Goal: Task Accomplishment & Management: Complete application form

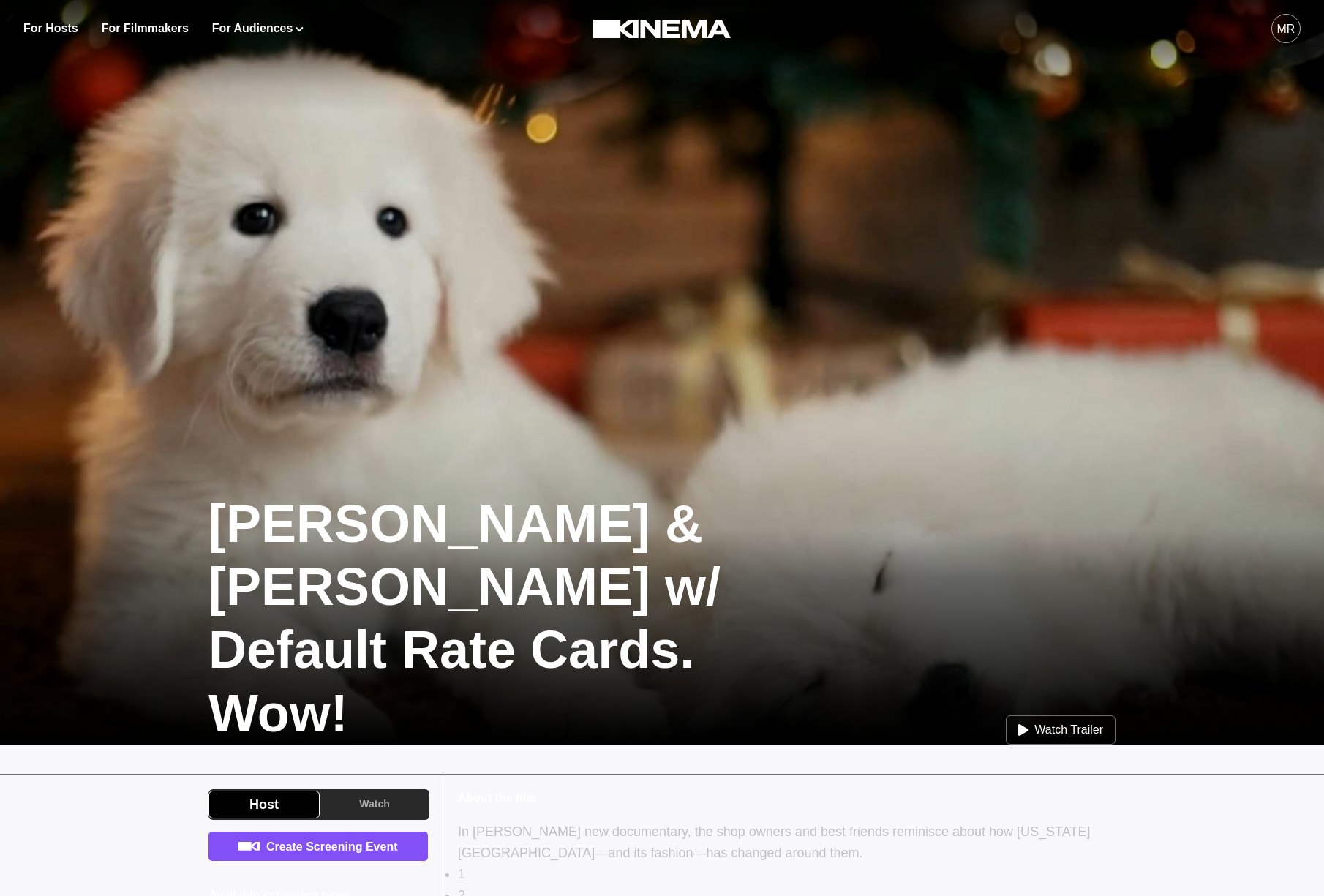
scroll to position [283, 0]
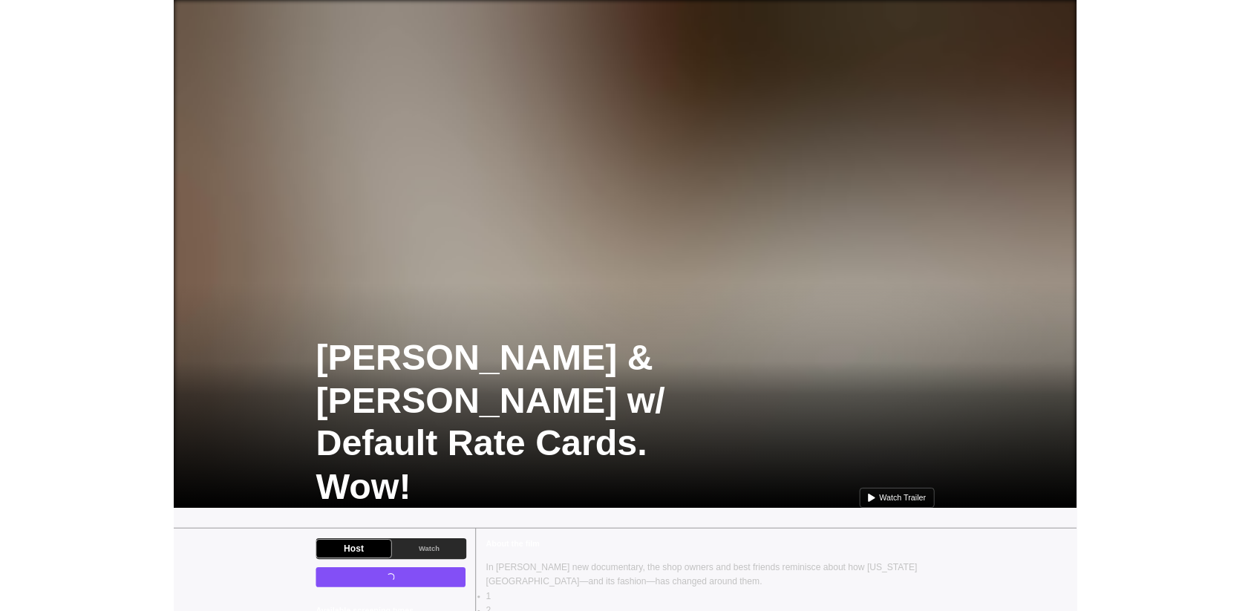
scroll to position [287, 0]
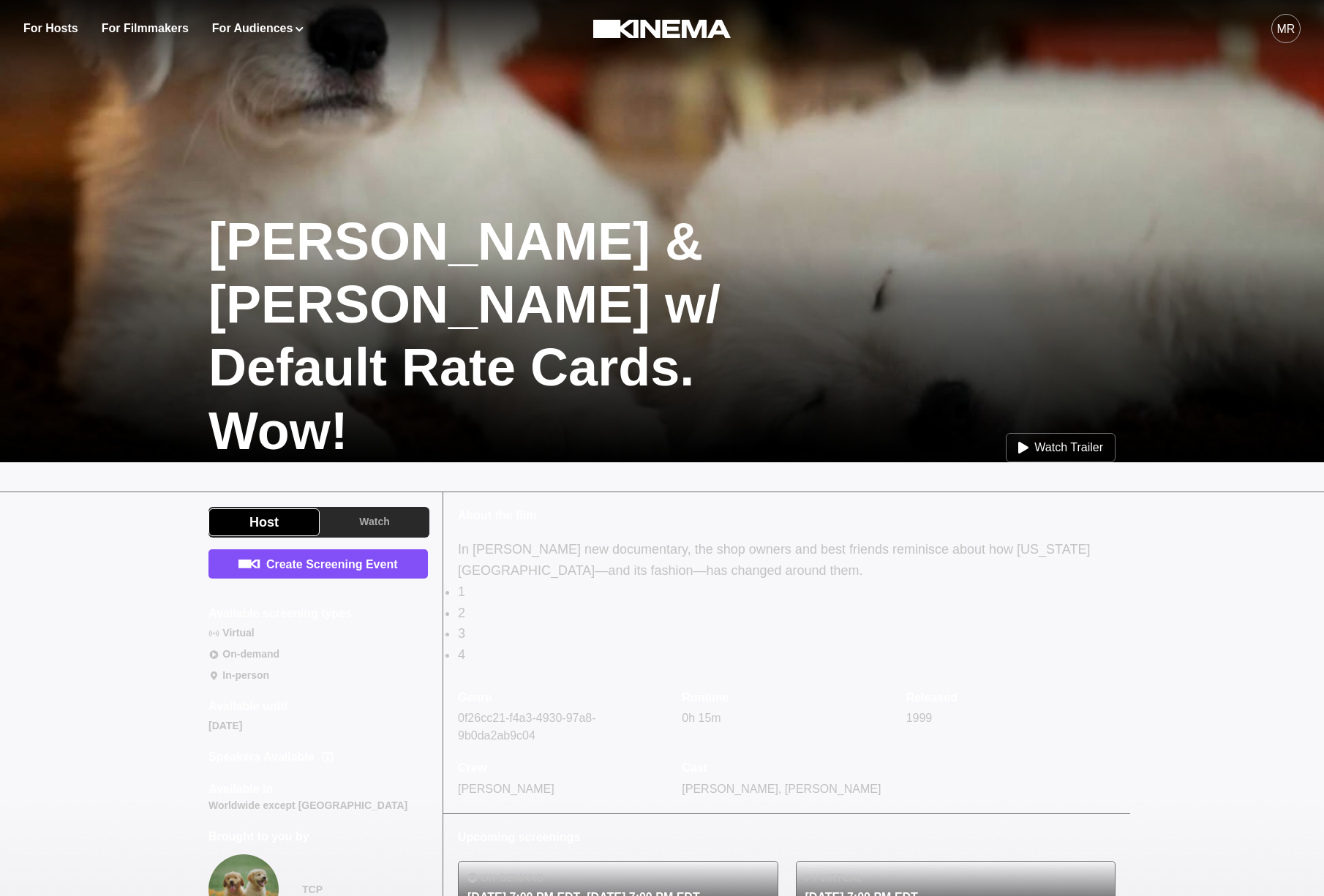
drag, startPoint x: 311, startPoint y: 277, endPoint x: 403, endPoint y: 236, distance: 100.7
click at [311, 277] on div at bounding box center [662, 297] width 1324 height 331
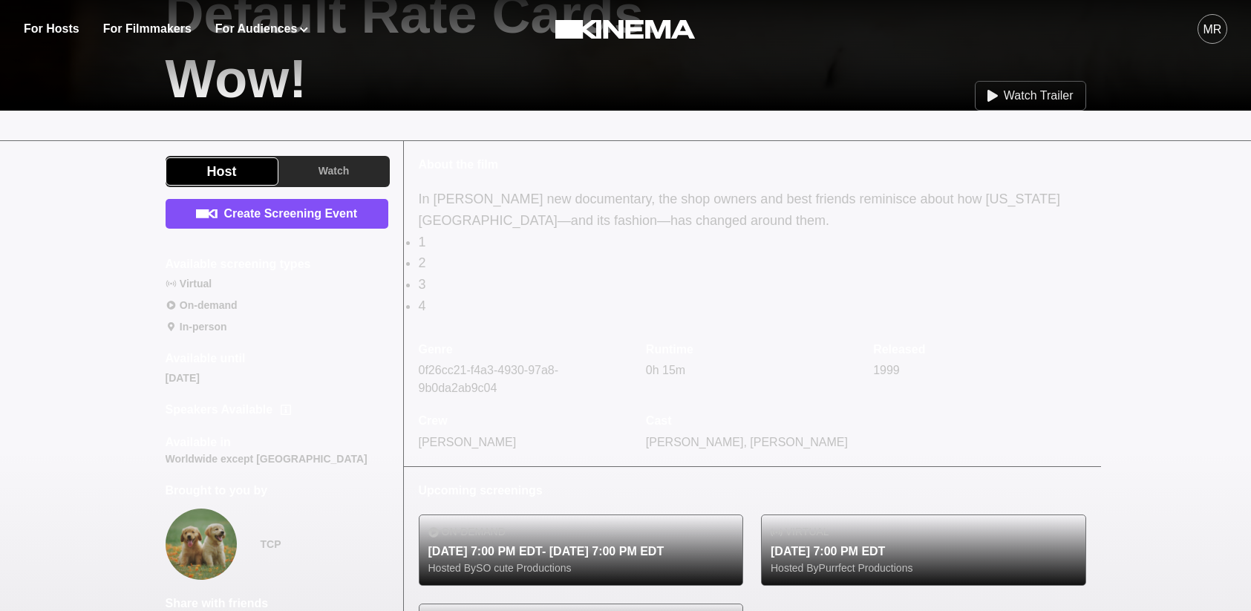
scroll to position [356, 0]
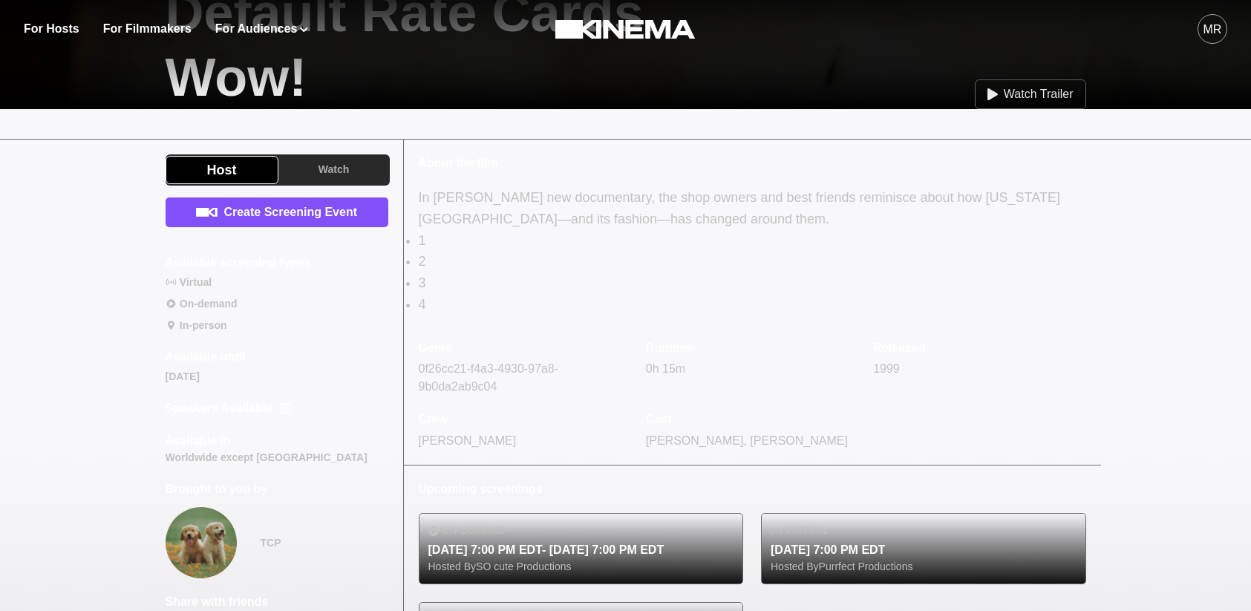
click at [627, 284] on p "3" at bounding box center [753, 284] width 668 height 22
click at [665, 259] on p "2" at bounding box center [753, 262] width 668 height 22
drag, startPoint x: 733, startPoint y: 287, endPoint x: 724, endPoint y: 282, distance: 10.0
click at [729, 286] on p "3" at bounding box center [753, 284] width 668 height 22
drag, startPoint x: 720, startPoint y: 284, endPoint x: 662, endPoint y: 278, distance: 57.5
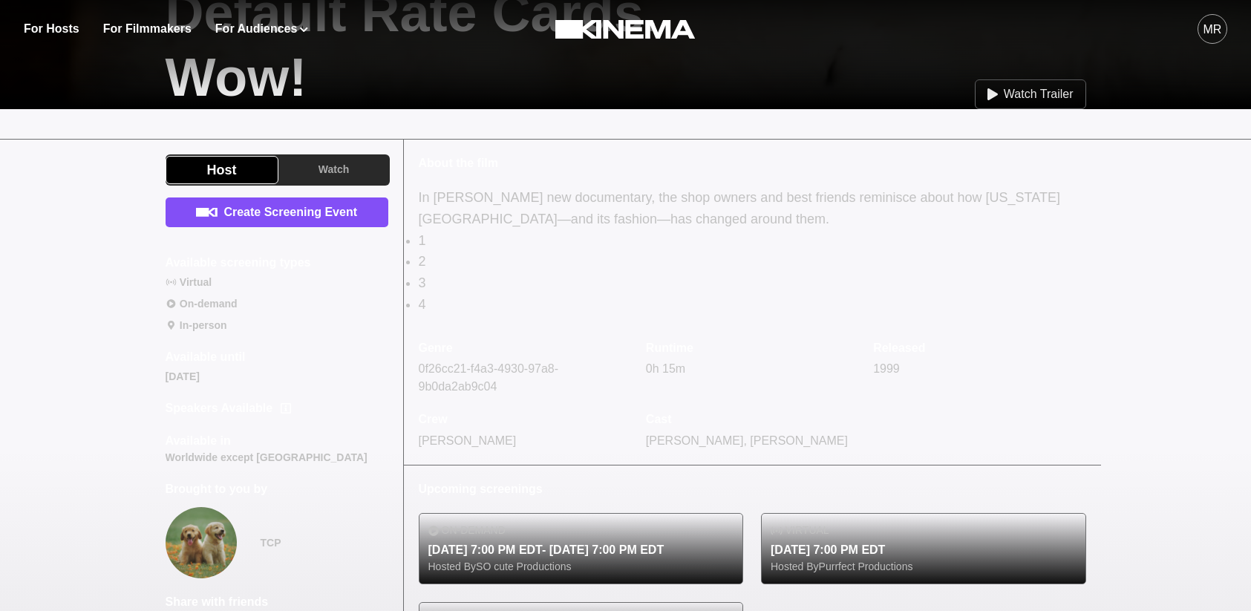
click at [719, 284] on p "3" at bounding box center [753, 284] width 668 height 22
click at [657, 279] on p "3" at bounding box center [753, 284] width 668 height 22
click at [642, 270] on ul "1 2 3 4" at bounding box center [753, 272] width 668 height 85
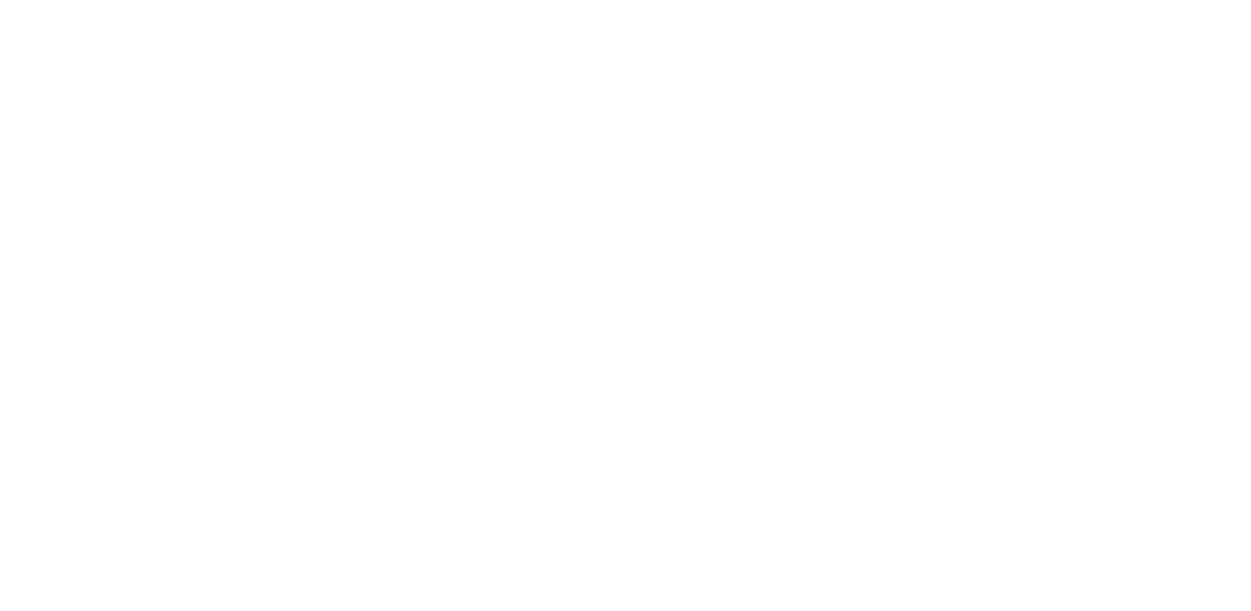
scroll to position [359, 0]
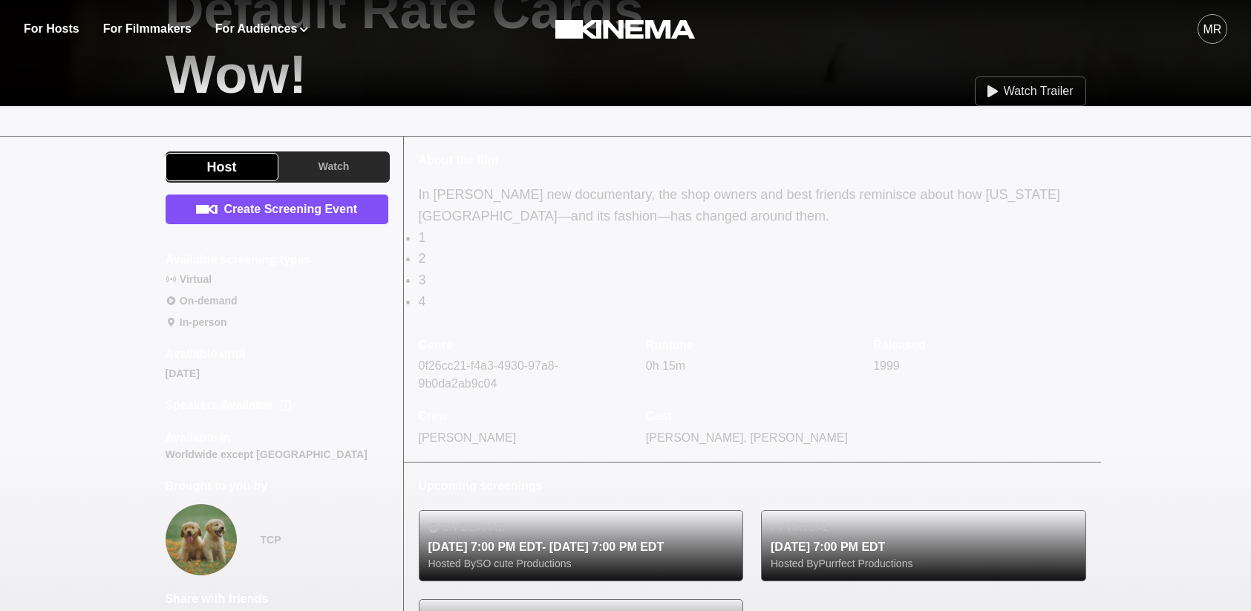
click at [465, 271] on p "3" at bounding box center [753, 281] width 668 height 22
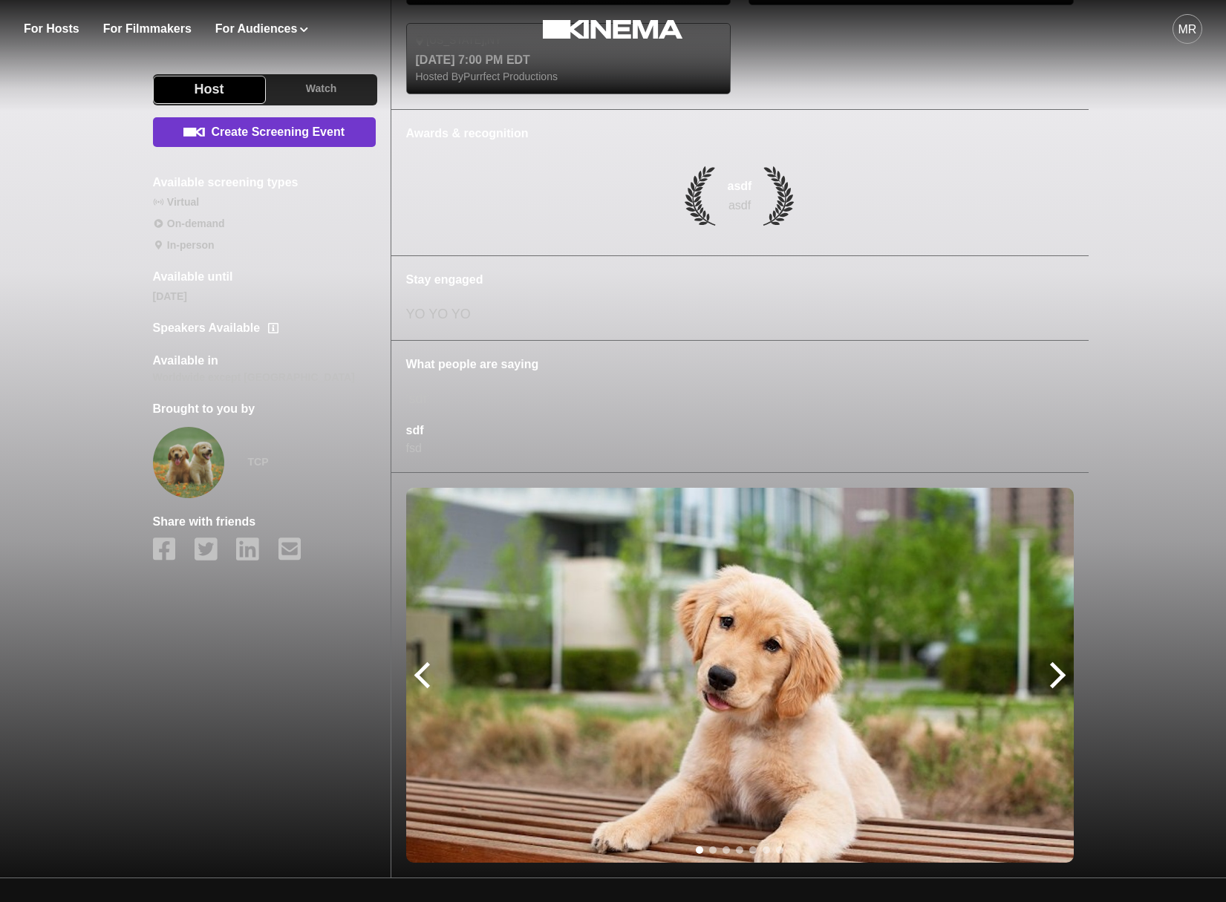
scroll to position [1242, 0]
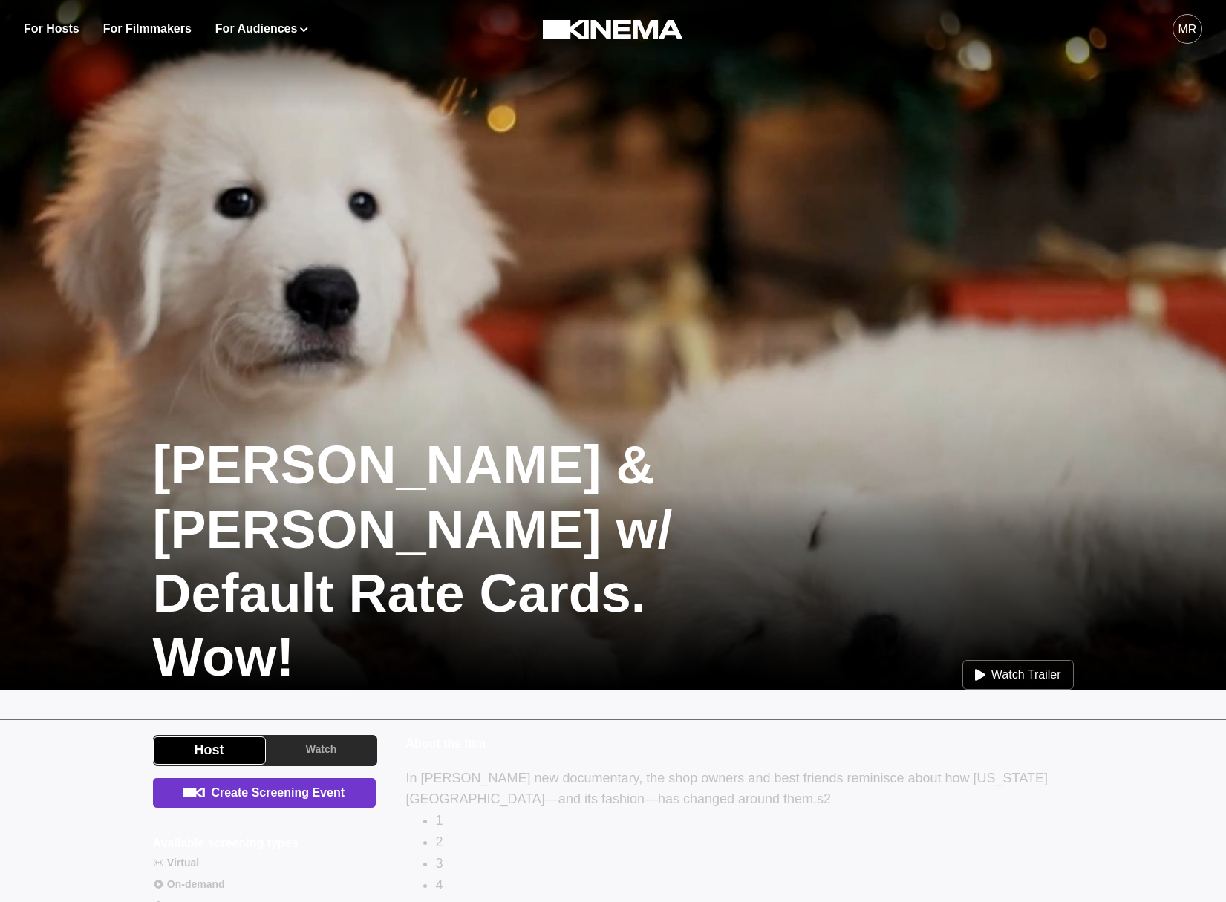
click at [310, 795] on link "Create Screening Event" at bounding box center [264, 793] width 223 height 30
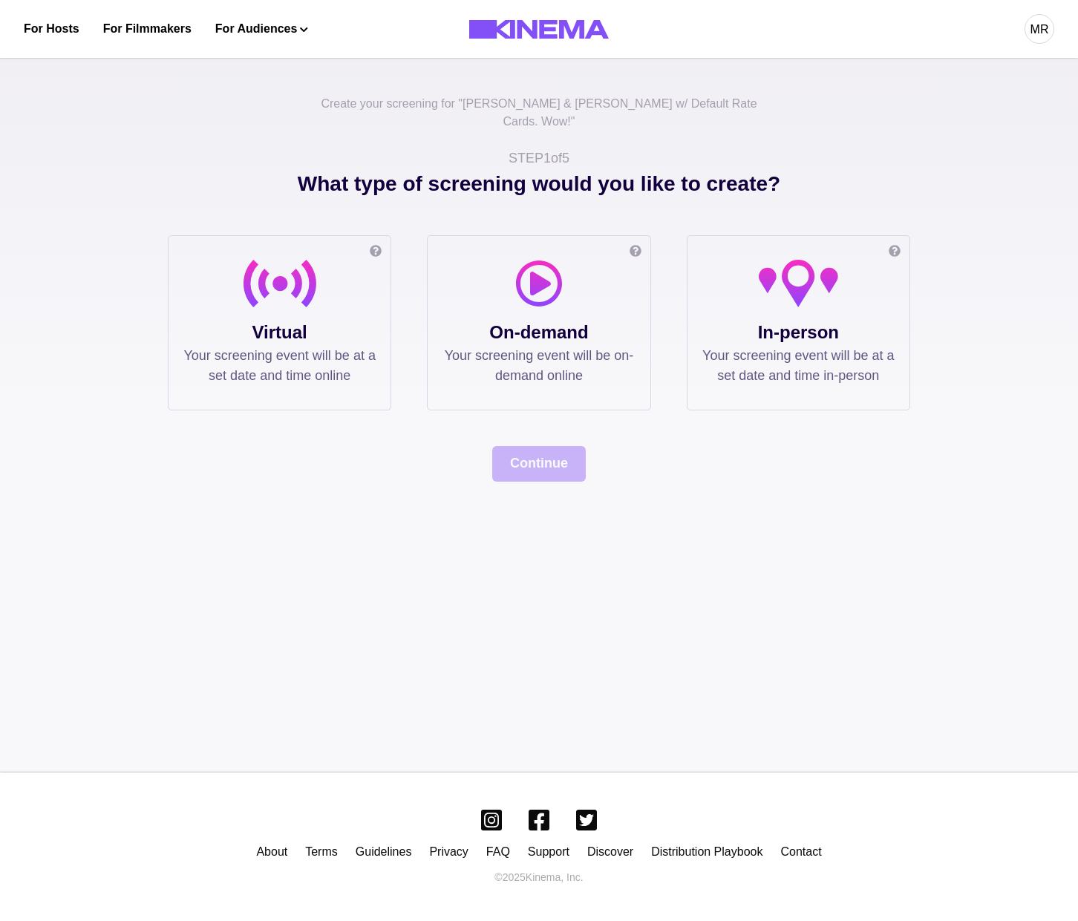
click at [317, 322] on p "Virtual" at bounding box center [279, 332] width 192 height 27
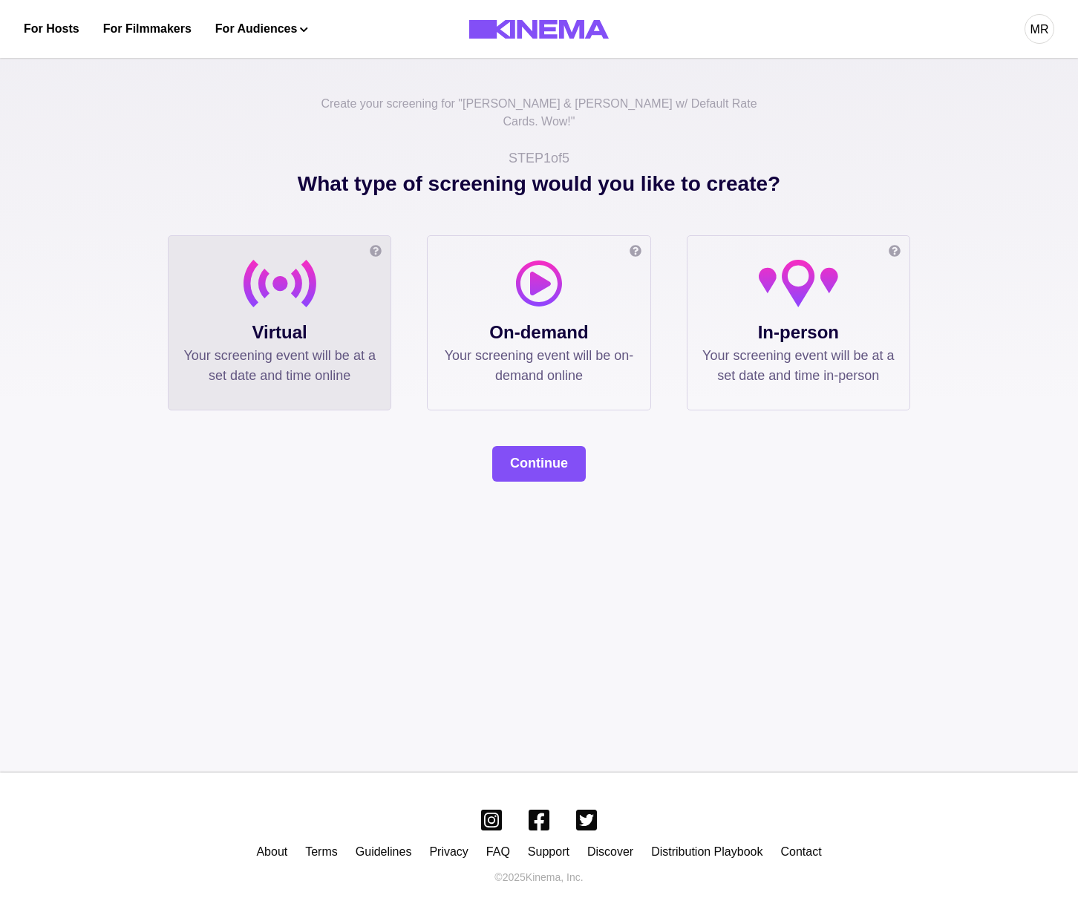
click at [486, 446] on div "Continue" at bounding box center [539, 464] width 743 height 36
click at [541, 464] on div "Create your screening for " Allan & Suzi w/ Default Rate Cards. Wow! " STEP 1 o…" at bounding box center [539, 410] width 1078 height 725
click at [509, 448] on button "Continue" at bounding box center [539, 464] width 94 height 36
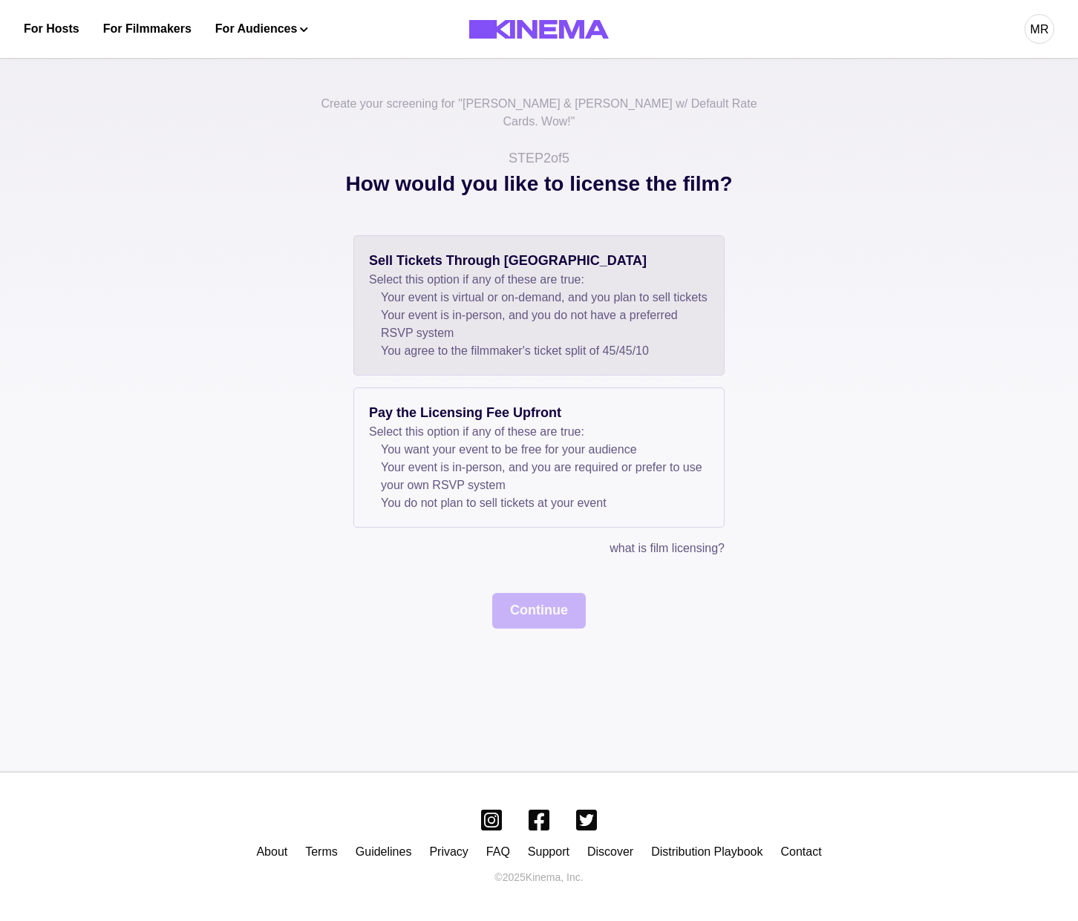
click at [397, 340] on li "Your event is in-person, and you do not have a preferred RSVP system" at bounding box center [545, 325] width 328 height 36
click at [531, 620] on button "Continue" at bounding box center [539, 611] width 94 height 36
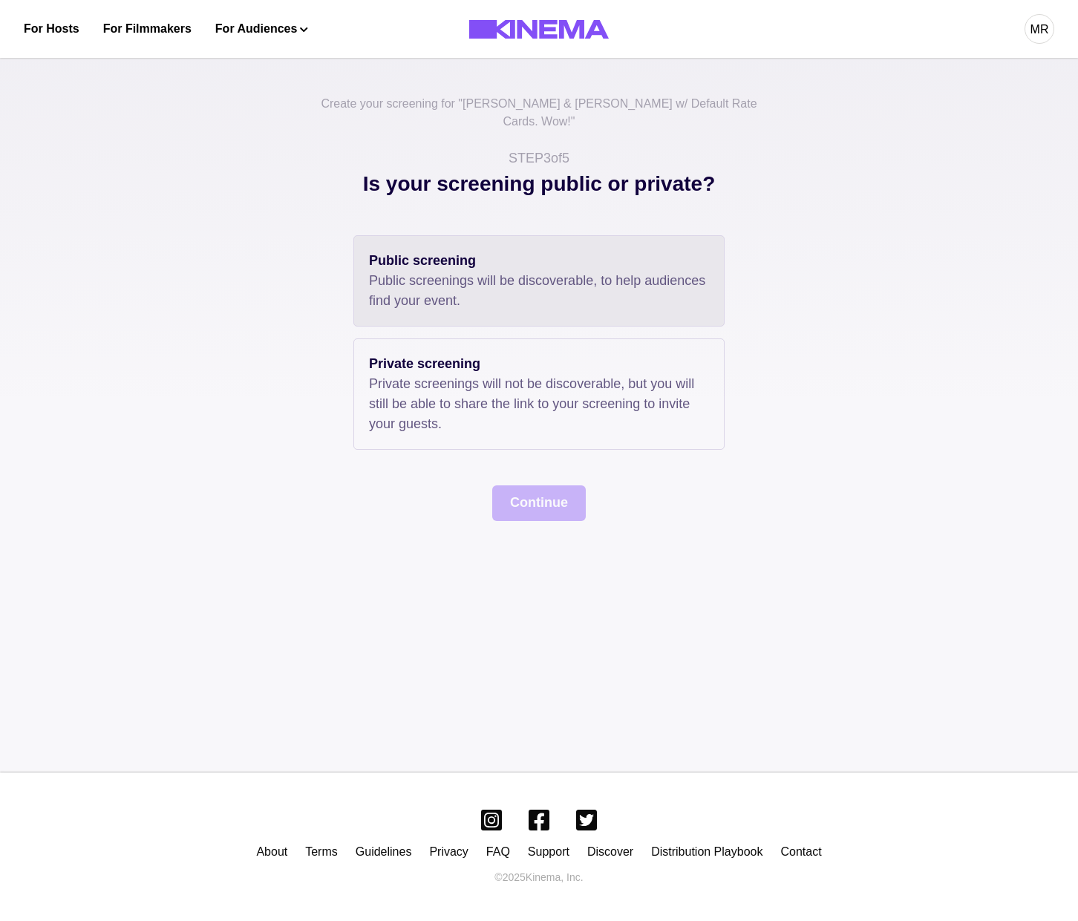
click at [402, 295] on div "Public screening Public screenings will be discoverable, to help audiences find…" at bounding box center [538, 280] width 371 height 91
click at [539, 486] on button "Continue" at bounding box center [539, 504] width 94 height 36
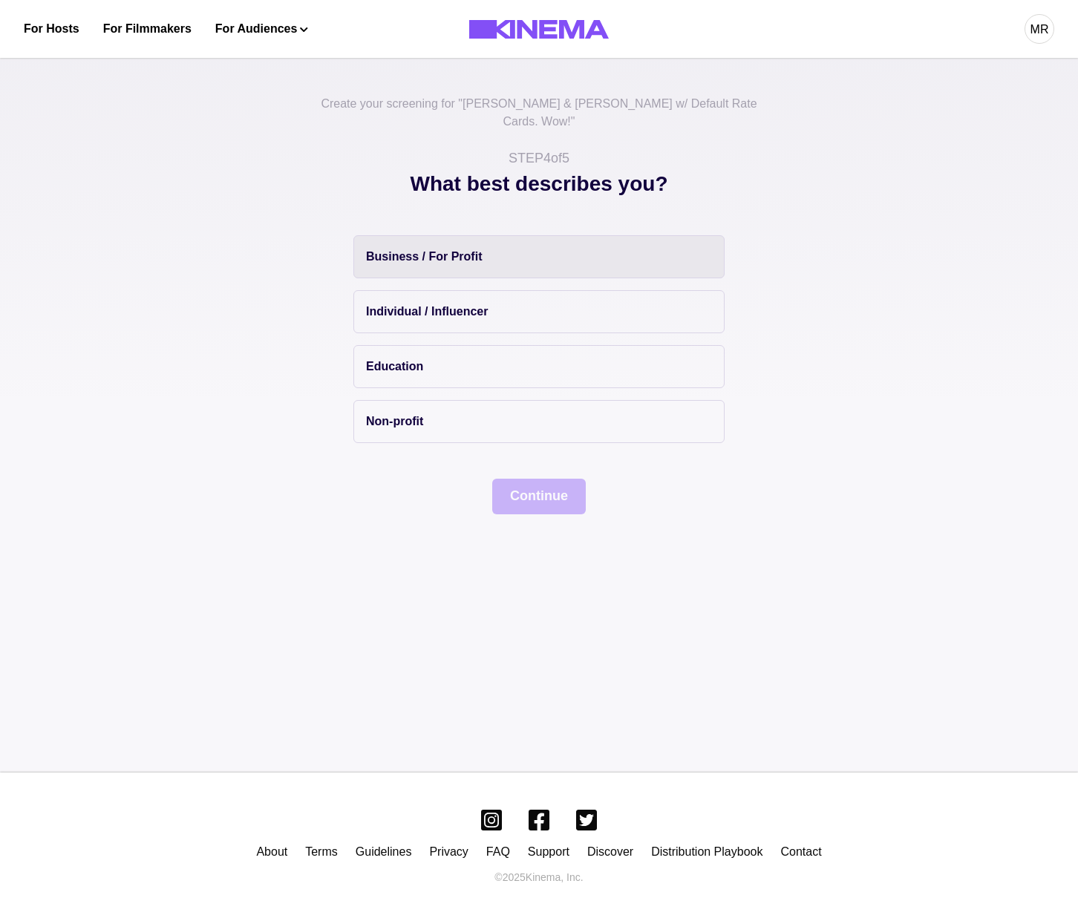
click at [414, 248] on p "Business / For Profit" at bounding box center [424, 257] width 116 height 18
click at [575, 480] on button "Continue" at bounding box center [539, 497] width 94 height 36
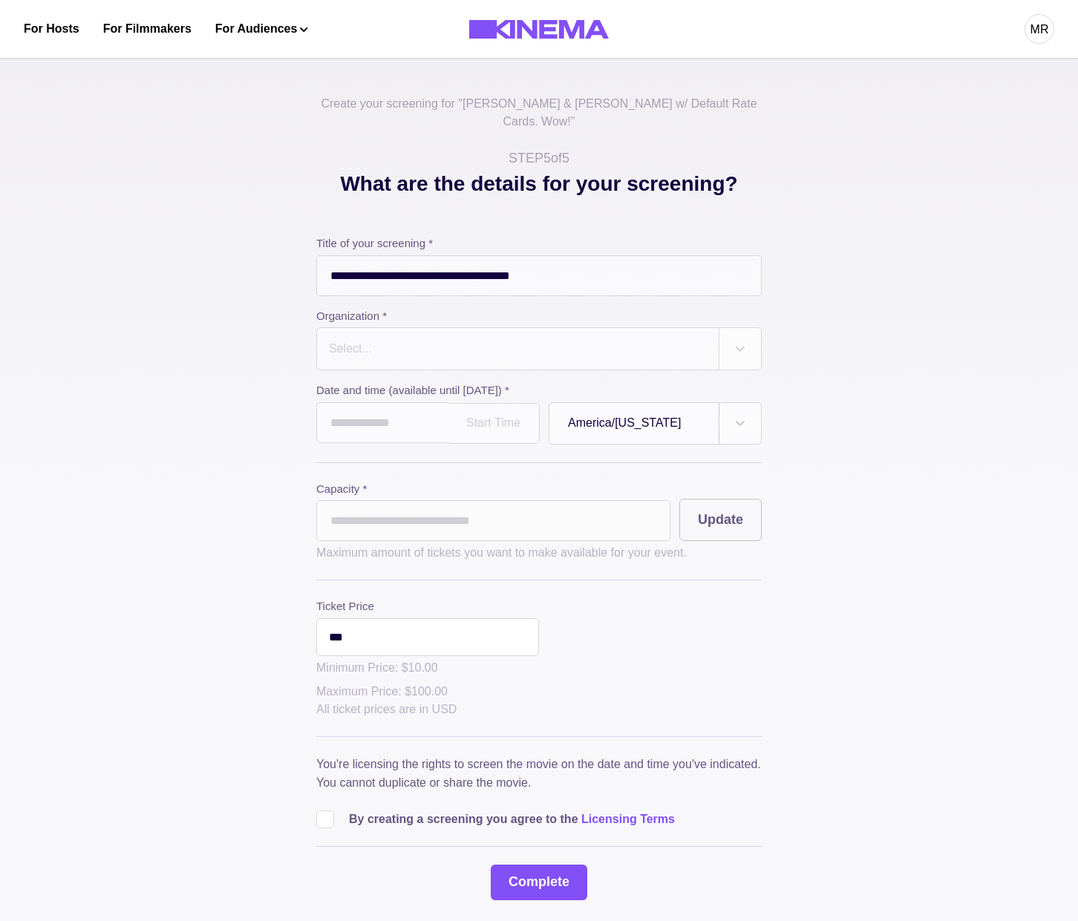
click at [387, 340] on div at bounding box center [517, 349] width 381 height 21
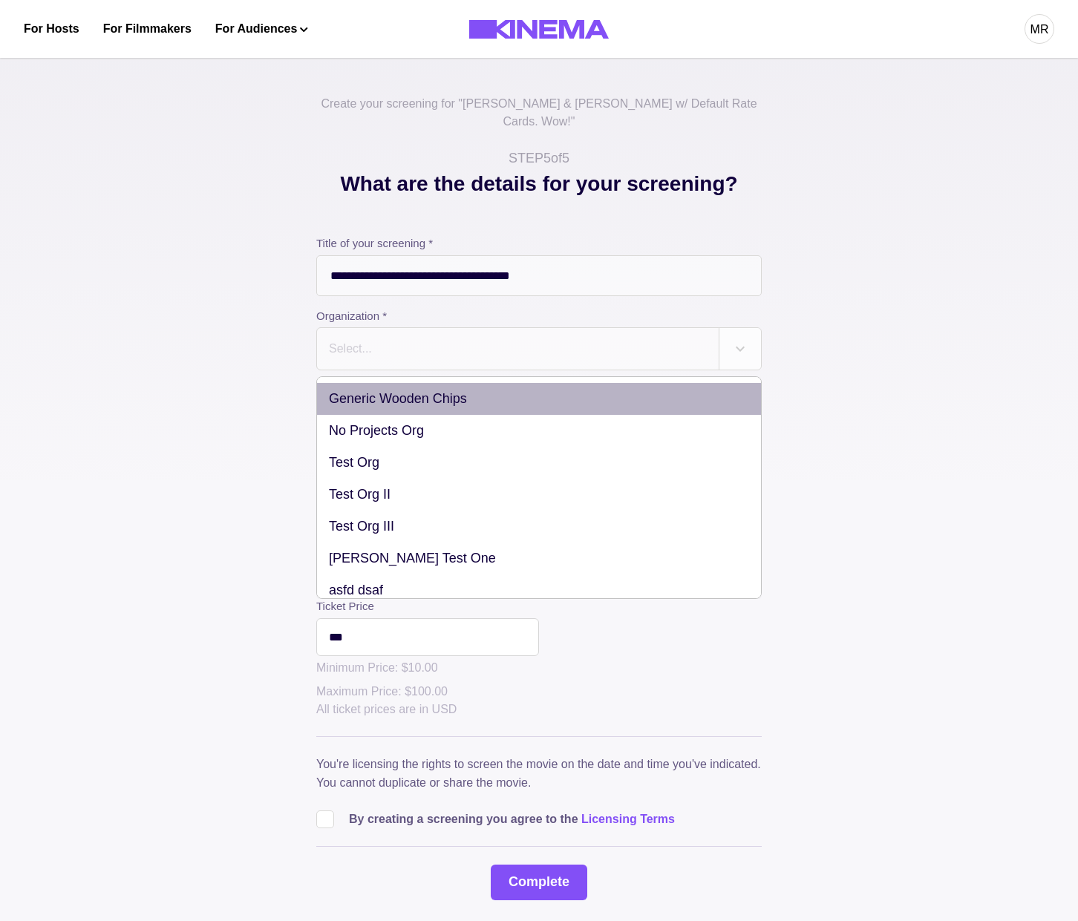
click at [389, 383] on div "Generic Wooden Chips" at bounding box center [539, 399] width 444 height 32
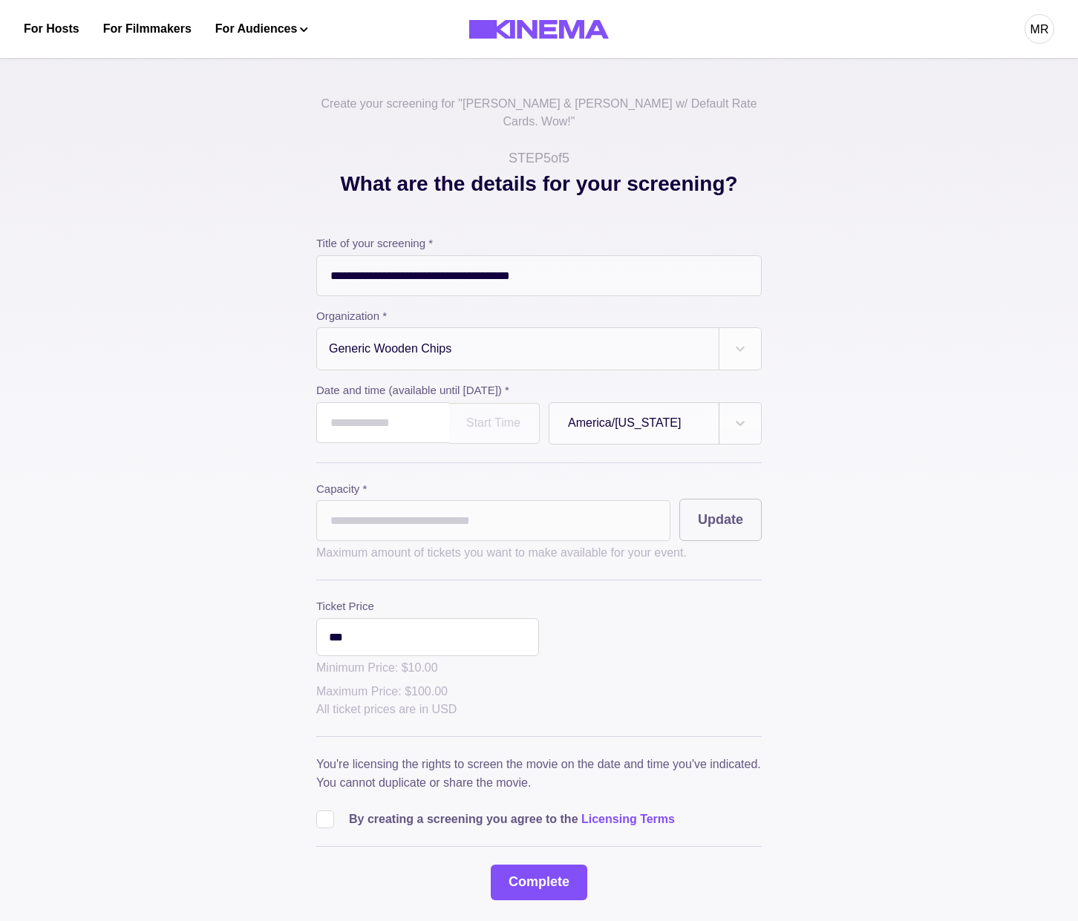
click at [376, 405] on input "text" at bounding box center [382, 422] width 133 height 41
click at [470, 556] on td "26" at bounding box center [470, 566] width 27 height 21
type input "**********"
click at [417, 506] on input "*" at bounding box center [493, 520] width 354 height 41
type input "**"
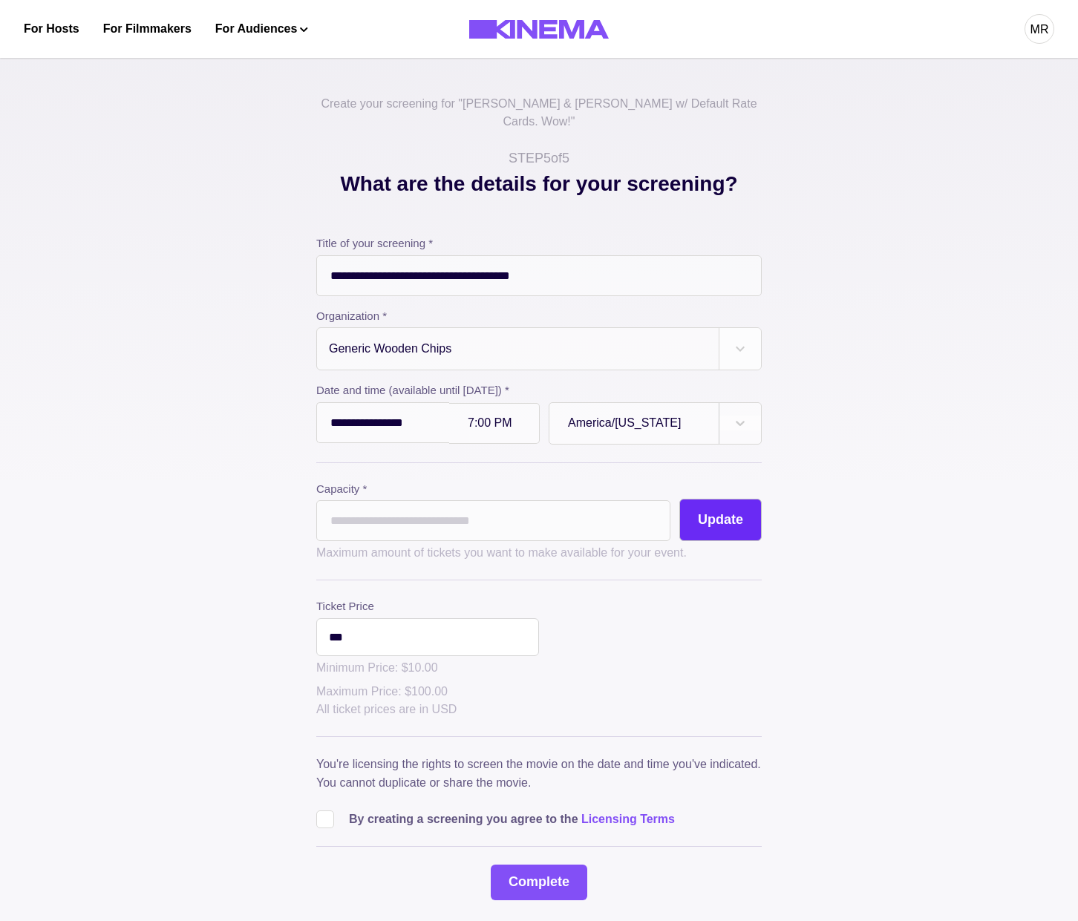
click at [719, 499] on button "Update" at bounding box center [720, 520] width 82 height 42
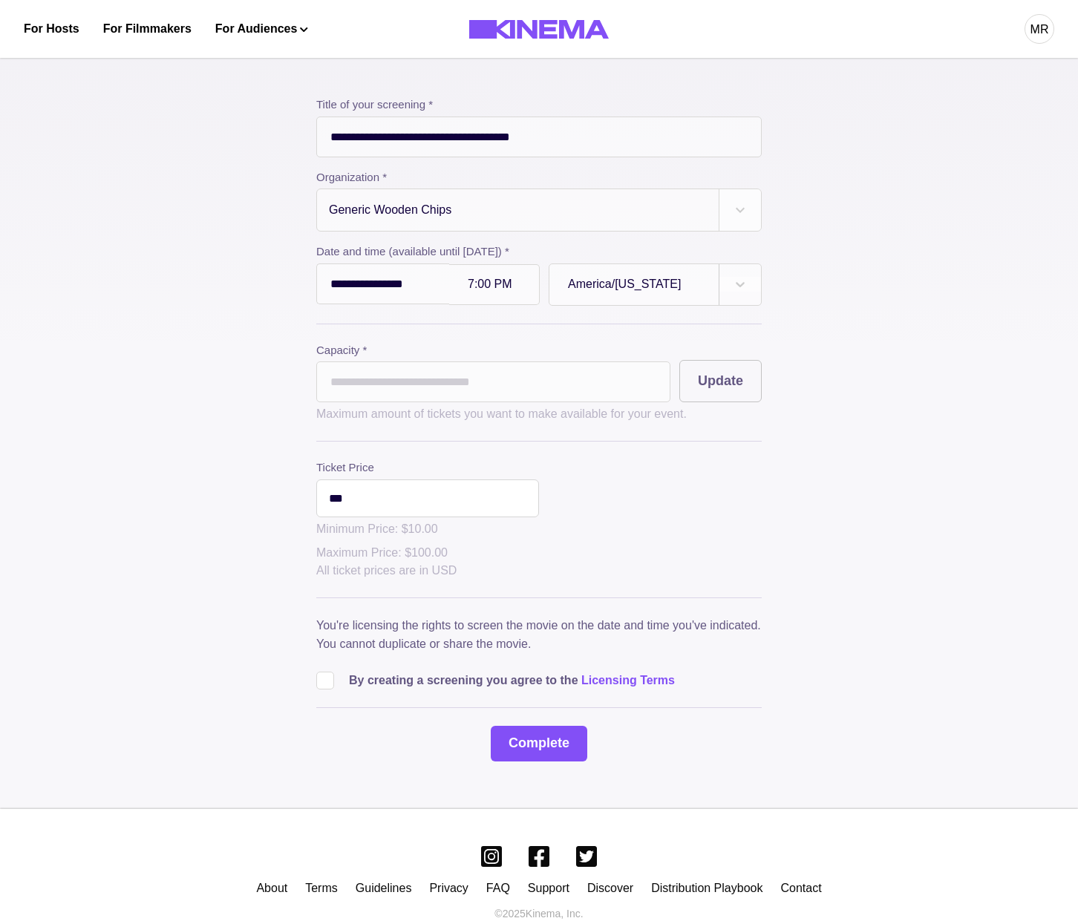
scroll to position [162, 0]
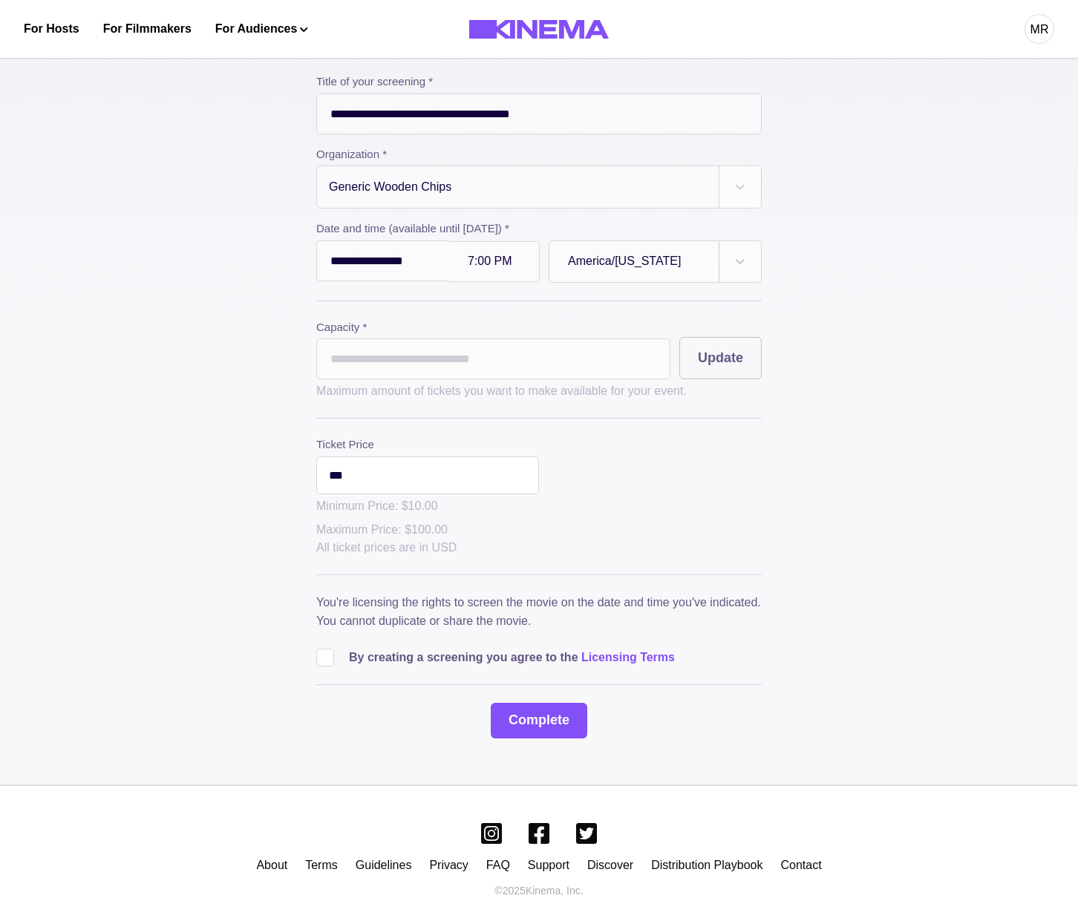
drag, startPoint x: 313, startPoint y: 649, endPoint x: 364, endPoint y: 651, distance: 51.3
click at [316, 649] on div "**********" at bounding box center [539, 373] width 743 height 732
drag, startPoint x: 334, startPoint y: 650, endPoint x: 486, endPoint y: 707, distance: 162.3
click at [335, 651] on label at bounding box center [332, 658] width 33 height 18
click at [510, 707] on button "Complete" at bounding box center [539, 721] width 97 height 36
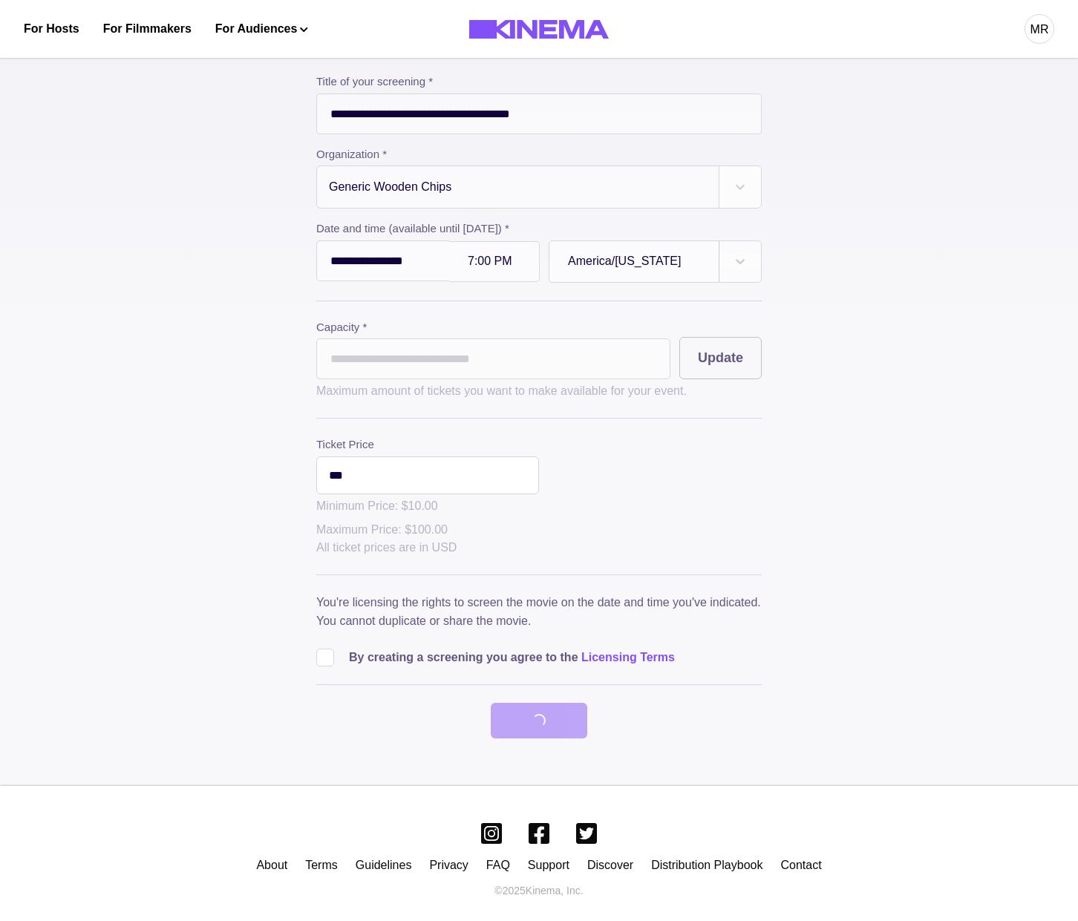
scroll to position [0, 0]
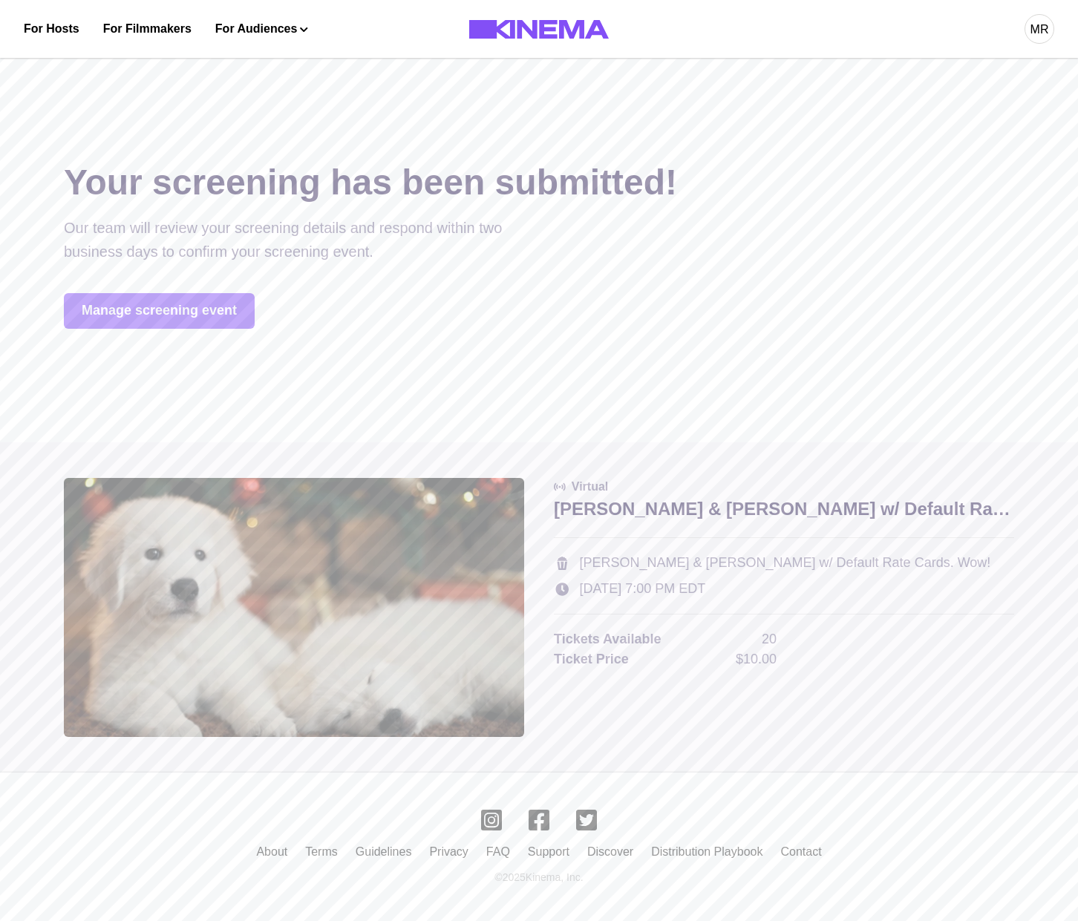
click at [200, 304] on link "Manage screening event" at bounding box center [159, 311] width 191 height 36
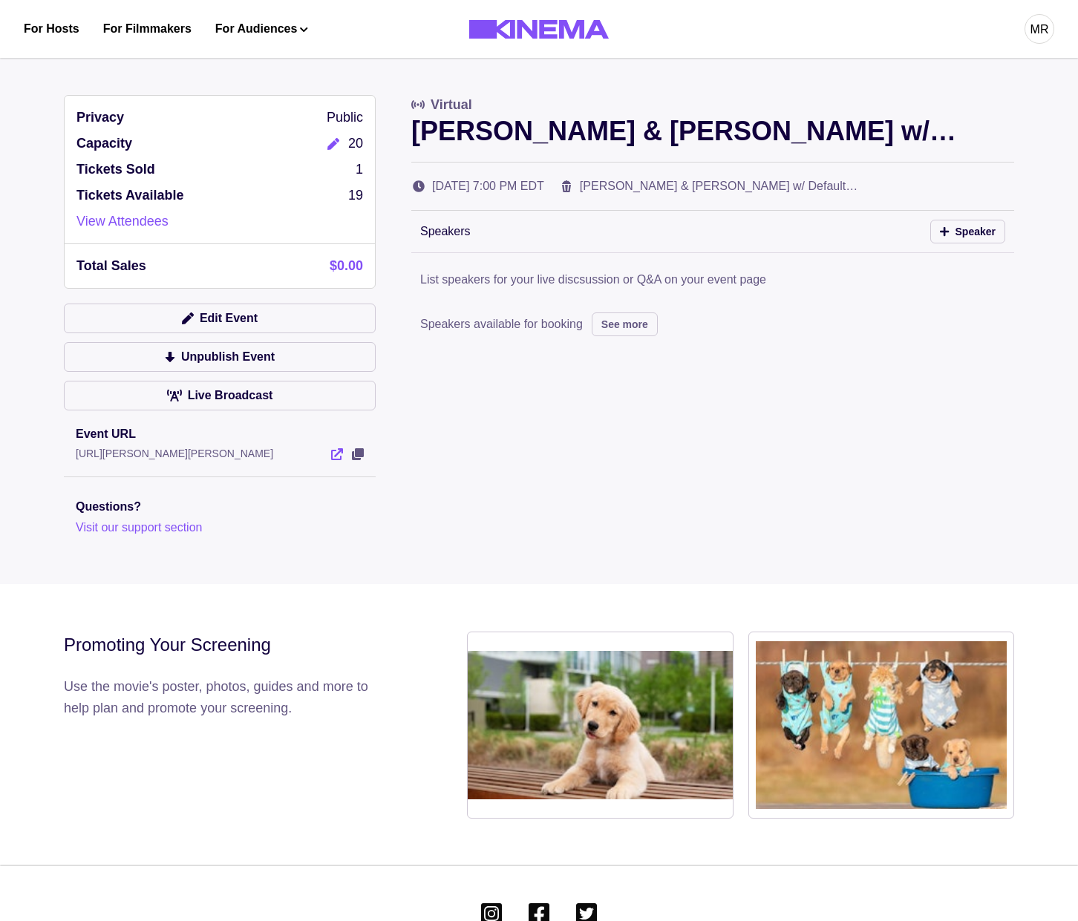
click at [340, 457] on icon "View Event" at bounding box center [337, 454] width 12 height 12
click at [188, 323] on icon "button" at bounding box center [188, 319] width 12 height 12
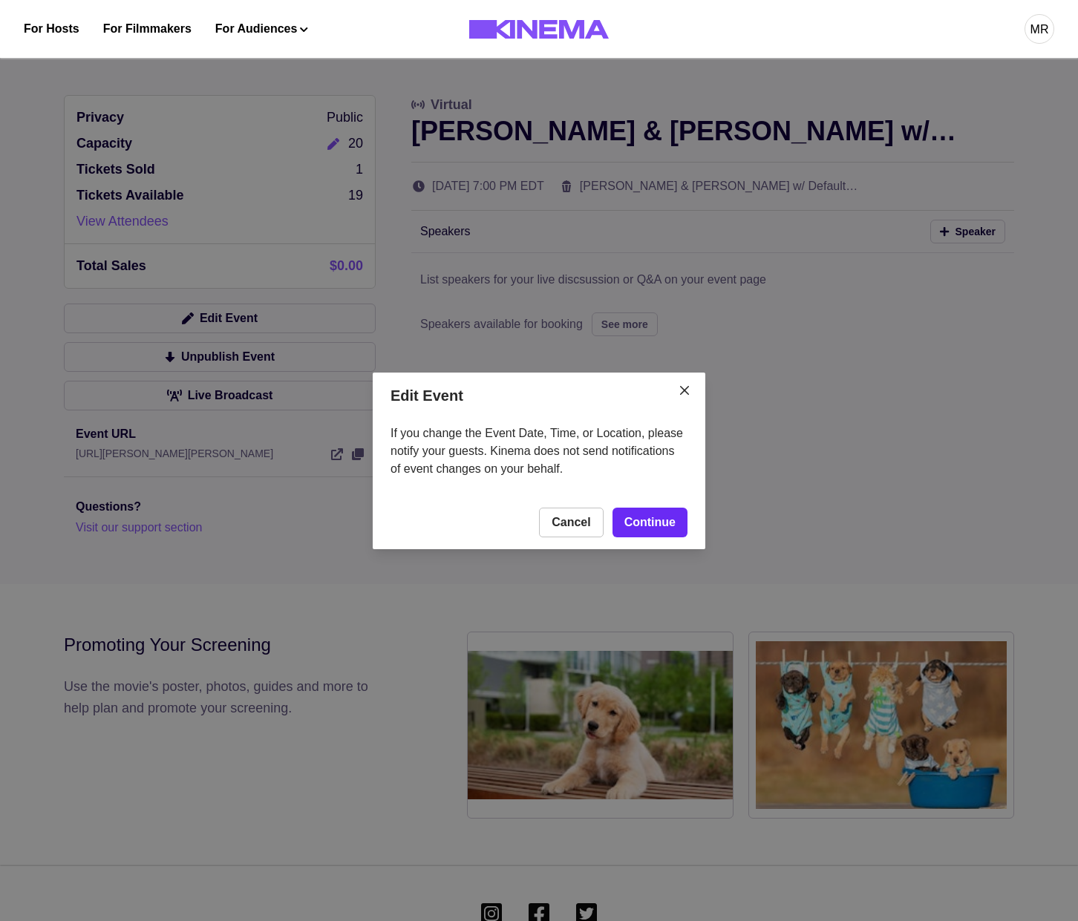
click at [626, 511] on link "Continue" at bounding box center [650, 523] width 75 height 30
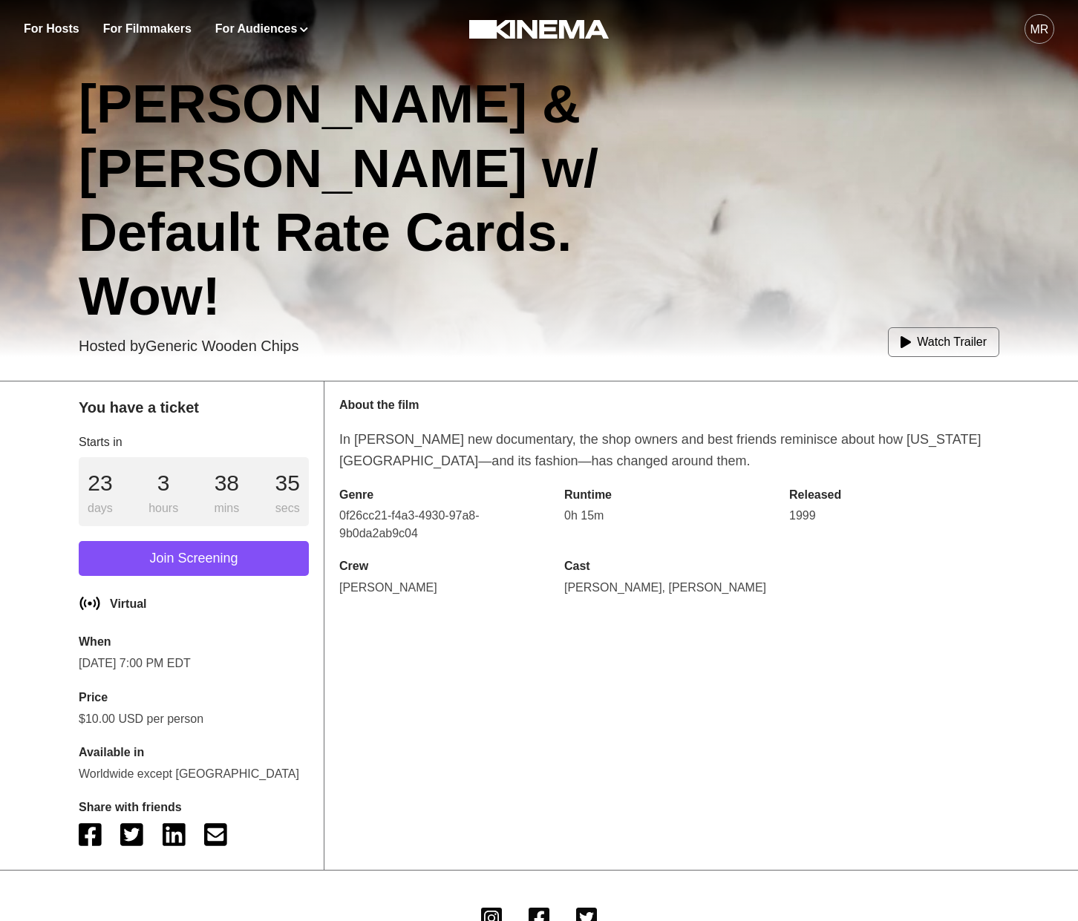
scroll to position [348, 0]
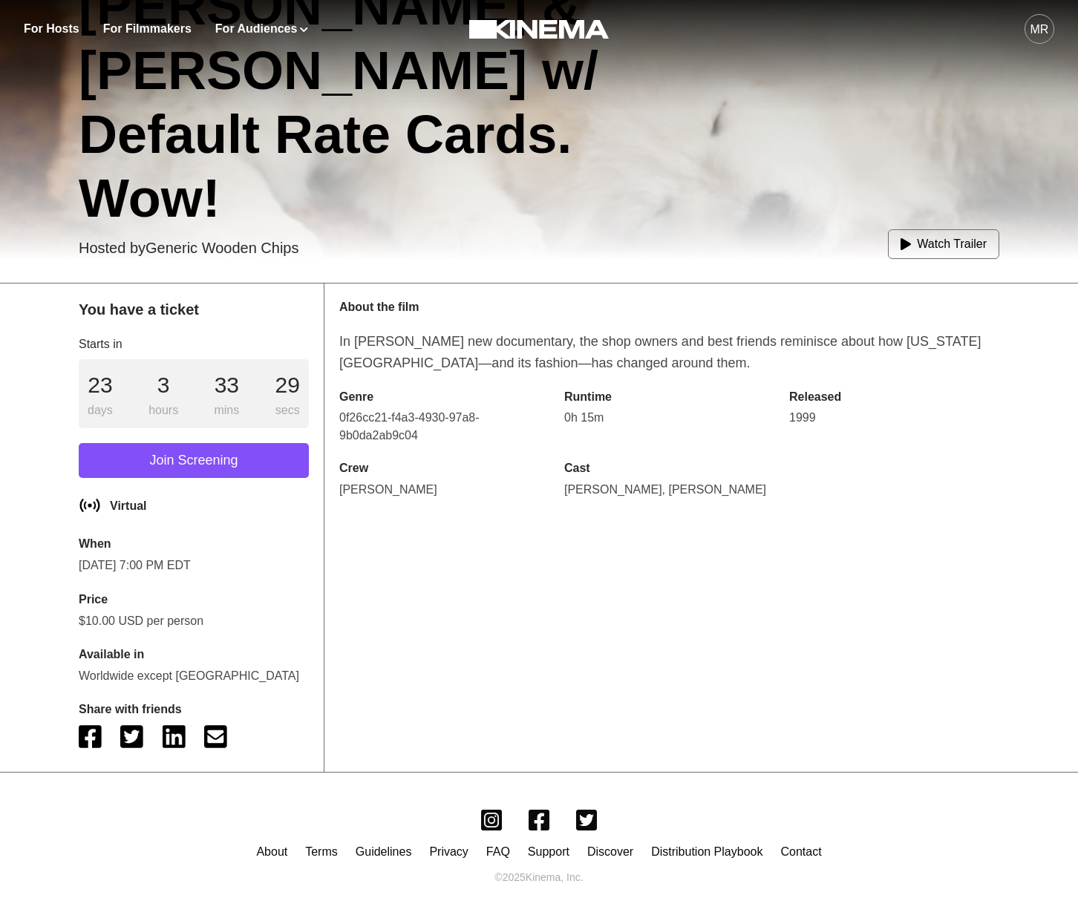
click at [369, 310] on p "About the film" at bounding box center [669, 307] width 660 height 18
copy p "About the film"
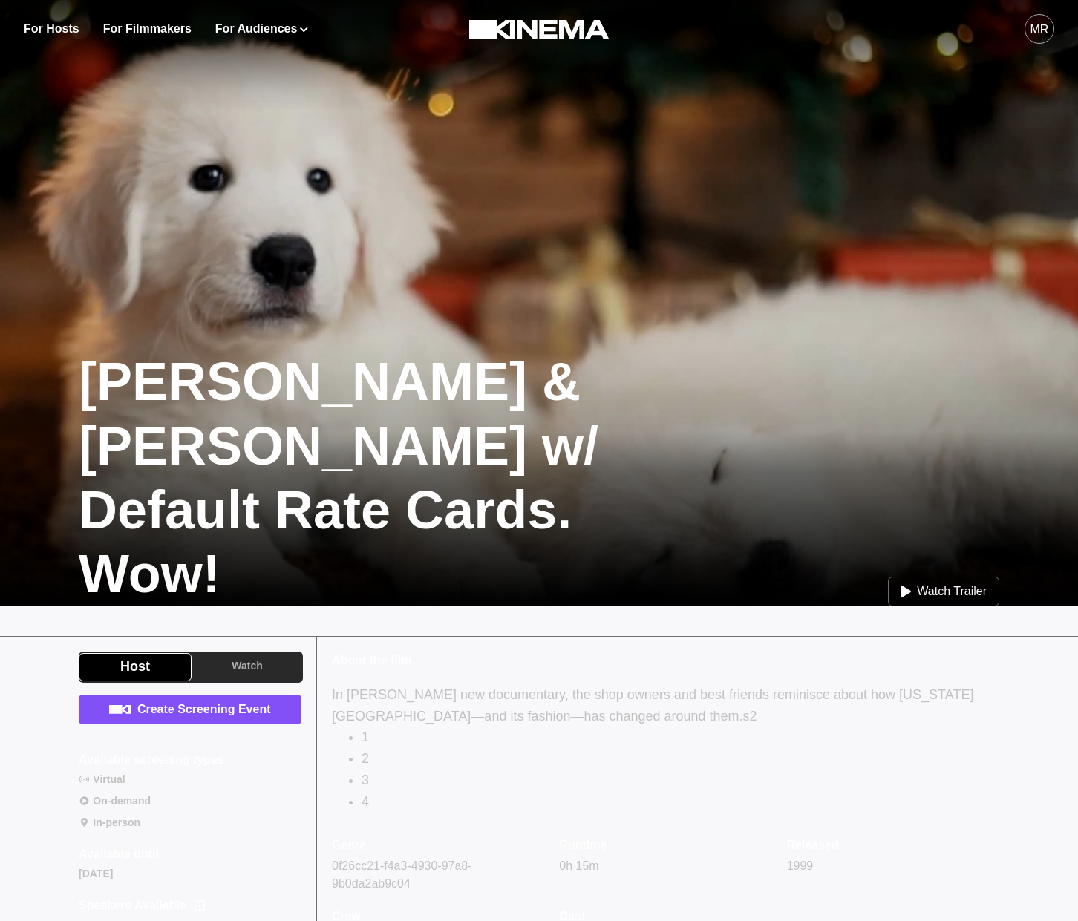
scroll to position [26, 0]
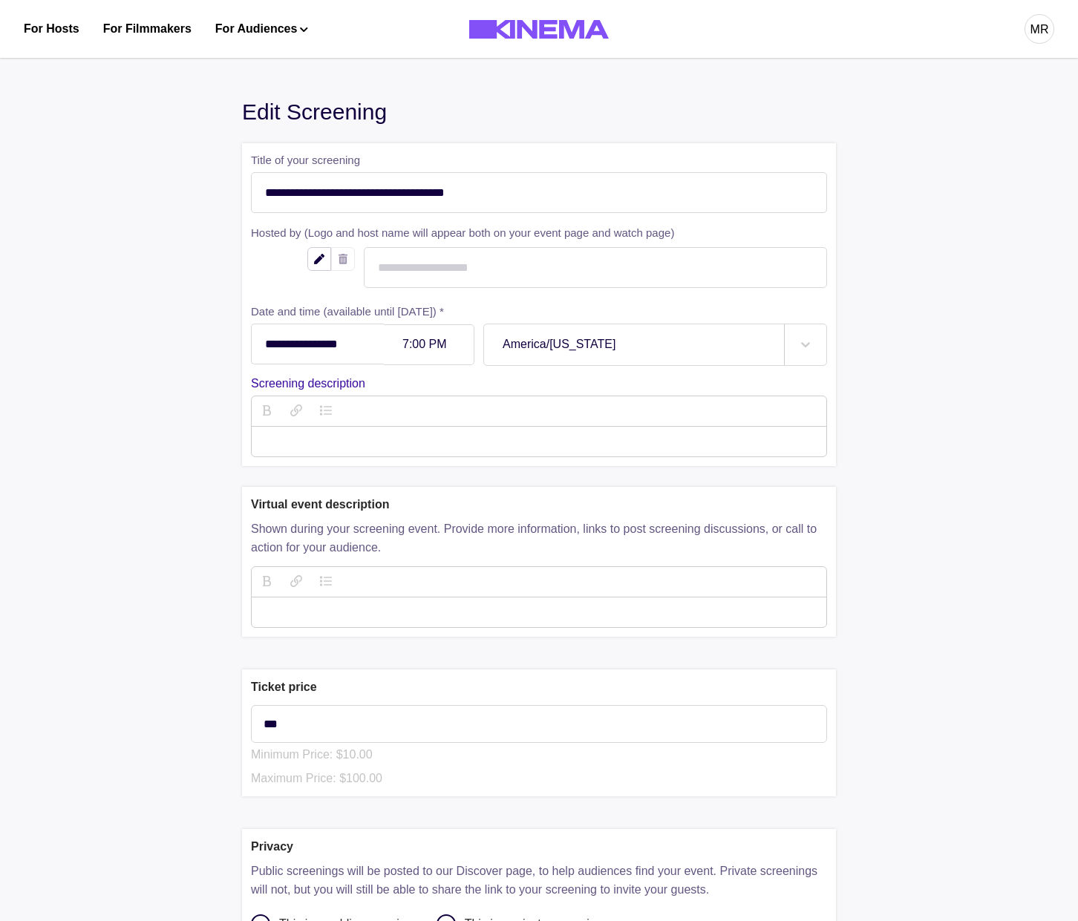
click at [160, 431] on div "**********" at bounding box center [539, 661] width 1060 height 1227
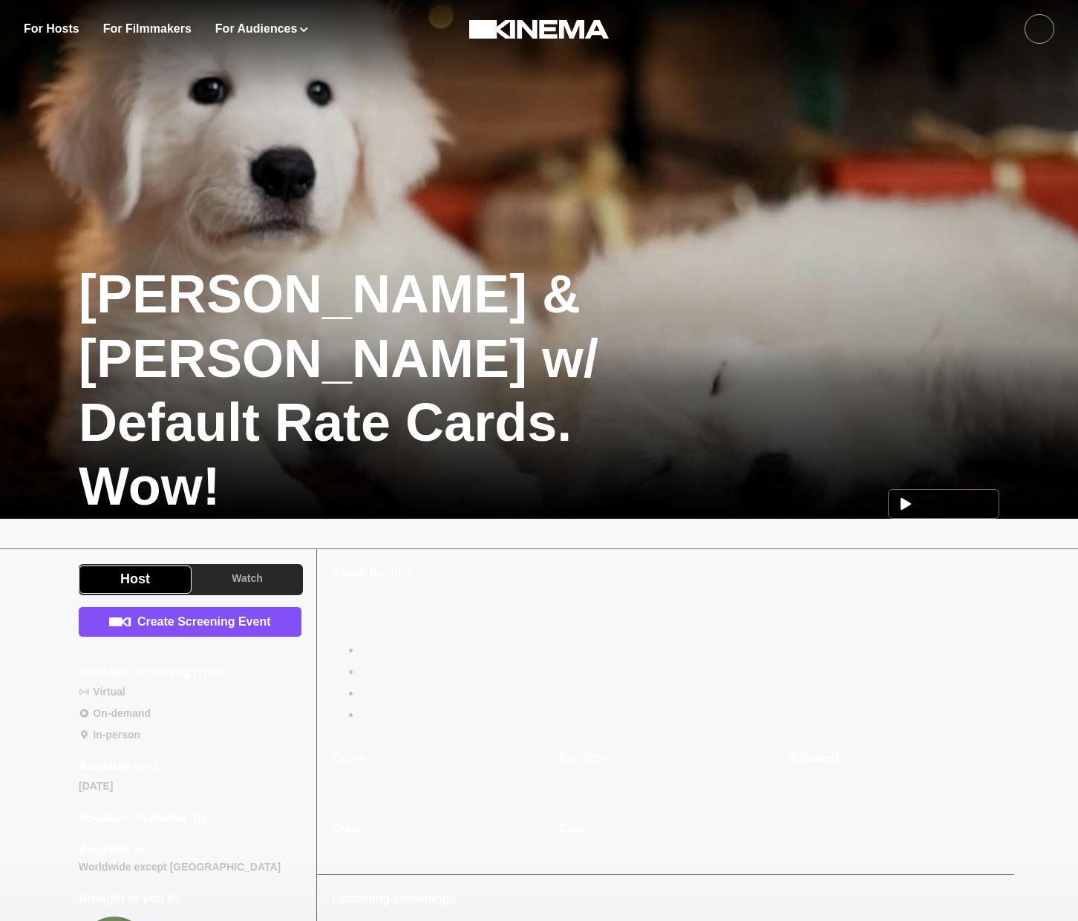
scroll to position [224, 0]
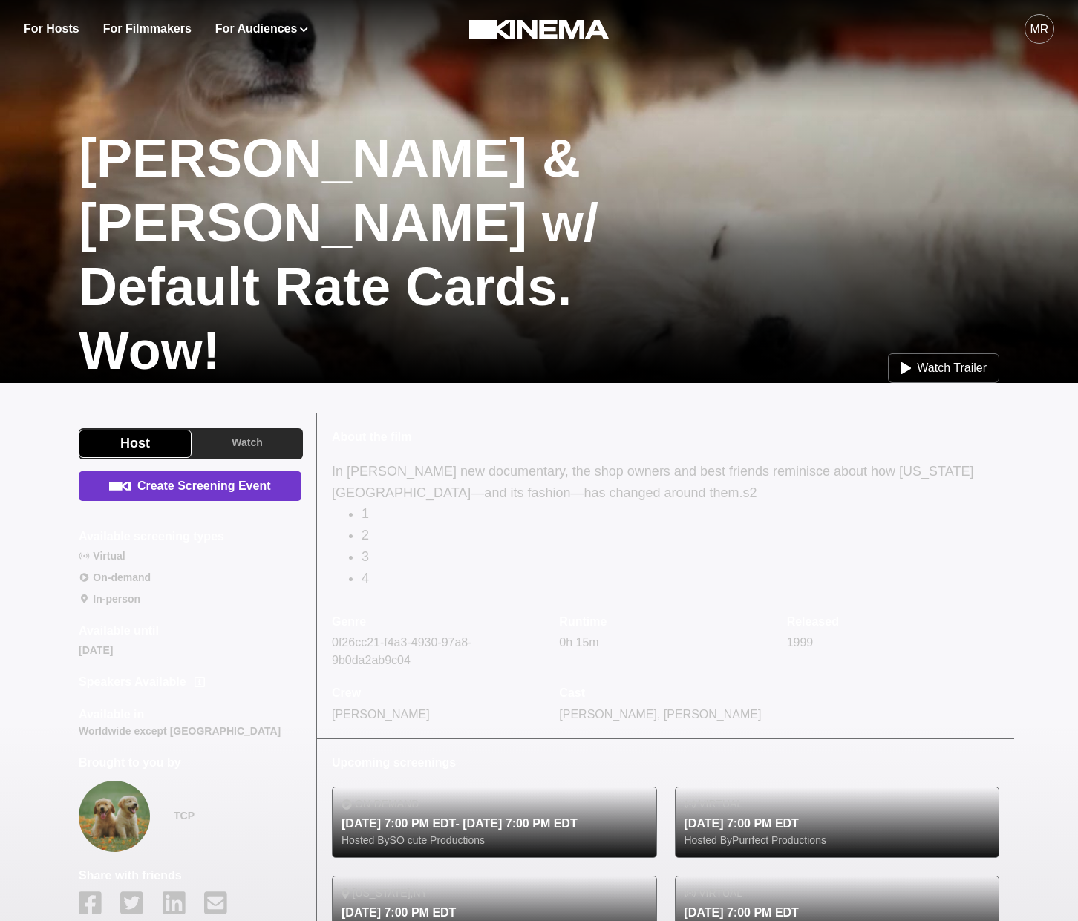
click at [192, 496] on link "Create Screening Event" at bounding box center [190, 487] width 223 height 30
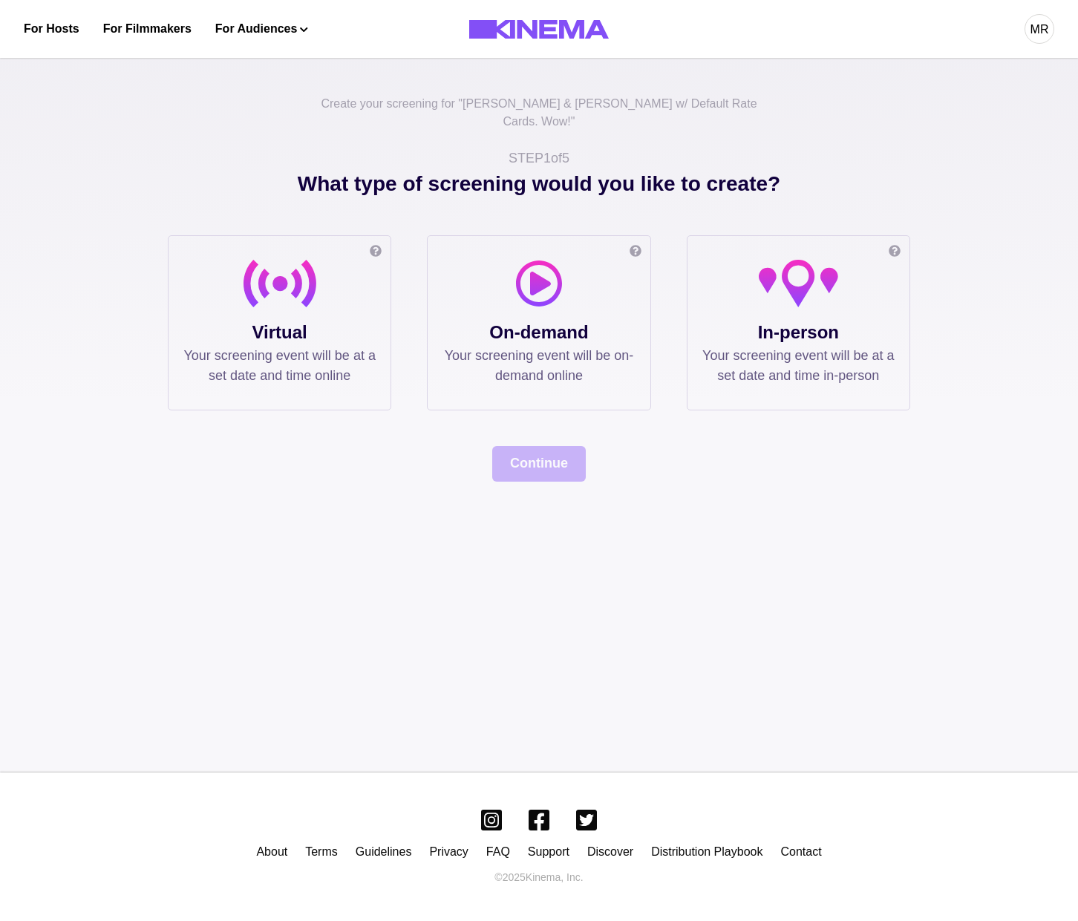
click at [317, 292] on div at bounding box center [279, 289] width 192 height 59
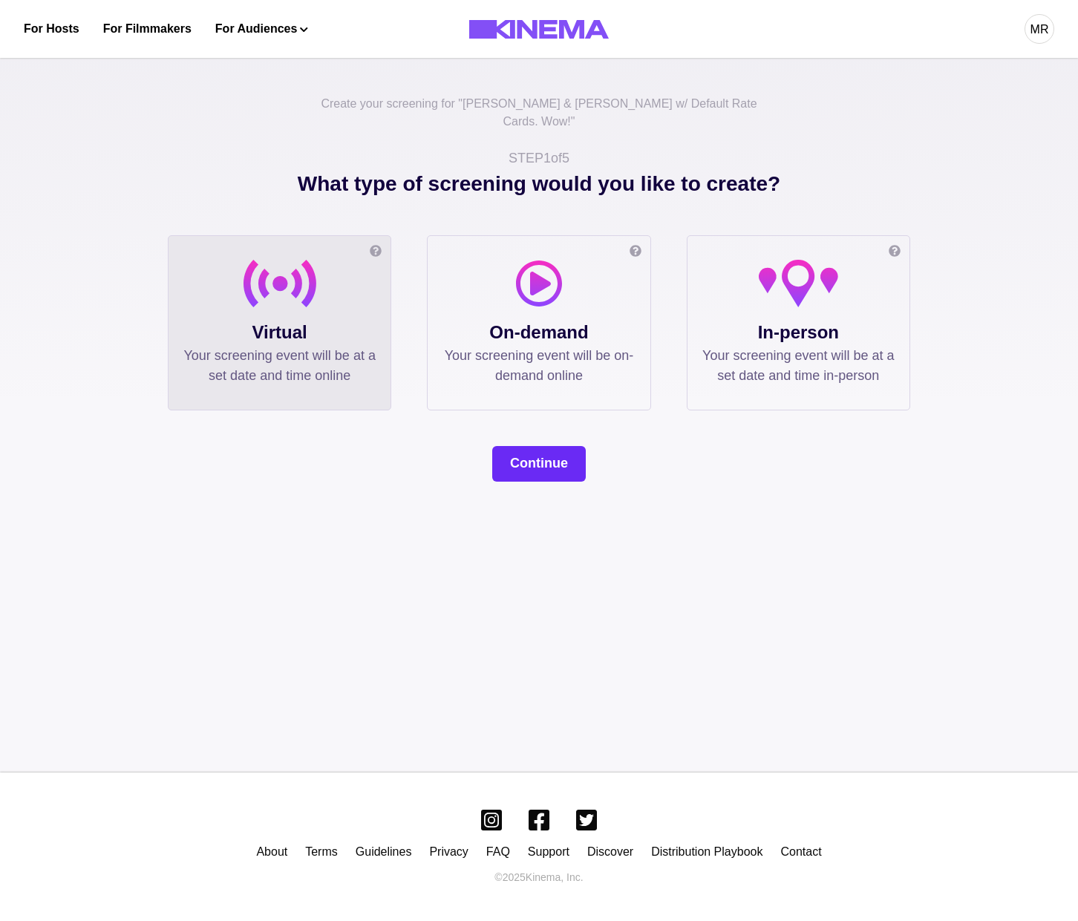
click at [554, 446] on button "Continue" at bounding box center [539, 464] width 94 height 36
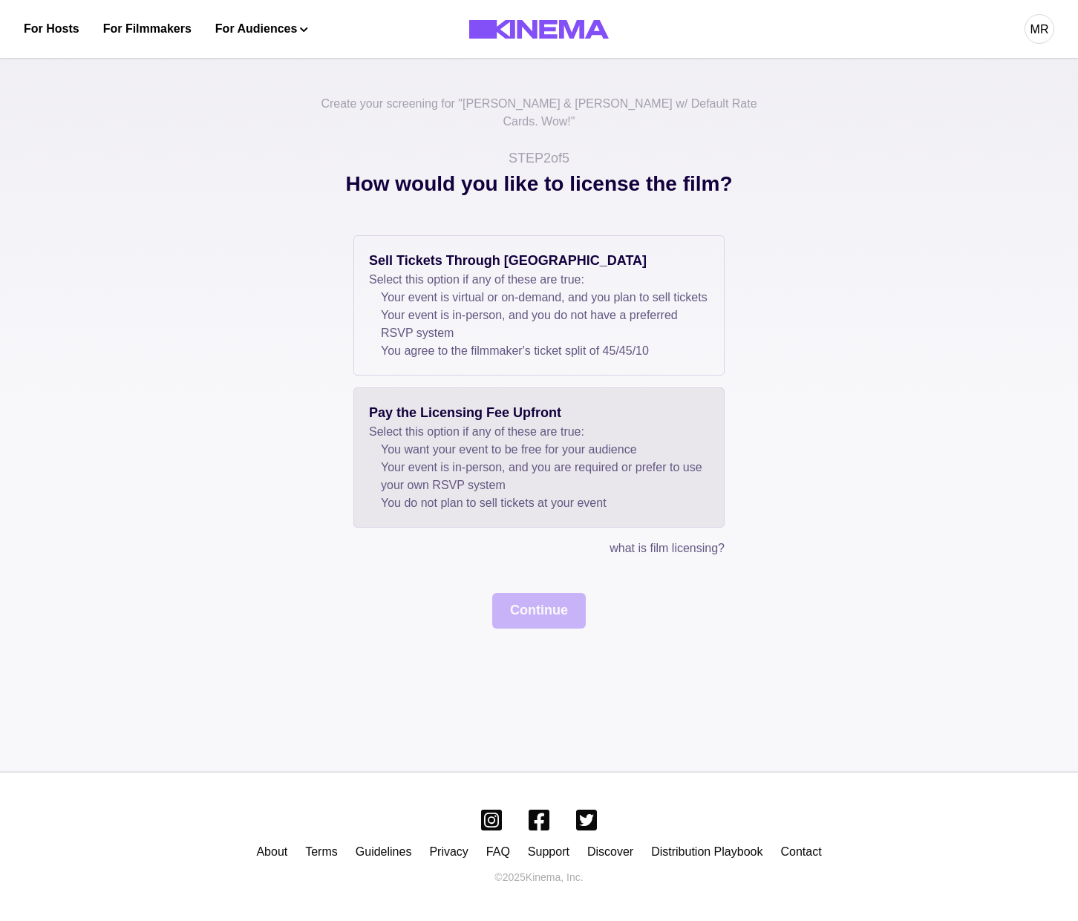
click at [369, 442] on div "Pay the Licensing Fee Upfront Select this option if any of these are true: You …" at bounding box center [538, 458] width 371 height 140
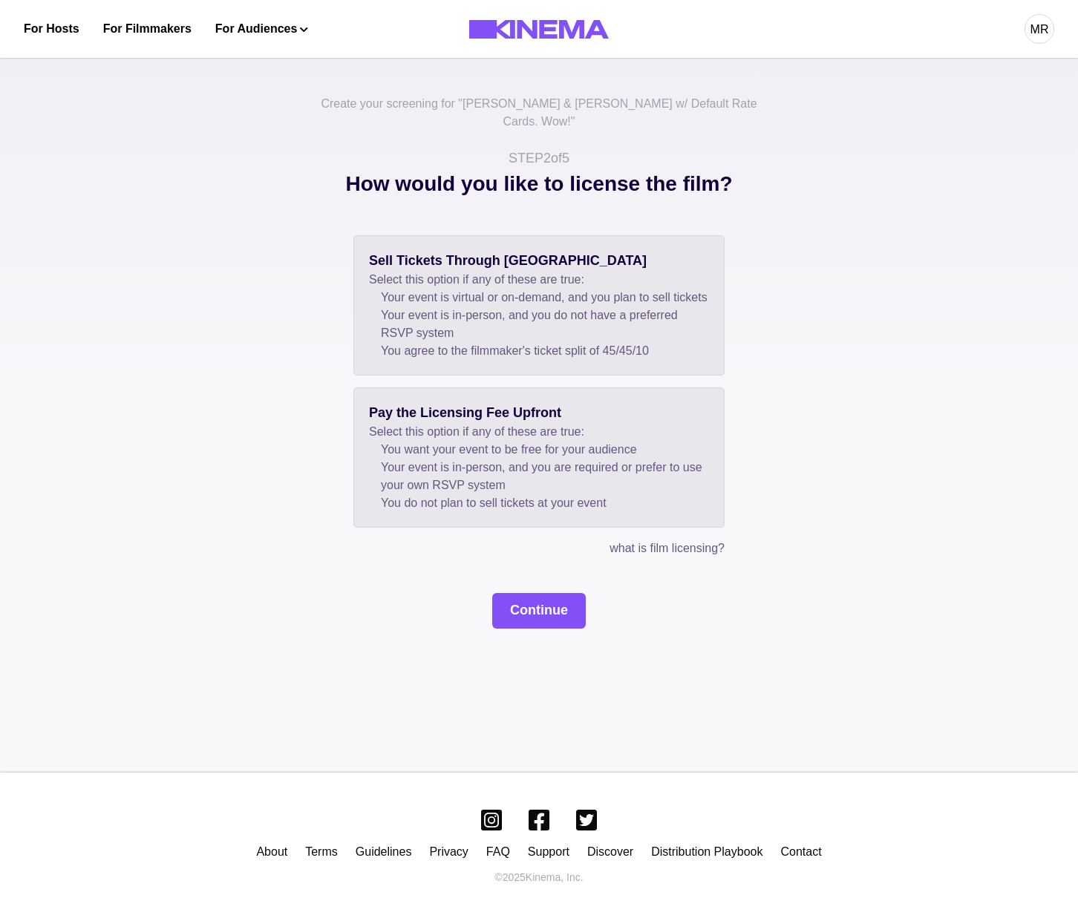
click at [389, 310] on li "Your event is in-person, and you do not have a preferred RSVP system" at bounding box center [545, 325] width 328 height 36
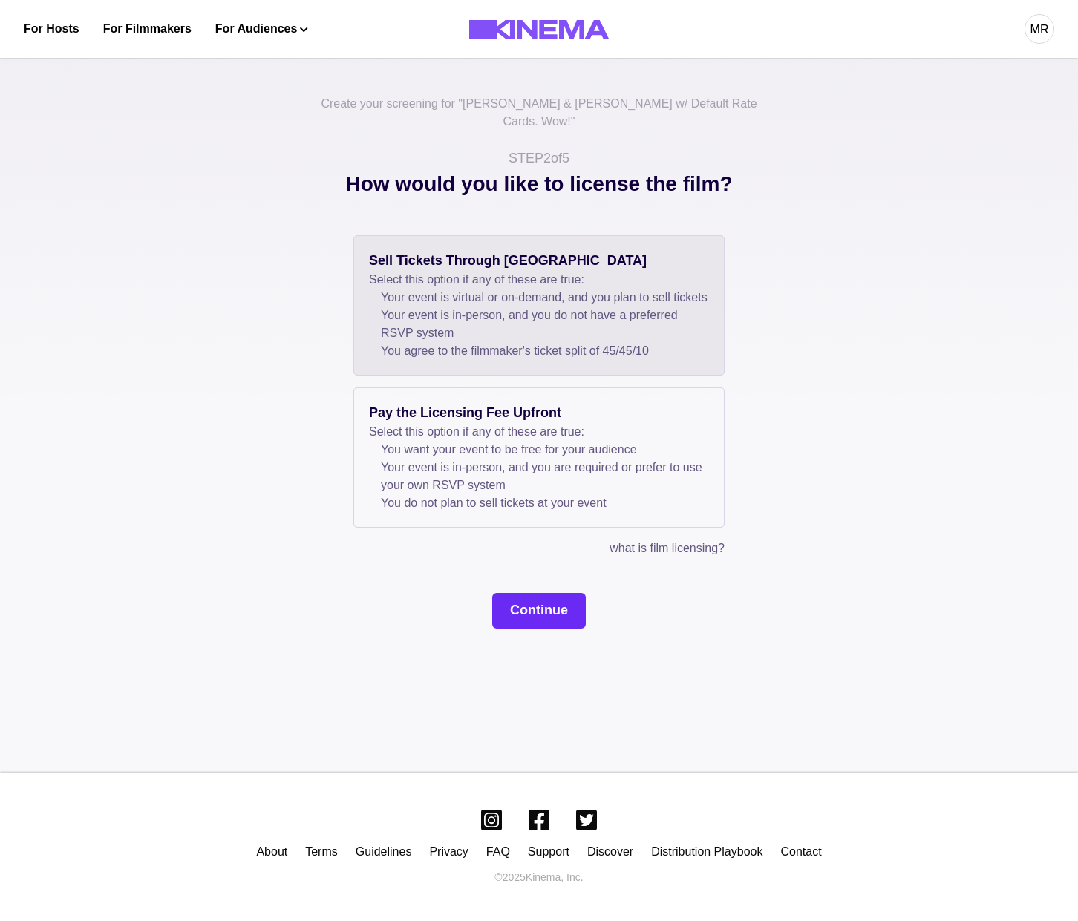
click at [522, 604] on button "Continue" at bounding box center [539, 611] width 94 height 36
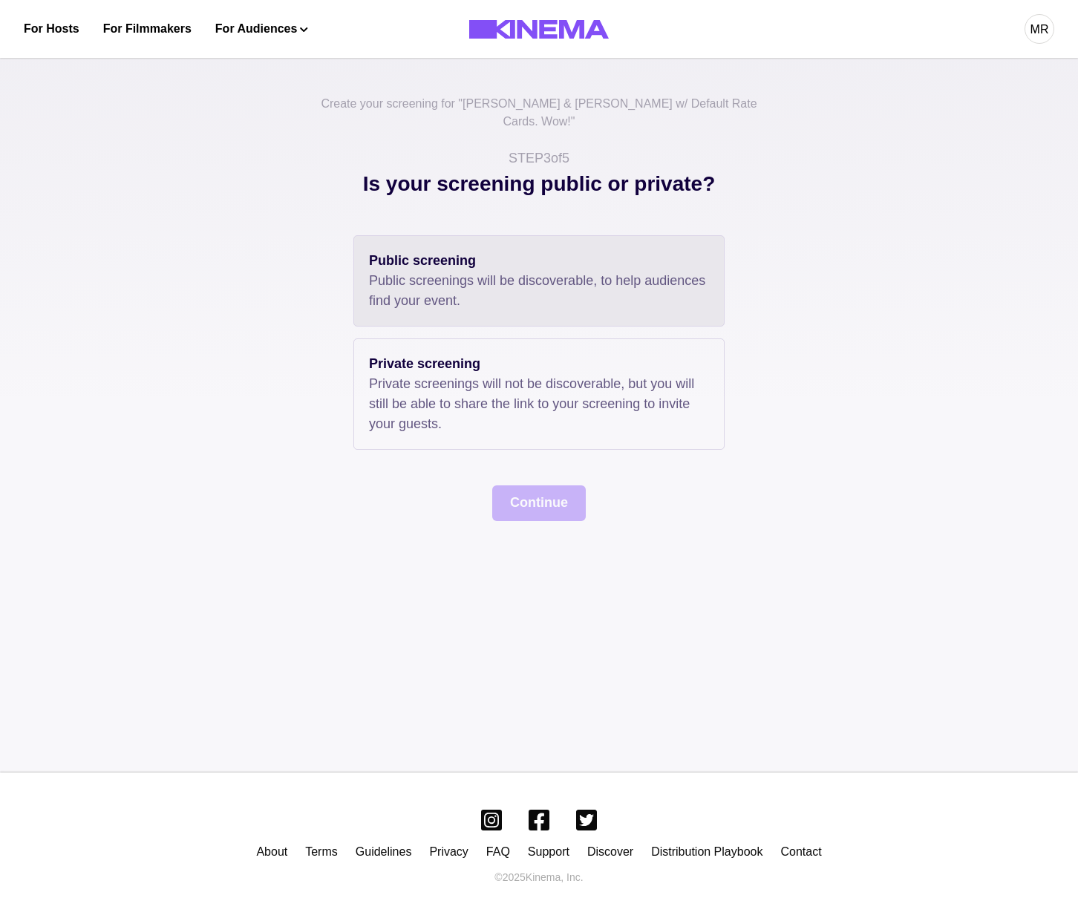
drag, startPoint x: 408, startPoint y: 301, endPoint x: 489, endPoint y: 473, distance: 190.0
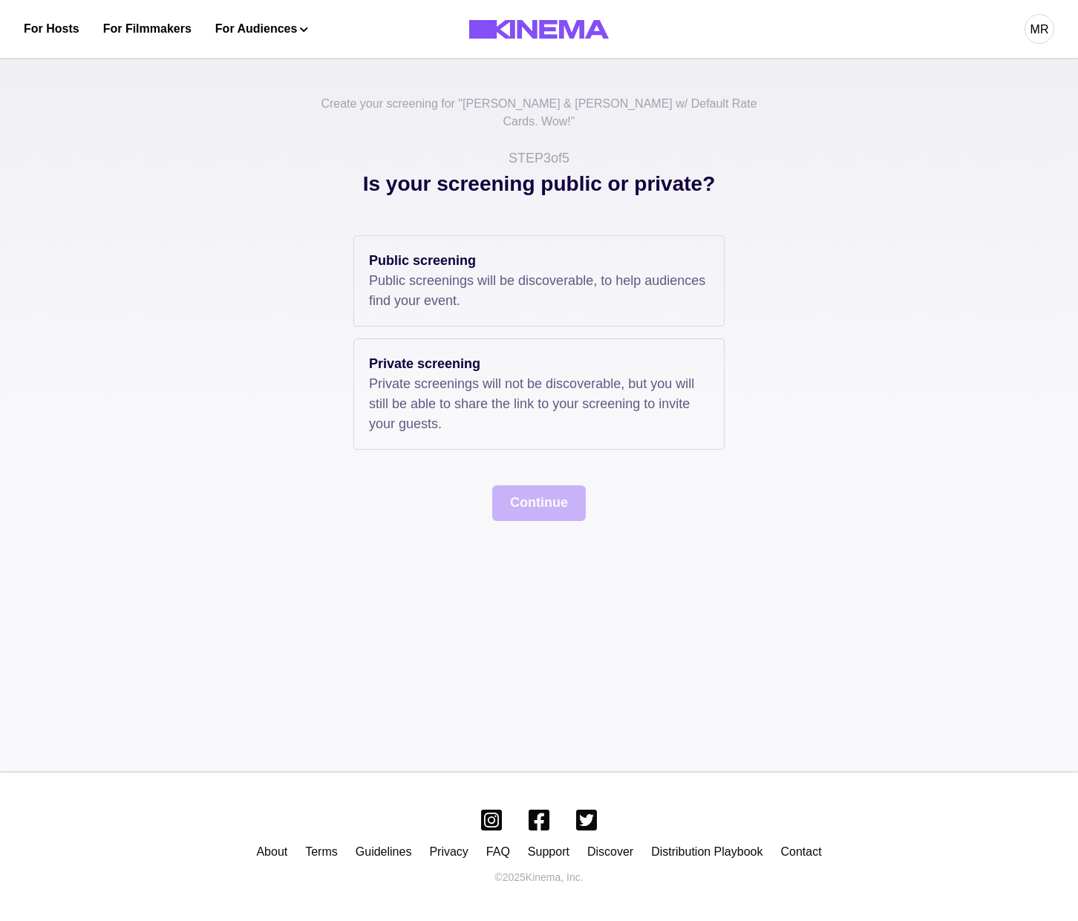
click at [408, 302] on div "Public screening Public screenings will be discoverable, to help audiences find…" at bounding box center [538, 280] width 371 height 91
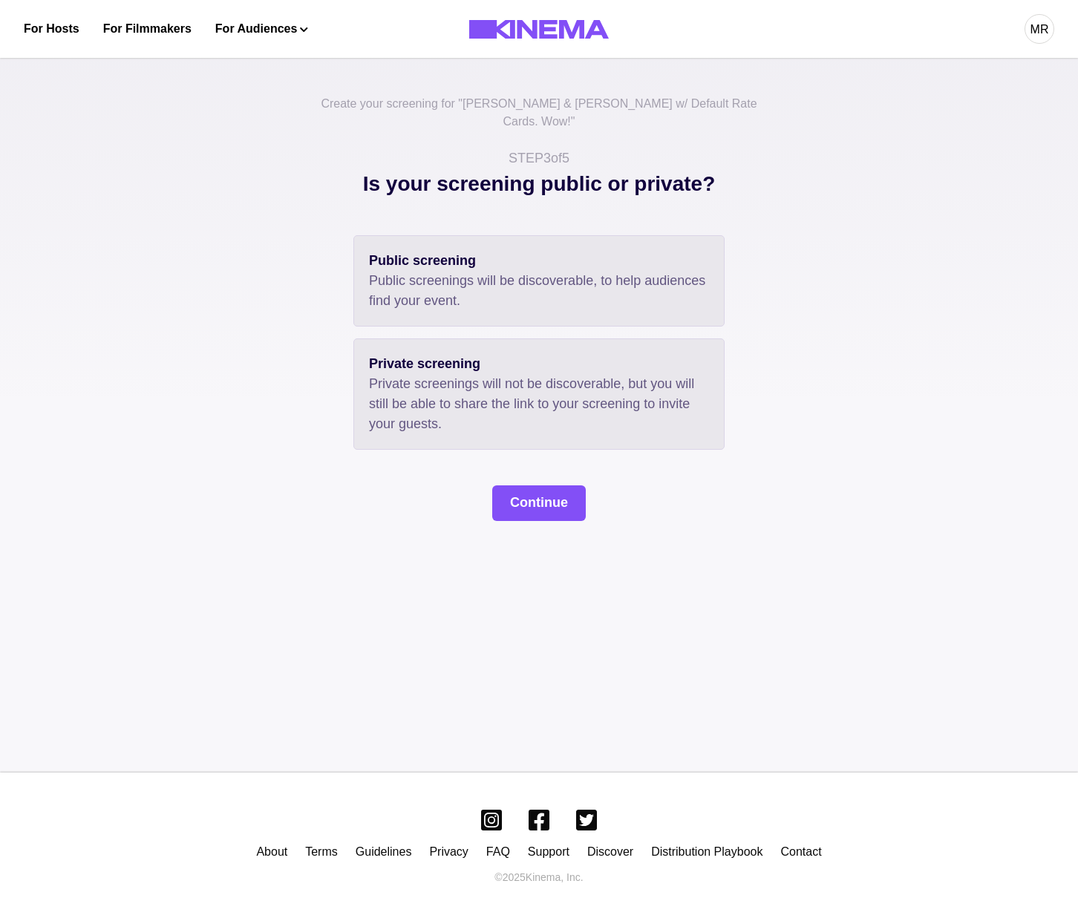
click at [451, 374] on p "Private screenings will not be discoverable, but you will still be able to shar…" at bounding box center [539, 404] width 340 height 60
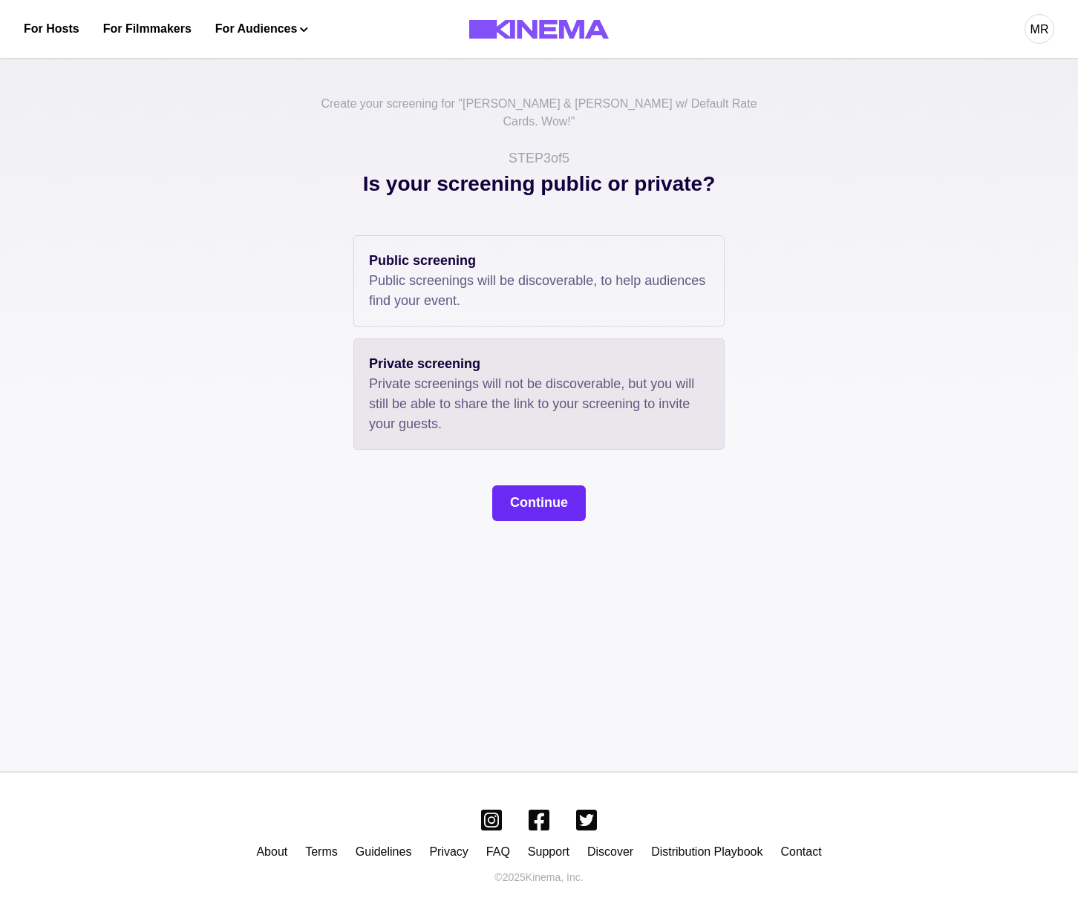
click at [531, 500] on button "Continue" at bounding box center [539, 504] width 94 height 36
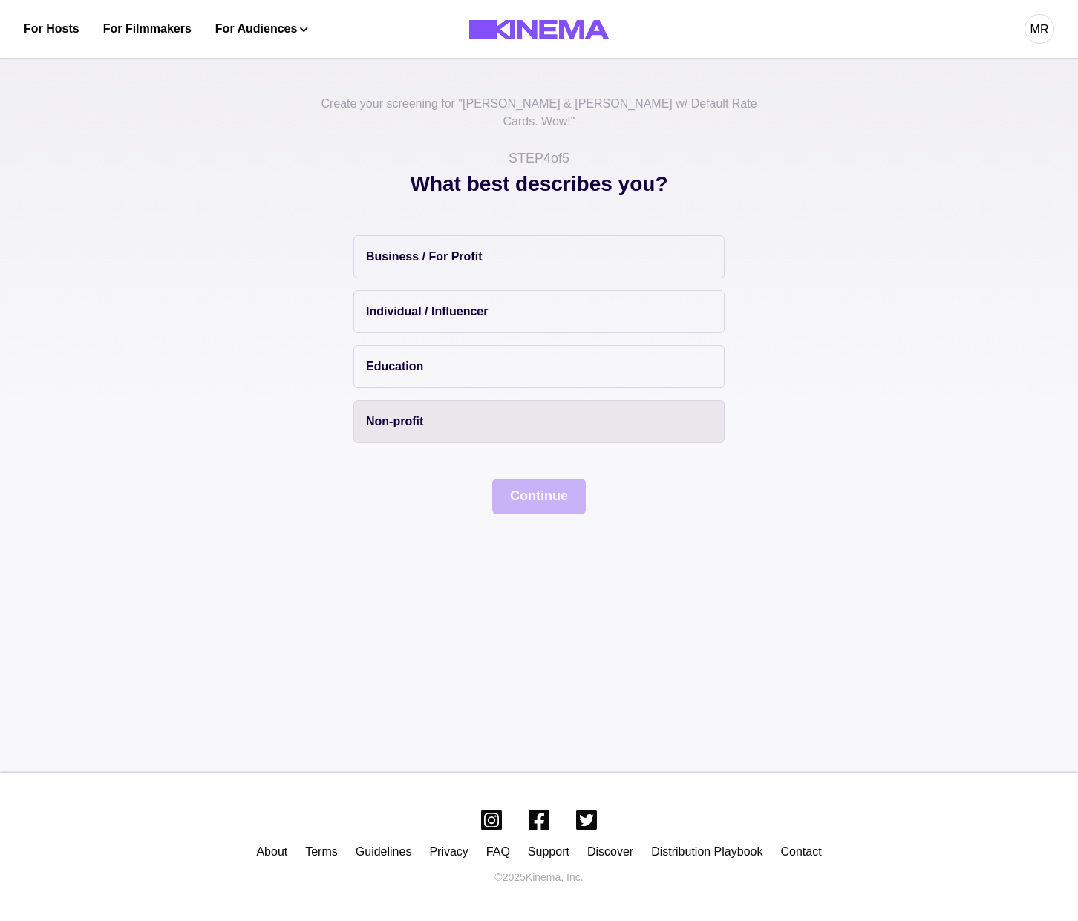
drag, startPoint x: 446, startPoint y: 250, endPoint x: 494, endPoint y: 421, distance: 177.3
click at [446, 252] on button "Business / For Profit" at bounding box center [538, 256] width 371 height 43
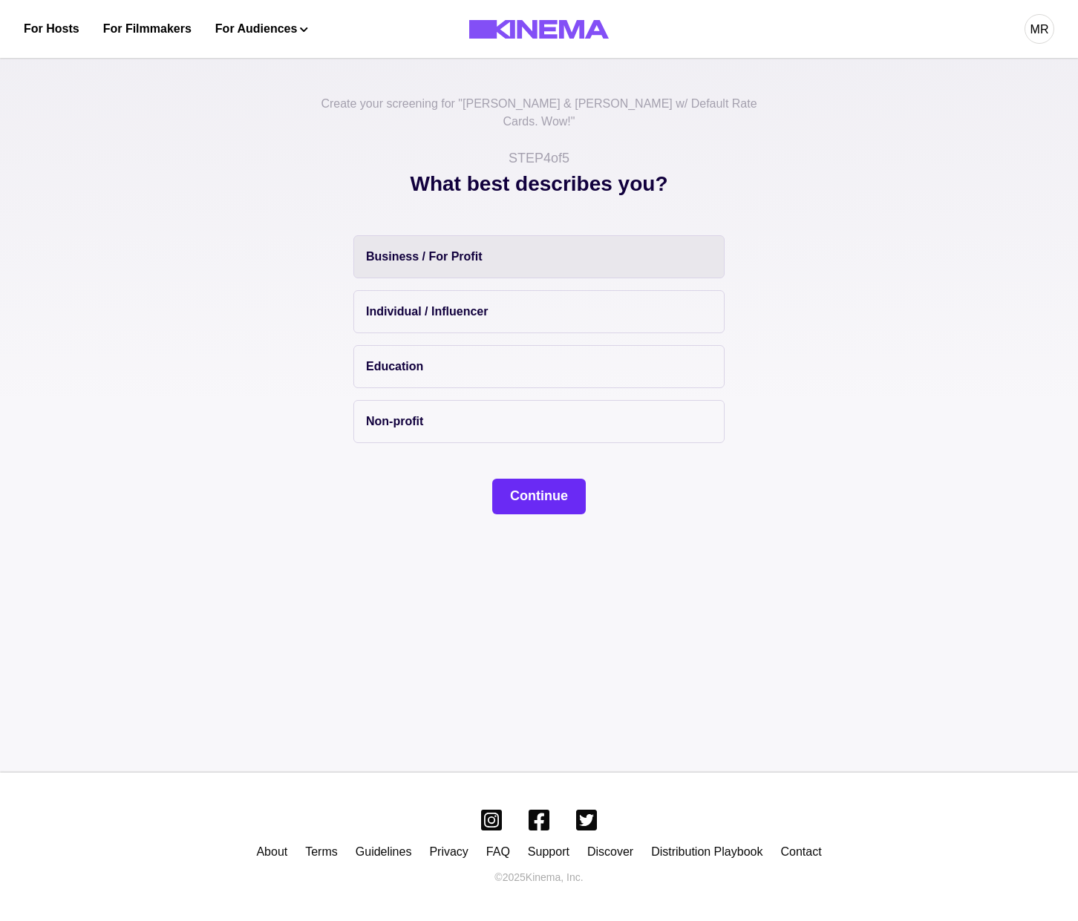
click at [530, 479] on button "Continue" at bounding box center [539, 497] width 94 height 36
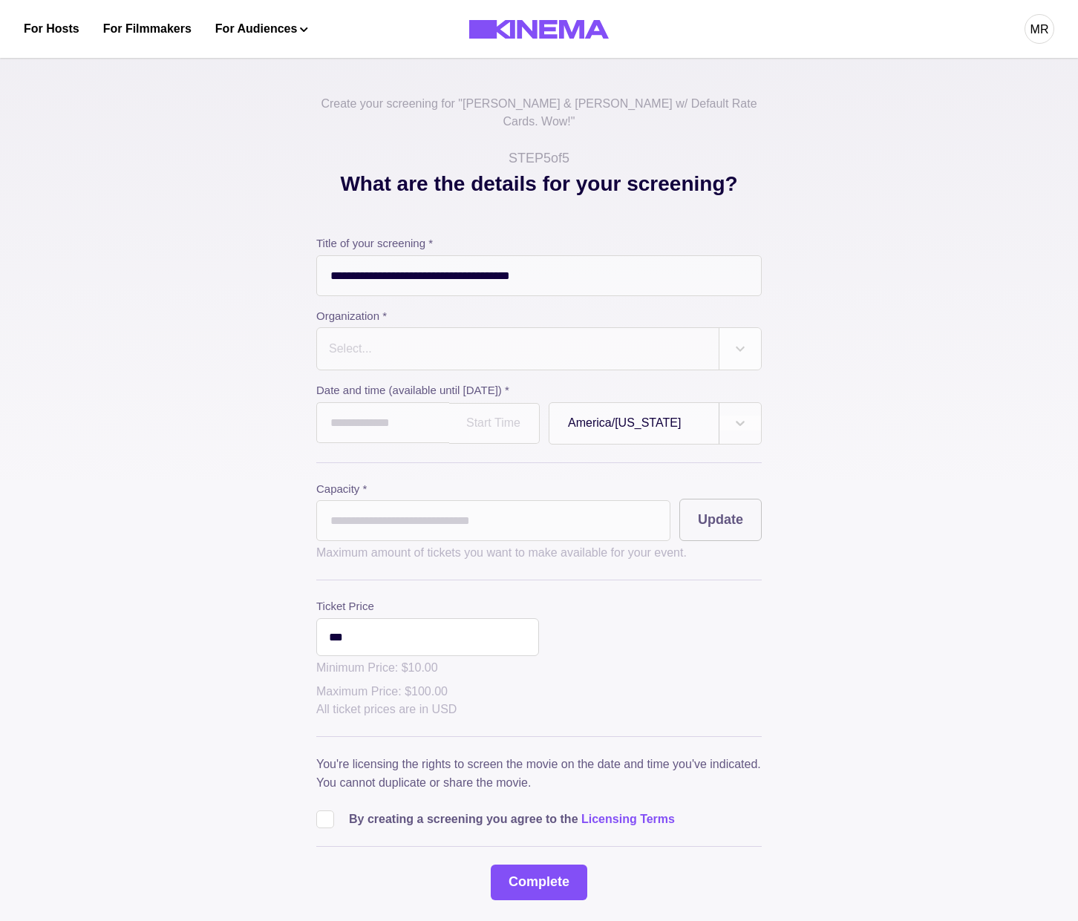
click at [392, 348] on div "Select..." at bounding box center [518, 349] width 402 height 42
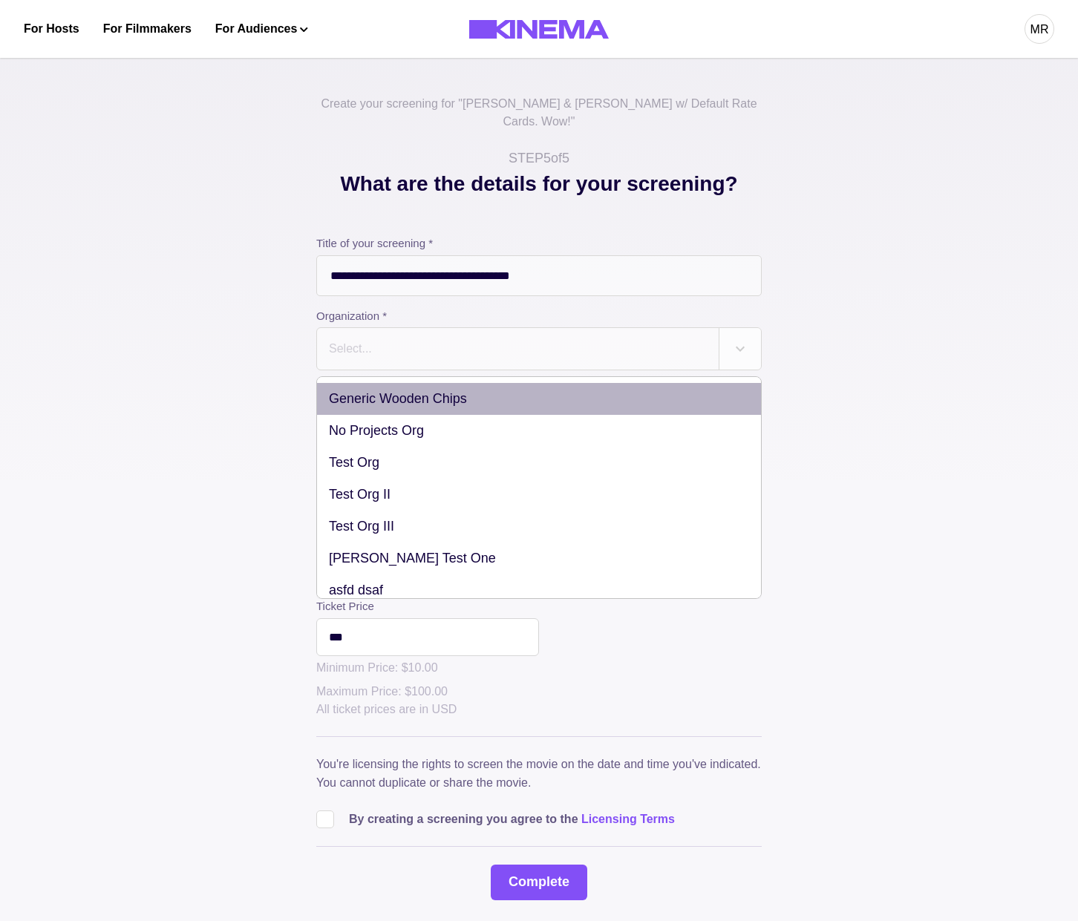
click at [390, 383] on div "Generic Wooden Chips" at bounding box center [539, 399] width 444 height 32
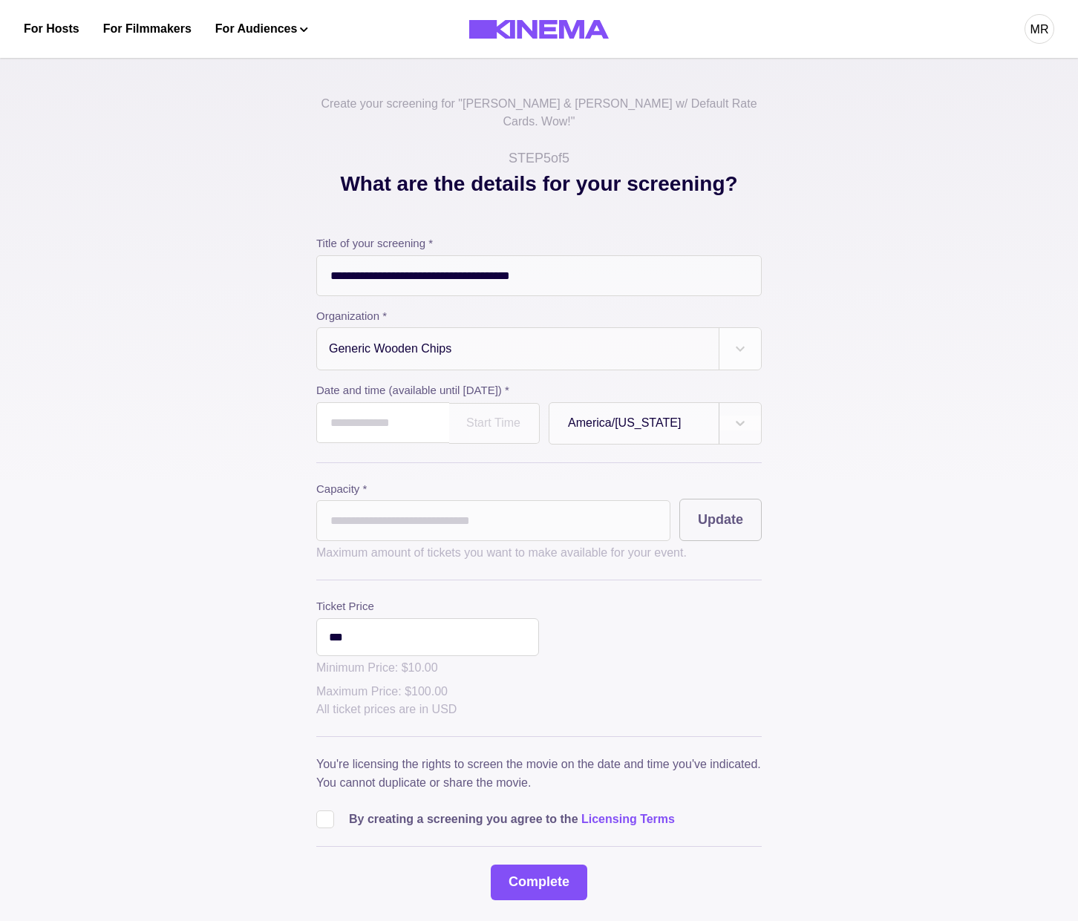
click at [384, 402] on input "text" at bounding box center [382, 422] width 133 height 41
click at [497, 557] on td "27" at bounding box center [498, 566] width 27 height 21
type input "**********"
click at [396, 506] on input "*" at bounding box center [493, 520] width 354 height 41
type input "**"
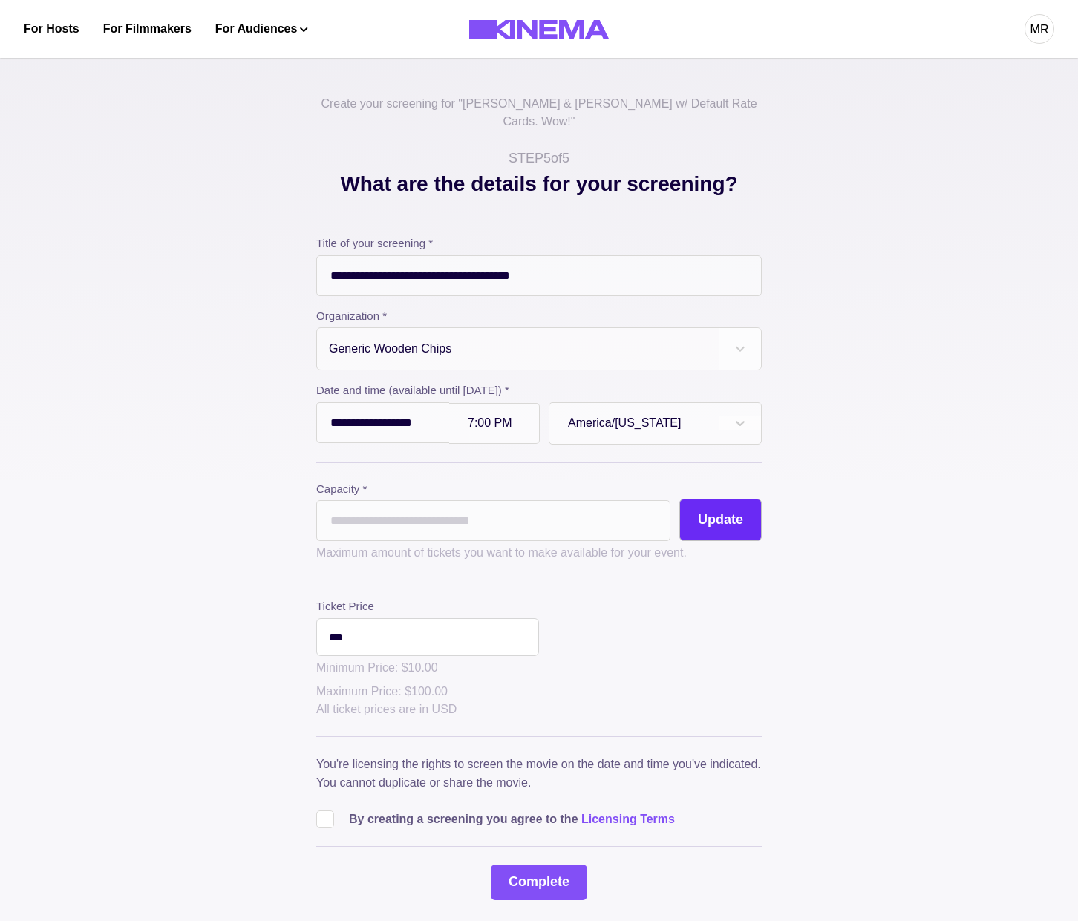
click at [707, 504] on button "Update" at bounding box center [720, 520] width 82 height 42
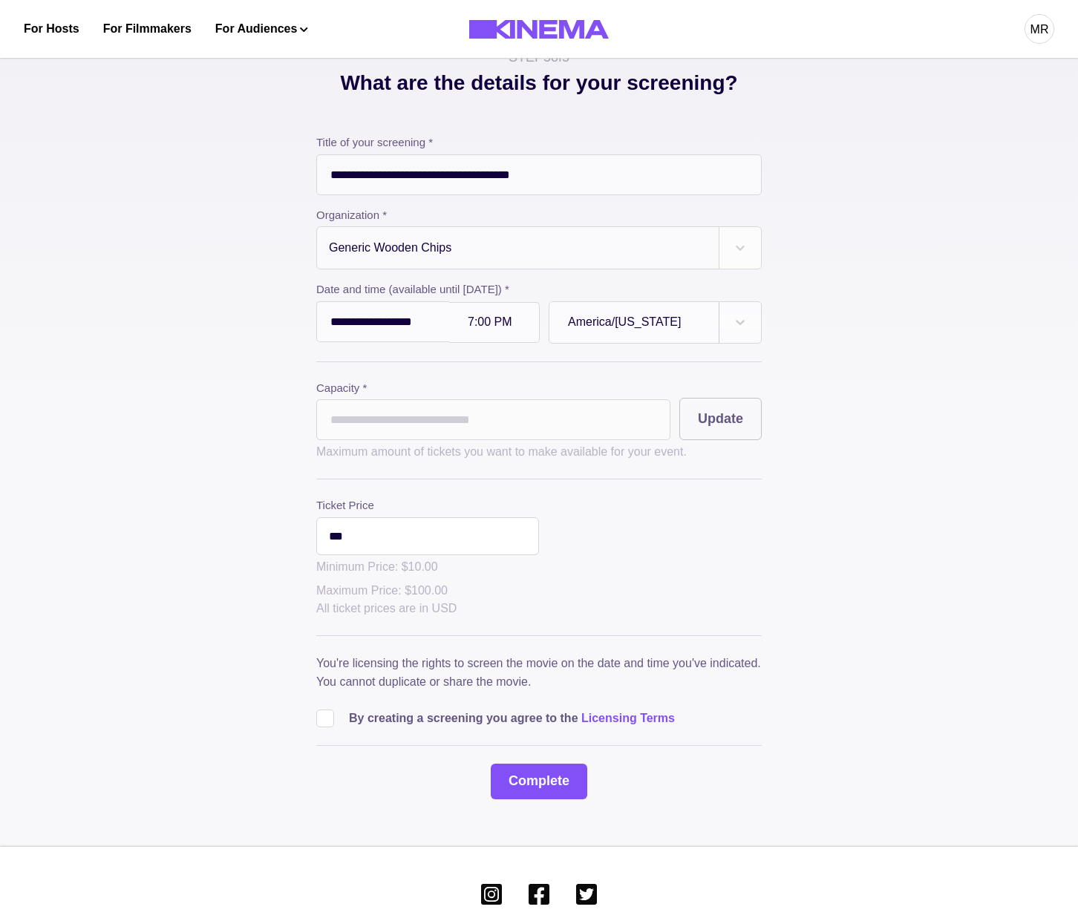
scroll to position [162, 0]
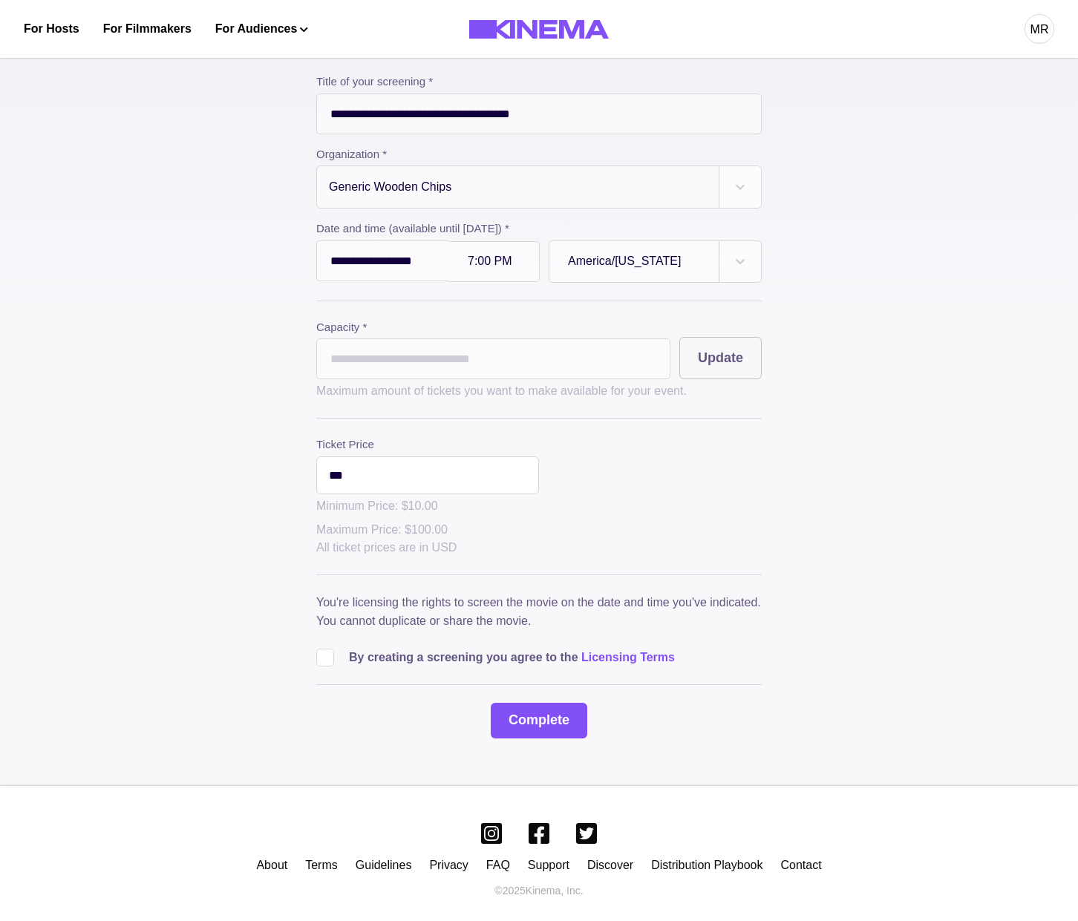
click at [322, 659] on div "**********" at bounding box center [539, 406] width 446 height 665
click at [325, 651] on span at bounding box center [325, 658] width 18 height 18
click at [521, 717] on button "Complete" at bounding box center [539, 721] width 97 height 36
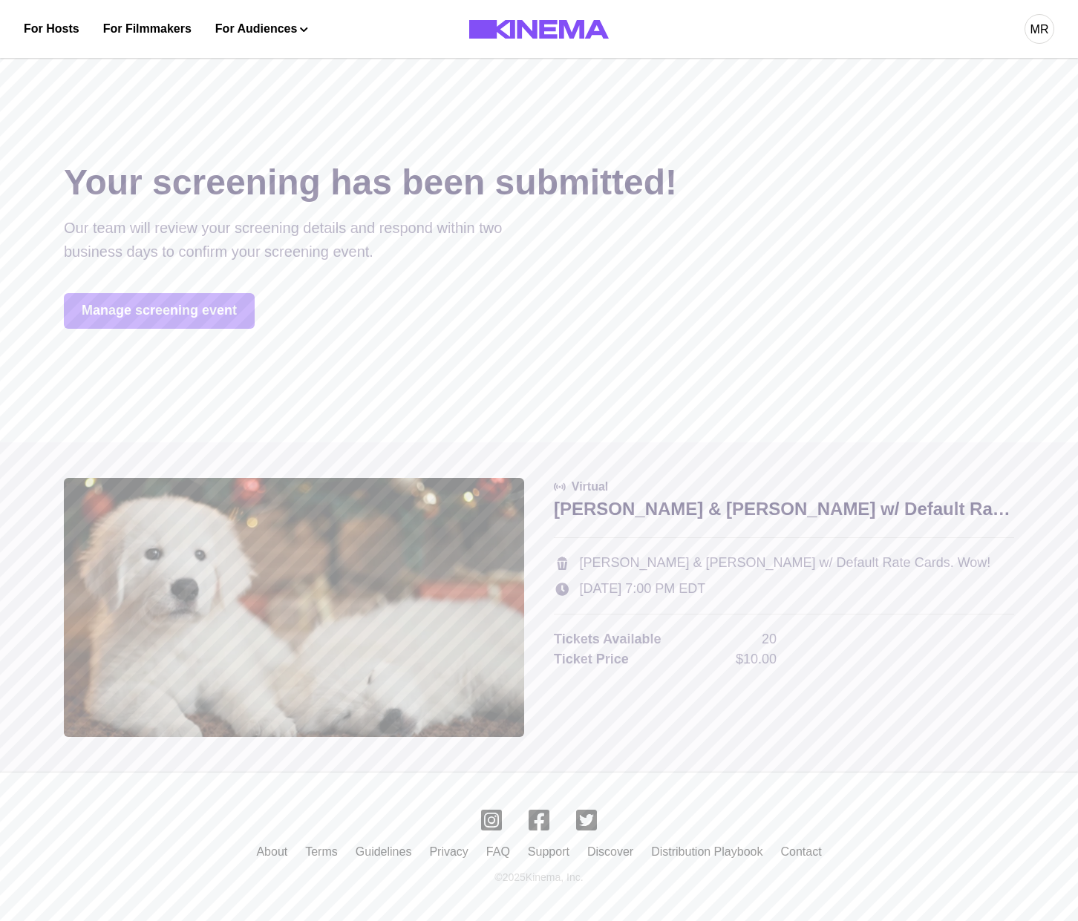
scroll to position [0, 0]
click at [162, 322] on link "Manage screening event" at bounding box center [159, 311] width 191 height 36
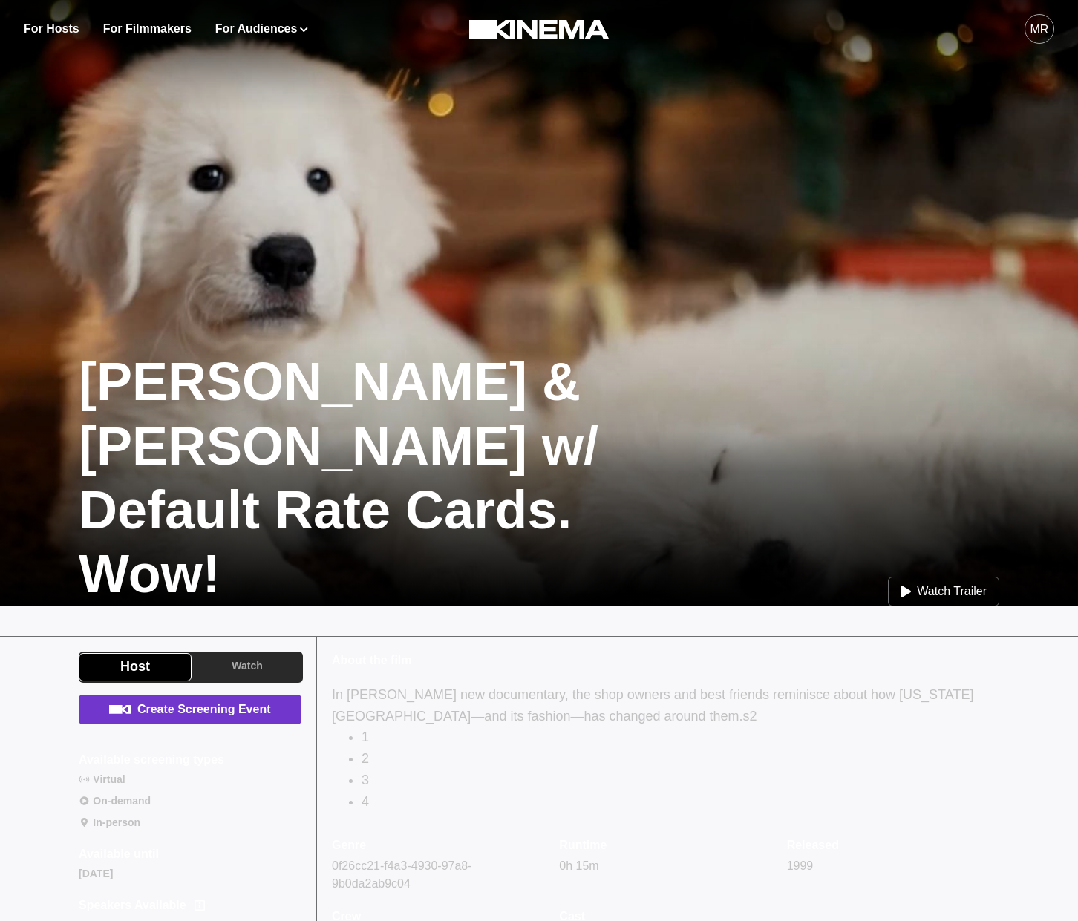
click at [195, 711] on link "Create Screening Event" at bounding box center [190, 710] width 223 height 30
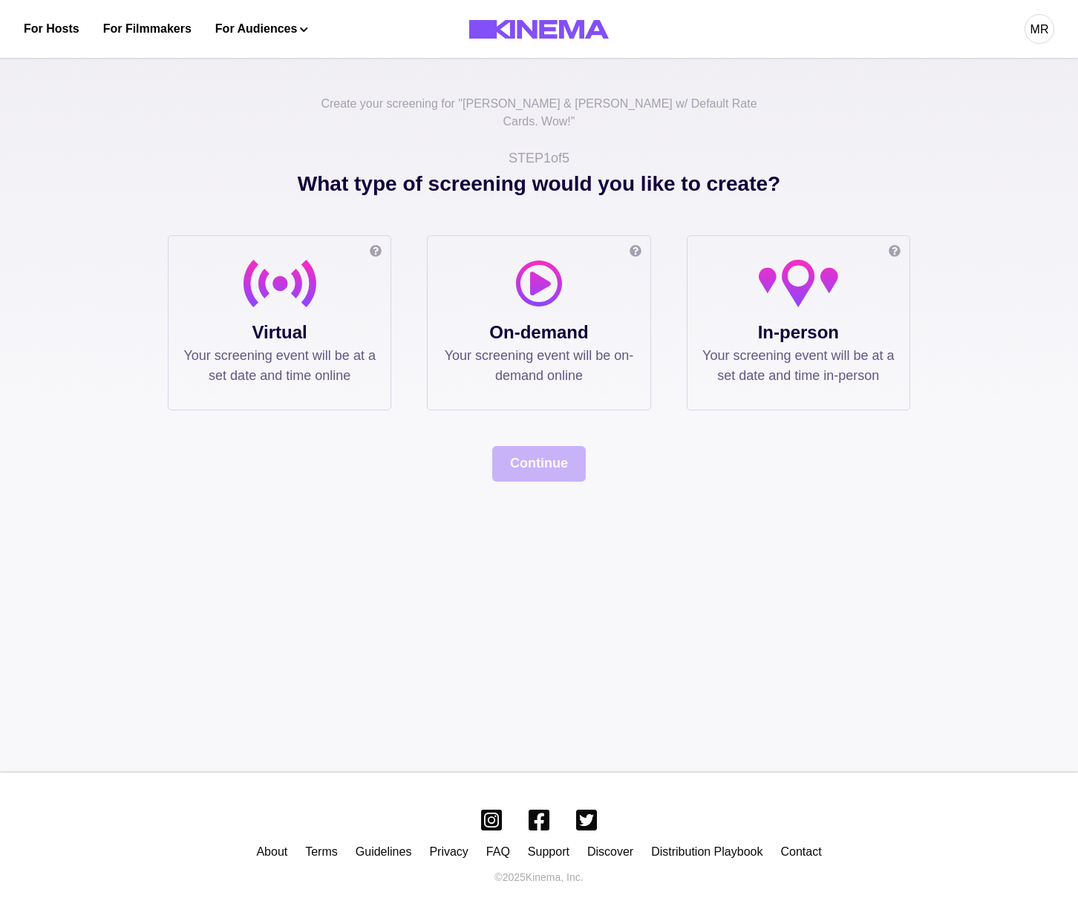
click at [259, 235] on div "Online screening Watch the film in your own private or public virtual cinema. T…" at bounding box center [280, 322] width 224 height 175
drag, startPoint x: 402, startPoint y: 350, endPoint x: 392, endPoint y: 349, distance: 10.5
click at [402, 350] on div "Online screening Watch the film in your own private or public virtual cinema. T…" at bounding box center [539, 322] width 743 height 175
click at [342, 346] on p "Your screening event will be at a set date and time online" at bounding box center [279, 366] width 192 height 40
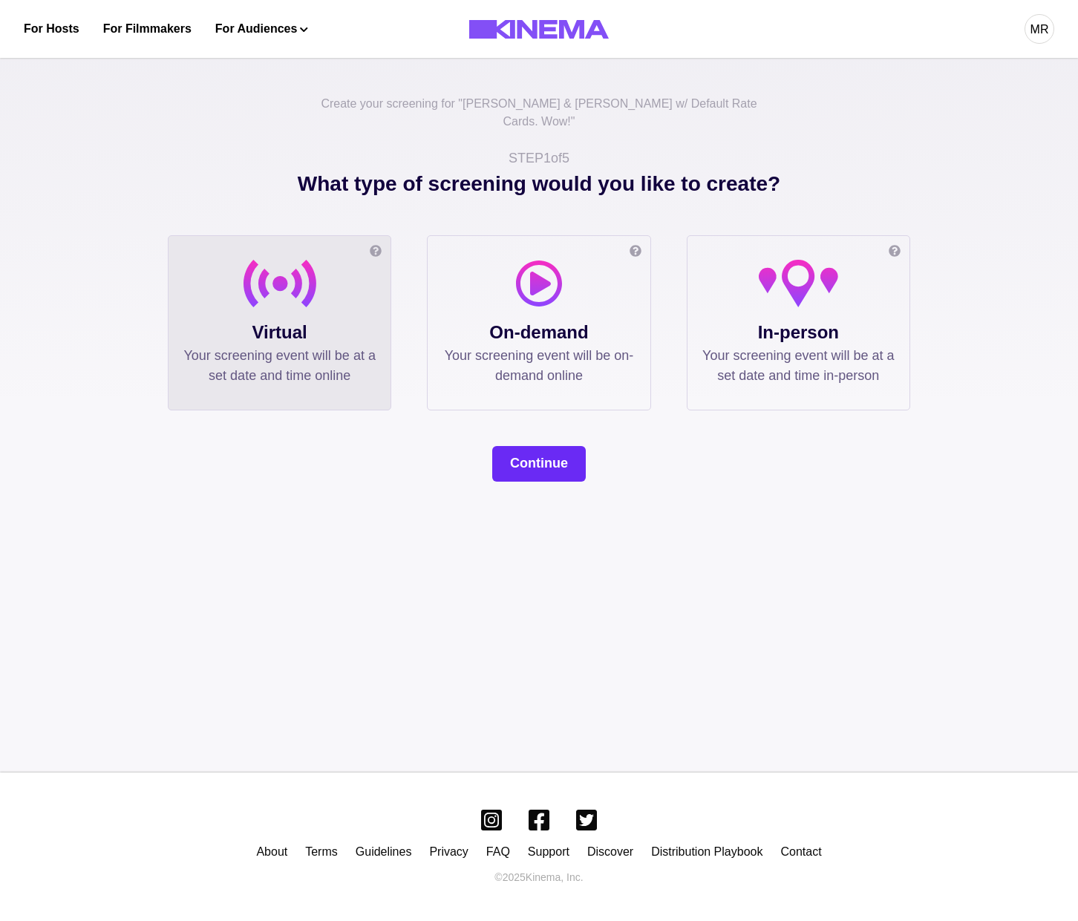
drag, startPoint x: 505, startPoint y: 425, endPoint x: 514, endPoint y: 433, distance: 12.1
click at [505, 425] on div "What type of screening would you like to create? Online screening Watch the fil…" at bounding box center [539, 325] width 743 height 313
click at [518, 446] on button "Continue" at bounding box center [539, 464] width 94 height 36
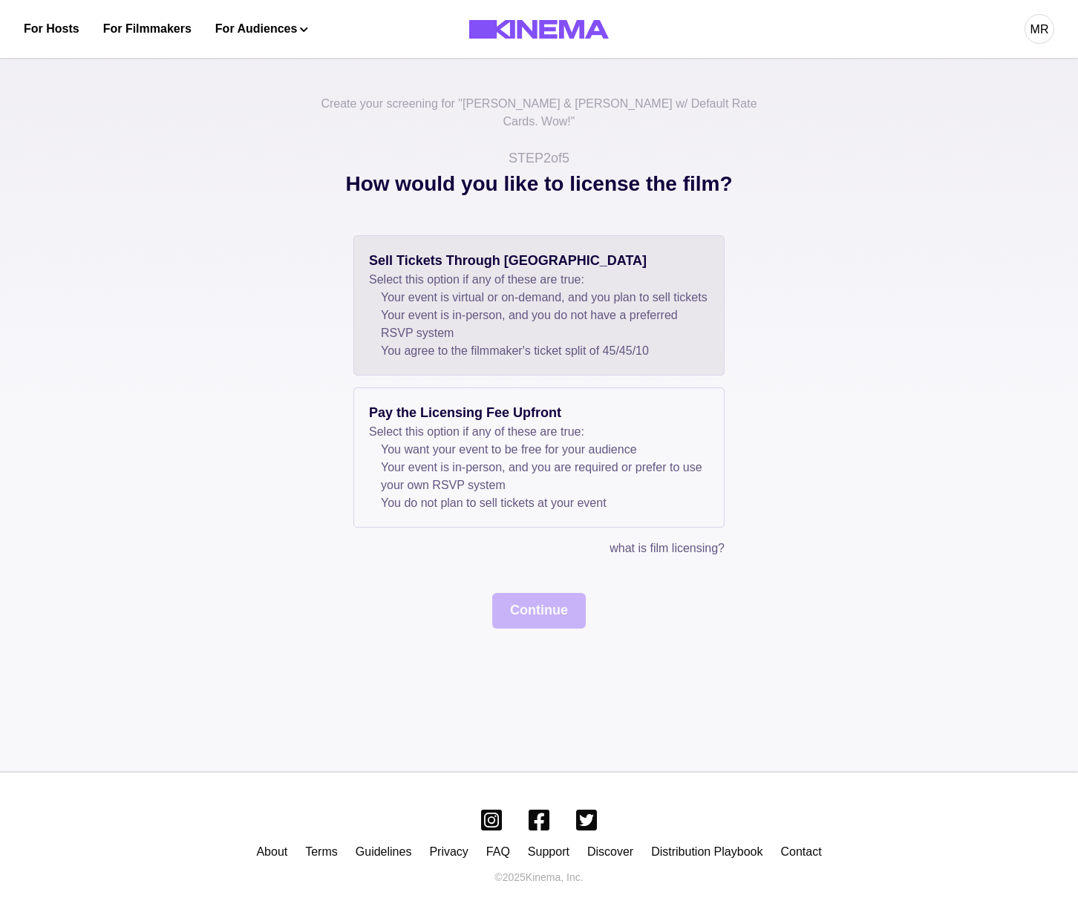
drag, startPoint x: 429, startPoint y: 308, endPoint x: 487, endPoint y: 359, distance: 76.8
click at [430, 309] on li "Your event is in-person, and you do not have a preferred RSVP system" at bounding box center [545, 325] width 328 height 36
click at [549, 620] on button "Continue" at bounding box center [539, 611] width 94 height 36
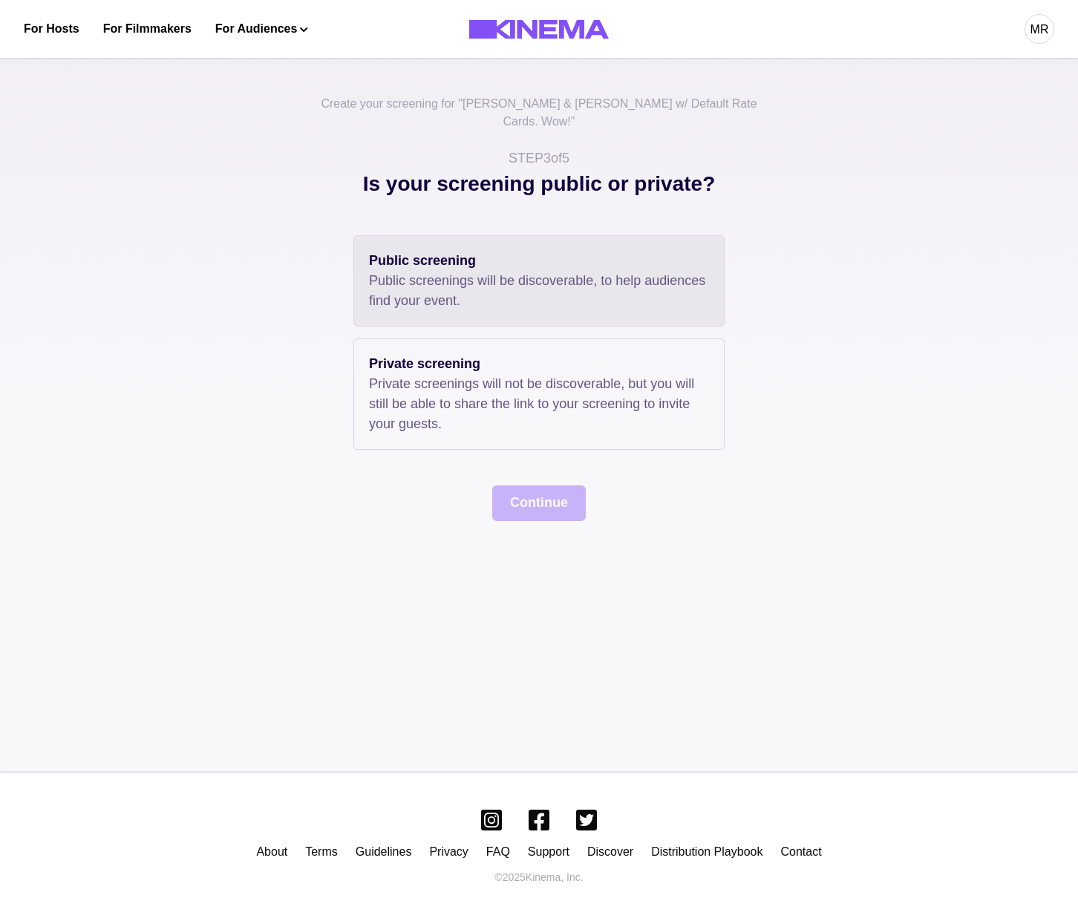
click at [474, 283] on p "Public screenings will be discoverable, to help audiences find your event." at bounding box center [539, 291] width 340 height 40
click at [537, 493] on button "Continue" at bounding box center [539, 504] width 94 height 36
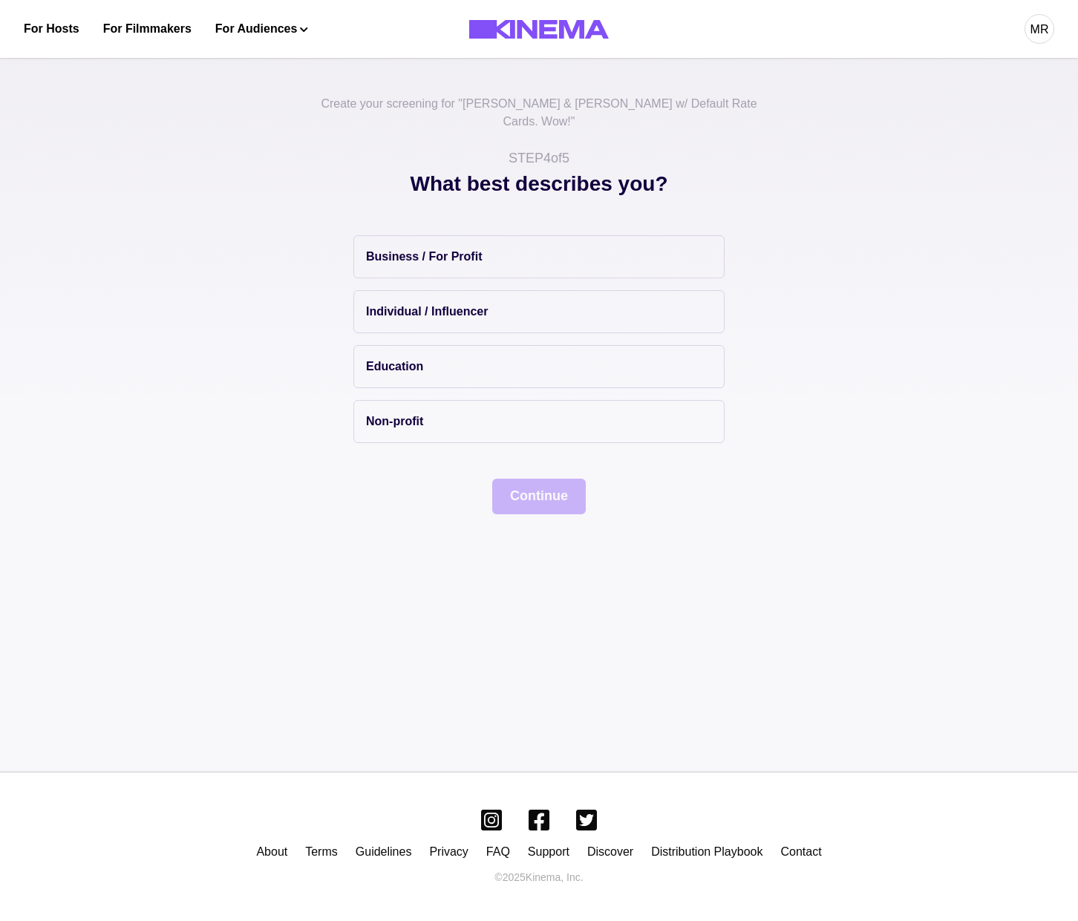
click at [376, 376] on div "Business / For Profit Individual / Influencer Education Non-profit" at bounding box center [538, 339] width 371 height 208
drag, startPoint x: 376, startPoint y: 385, endPoint x: 382, endPoint y: 400, distance: 16.0
click at [376, 400] on button "Non-profit" at bounding box center [538, 421] width 371 height 43
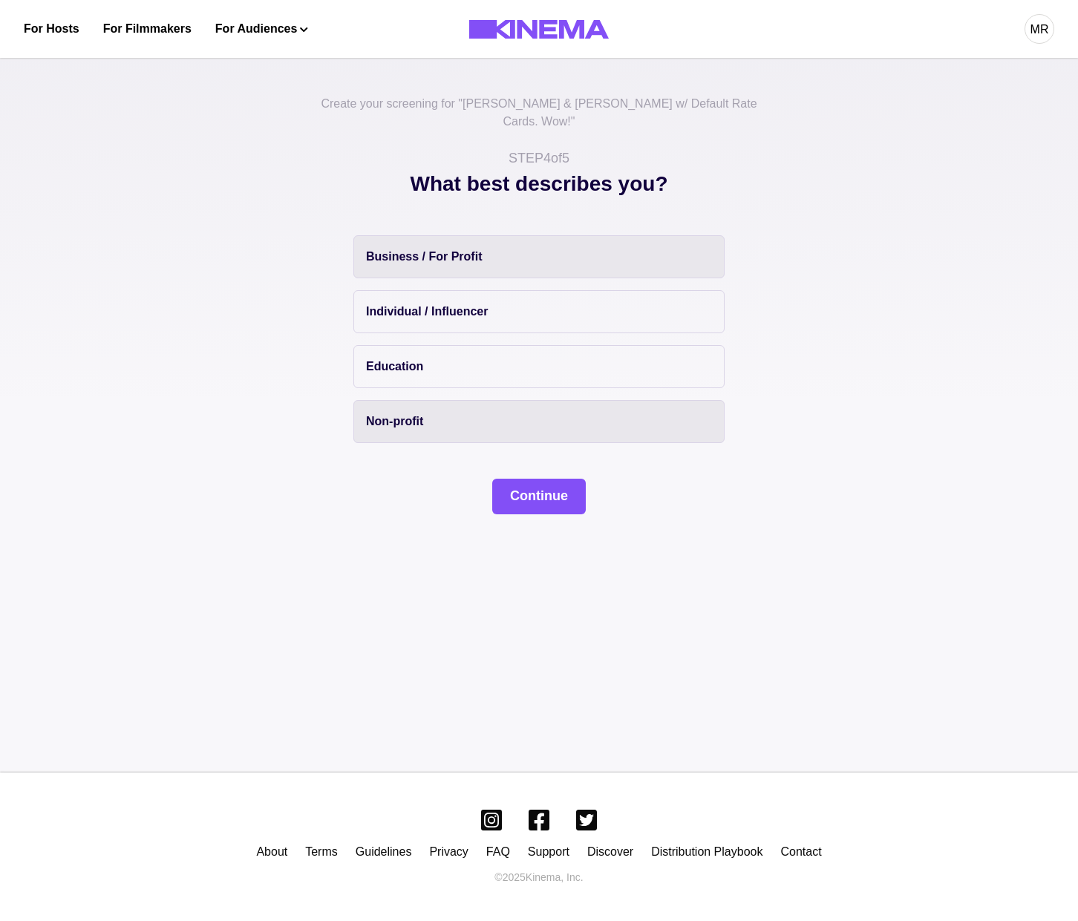
click at [443, 248] on p "Business / For Profit" at bounding box center [424, 257] width 116 height 18
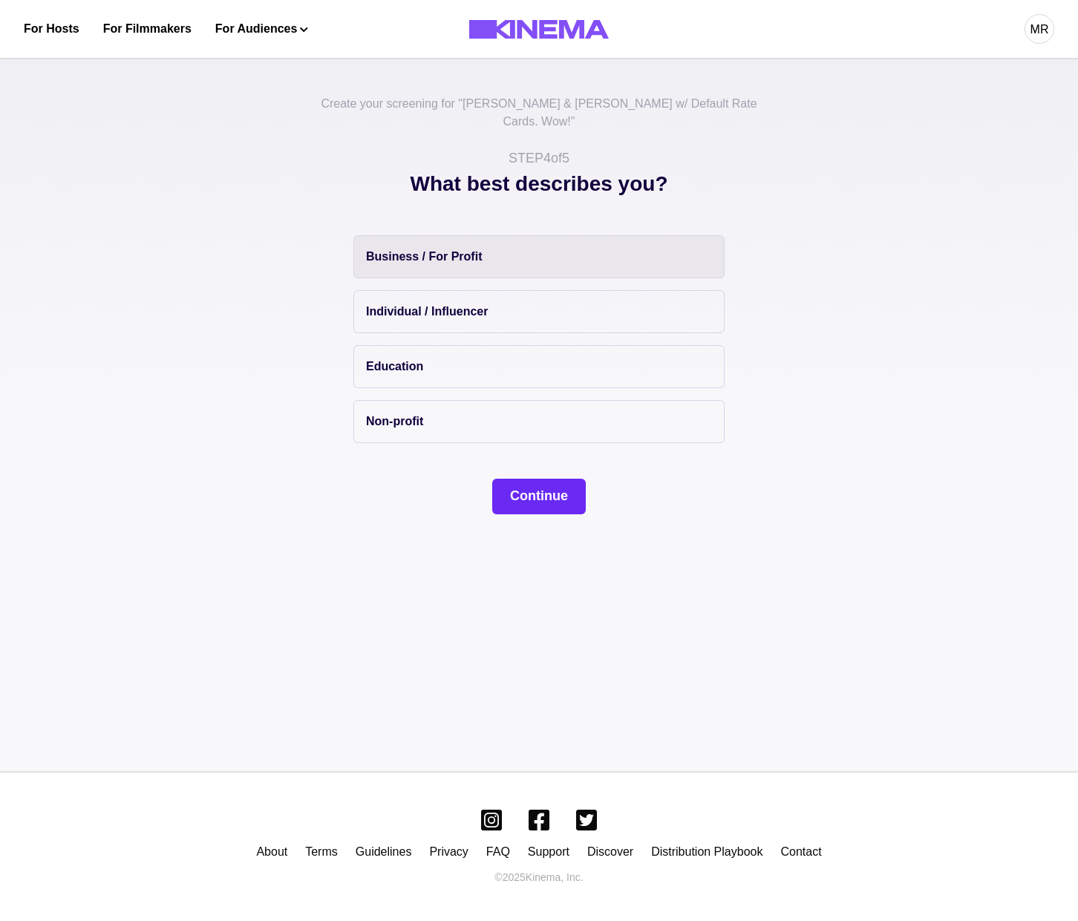
click at [574, 479] on button "Continue" at bounding box center [539, 497] width 94 height 36
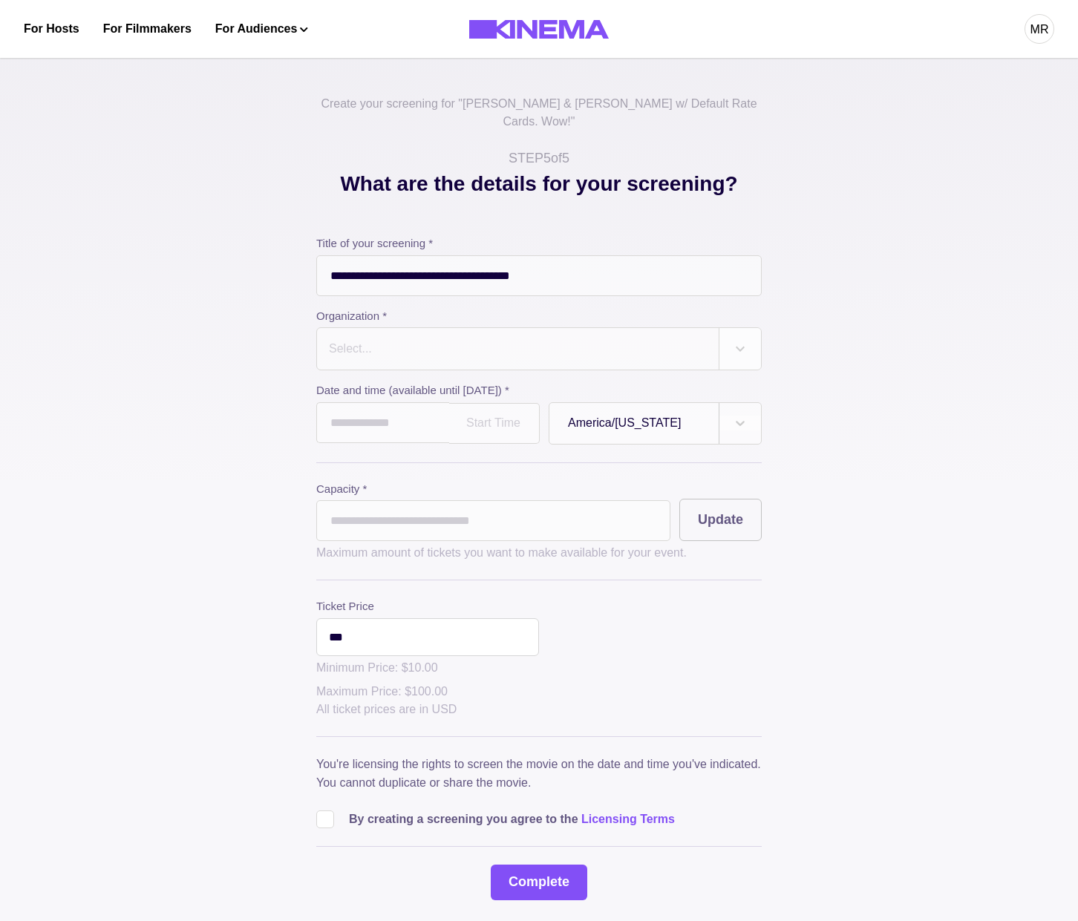
click at [369, 339] on div at bounding box center [517, 349] width 381 height 21
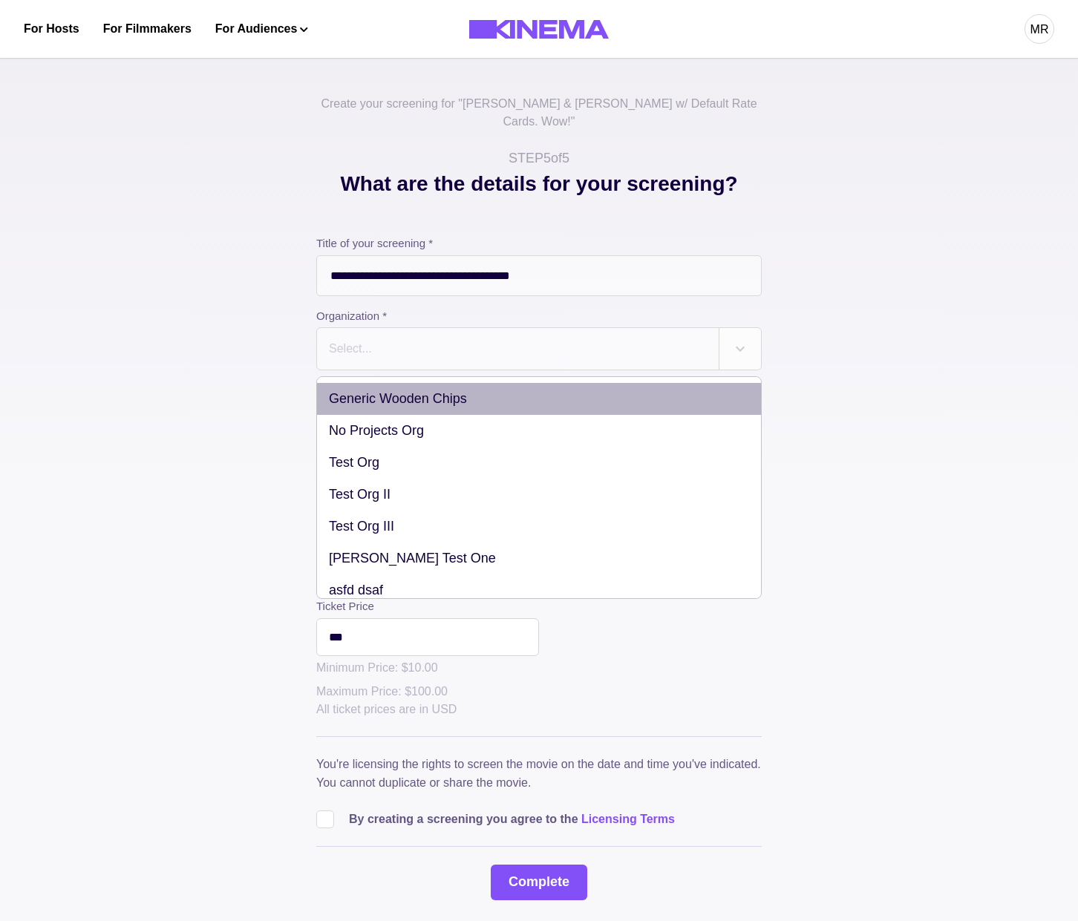
click at [371, 383] on div "Generic Wooden Chips" at bounding box center [539, 399] width 444 height 32
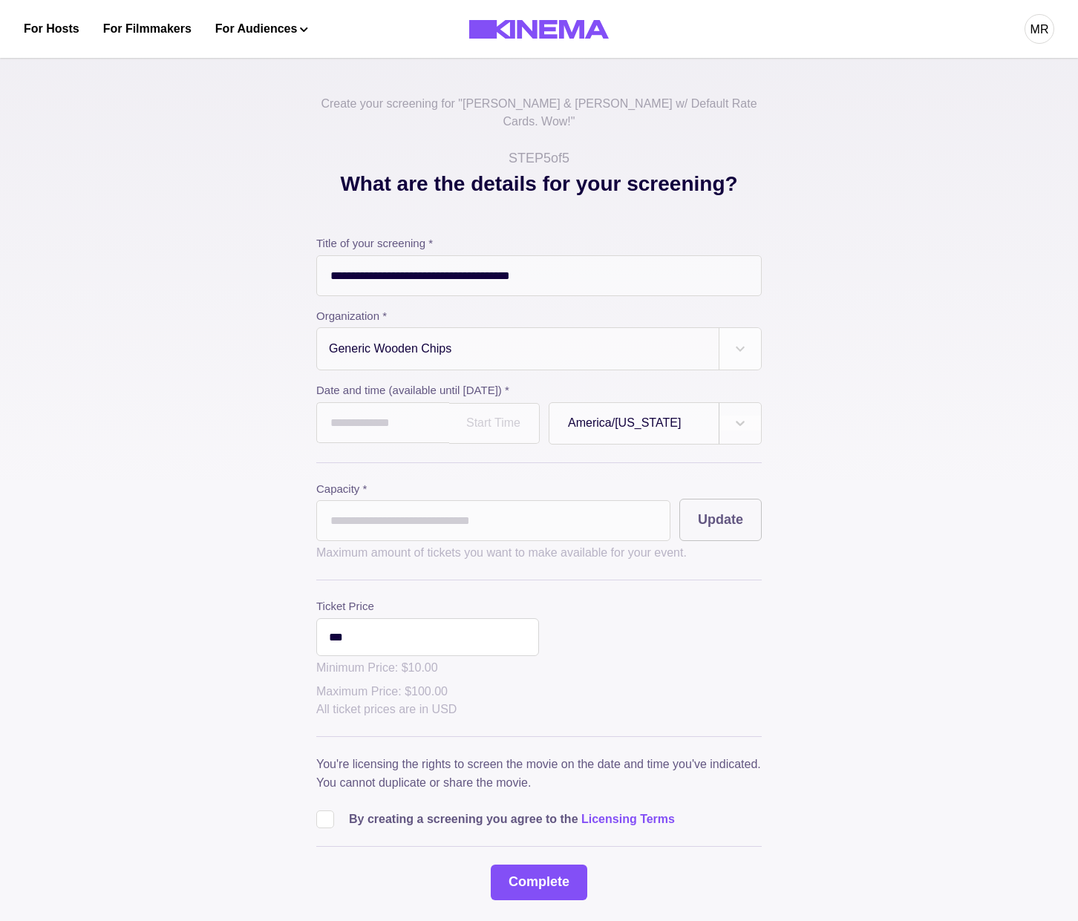
drag, startPoint x: 371, startPoint y: 380, endPoint x: 395, endPoint y: 409, distance: 37.9
click at [372, 382] on label "Date and time (available until Oct 31, 2025) *" at bounding box center [534, 390] width 437 height 17
drag, startPoint x: 395, startPoint y: 409, endPoint x: 399, endPoint y: 460, distance: 50.6
click at [396, 410] on input "text" at bounding box center [382, 422] width 133 height 41
click at [415, 535] on td "17" at bounding box center [415, 545] width 27 height 21
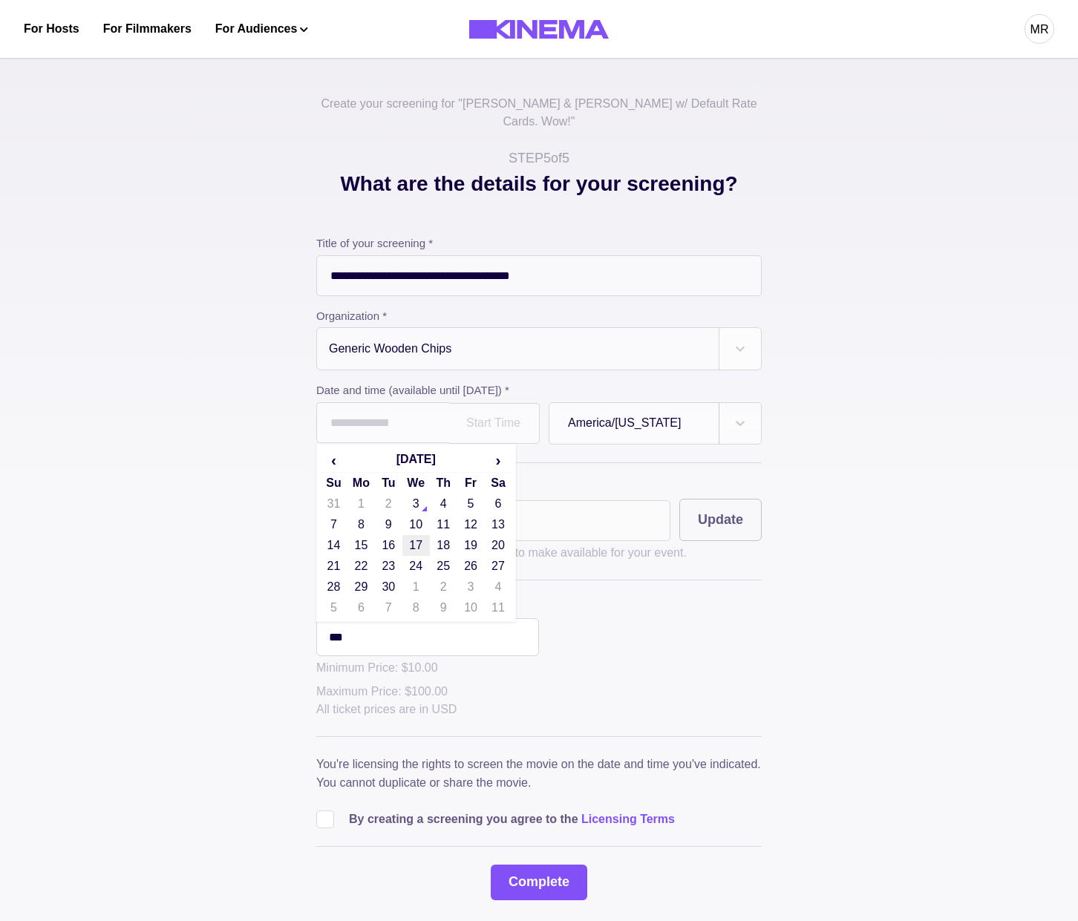
type input "**********"
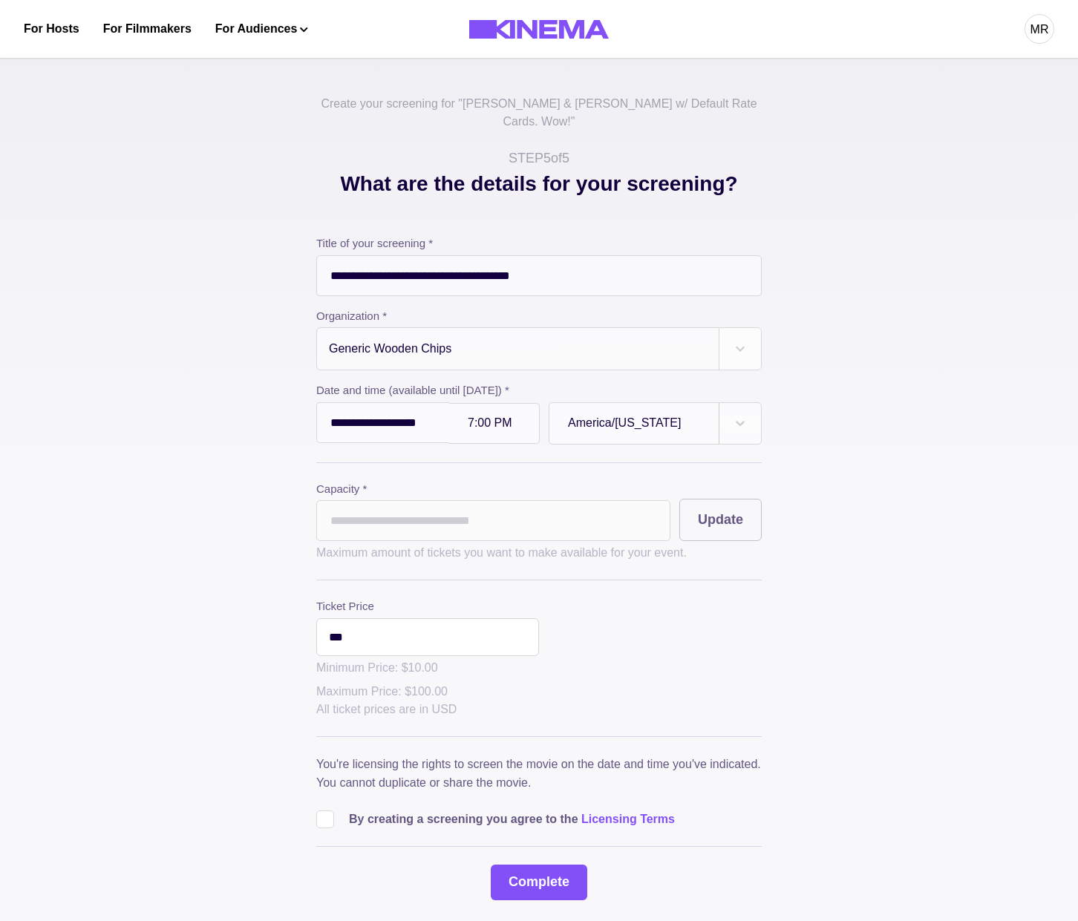
click at [379, 500] on input "*" at bounding box center [493, 520] width 354 height 41
type input "**"
click at [741, 499] on button "Update" at bounding box center [720, 520] width 82 height 42
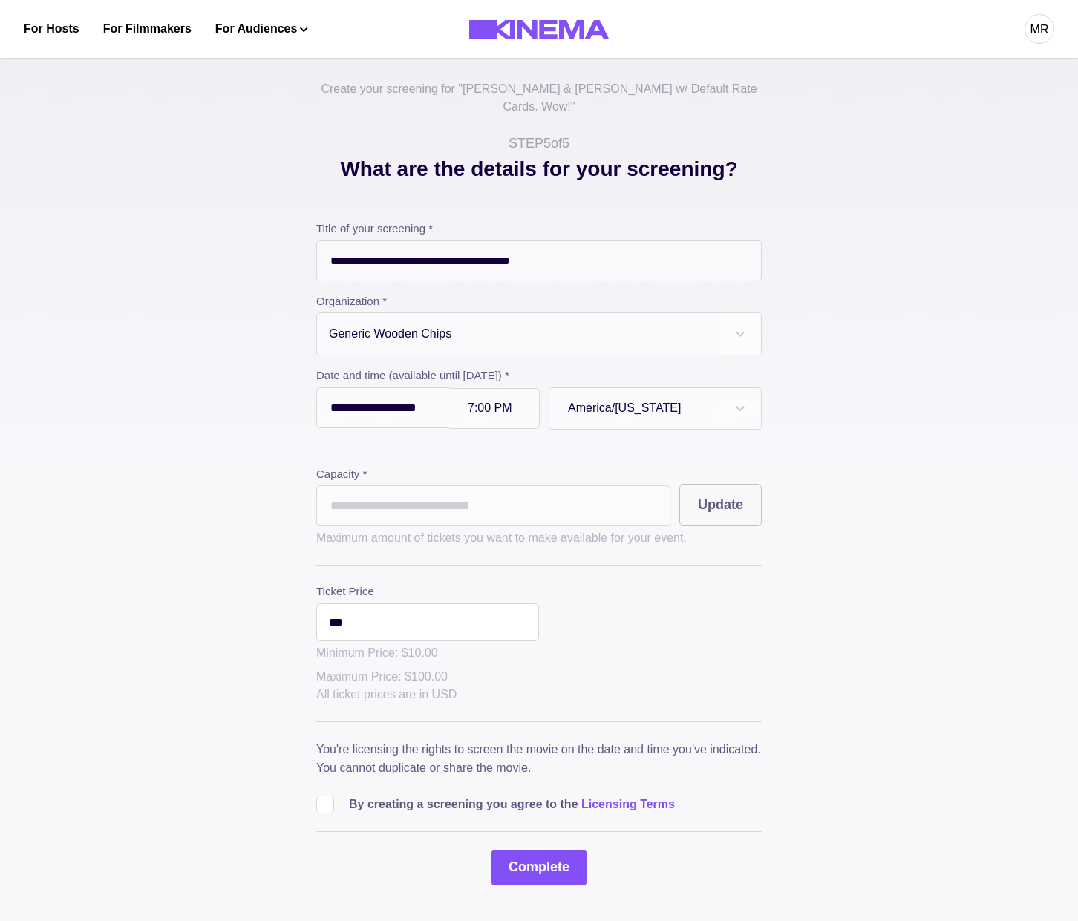
scroll to position [162, 0]
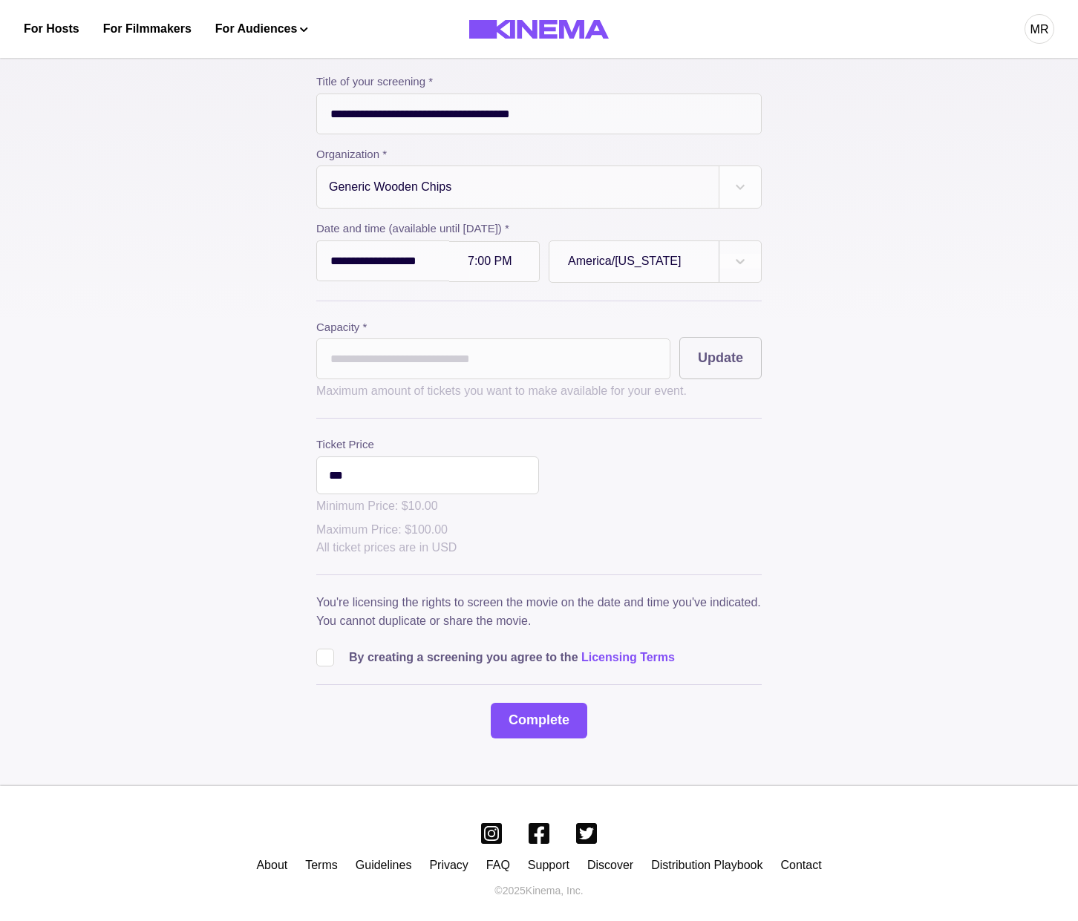
click at [326, 649] on span at bounding box center [325, 658] width 18 height 18
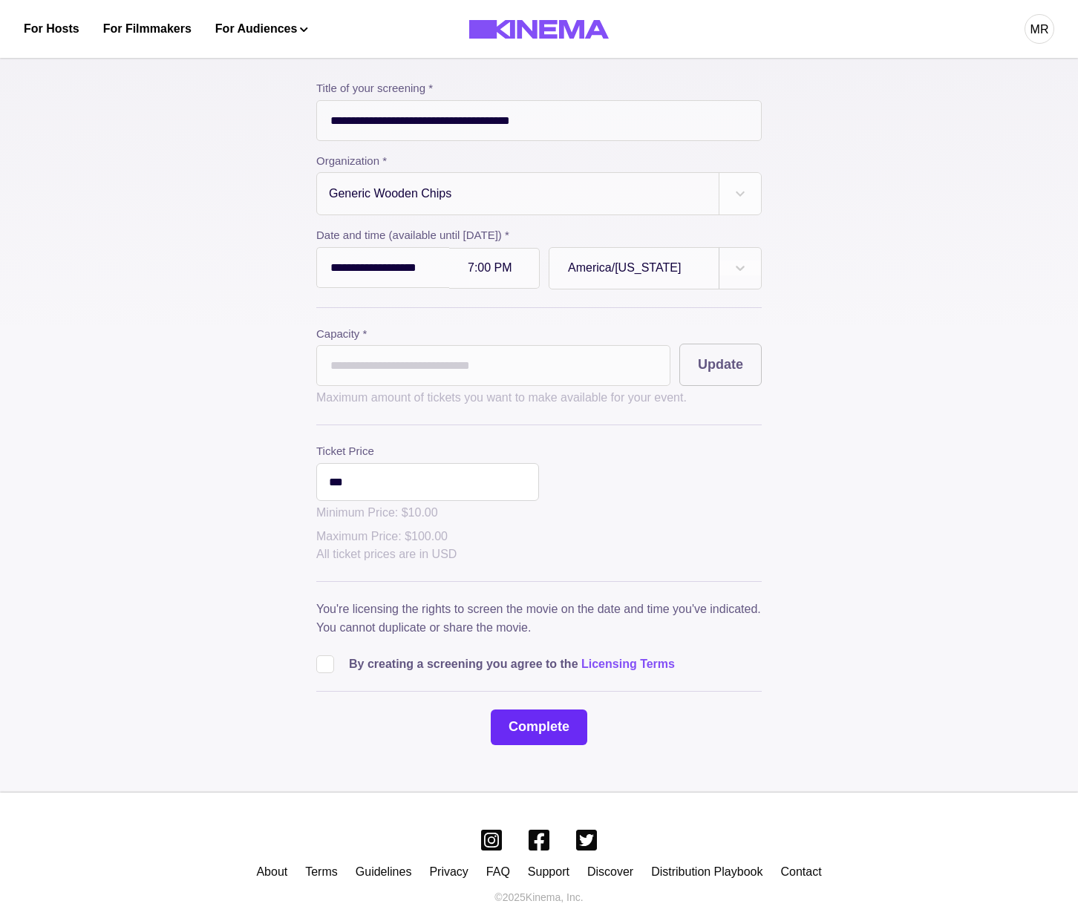
click at [512, 710] on button "Complete" at bounding box center [539, 728] width 97 height 36
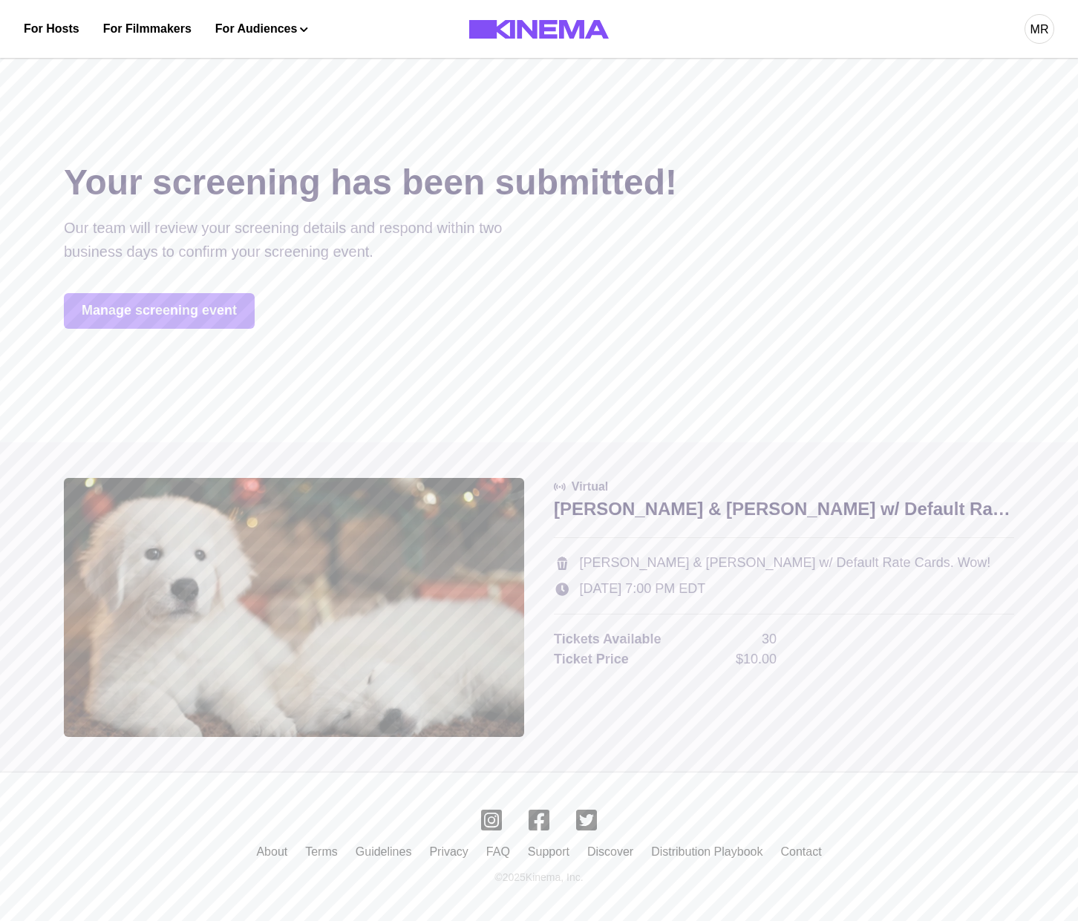
scroll to position [0, 0]
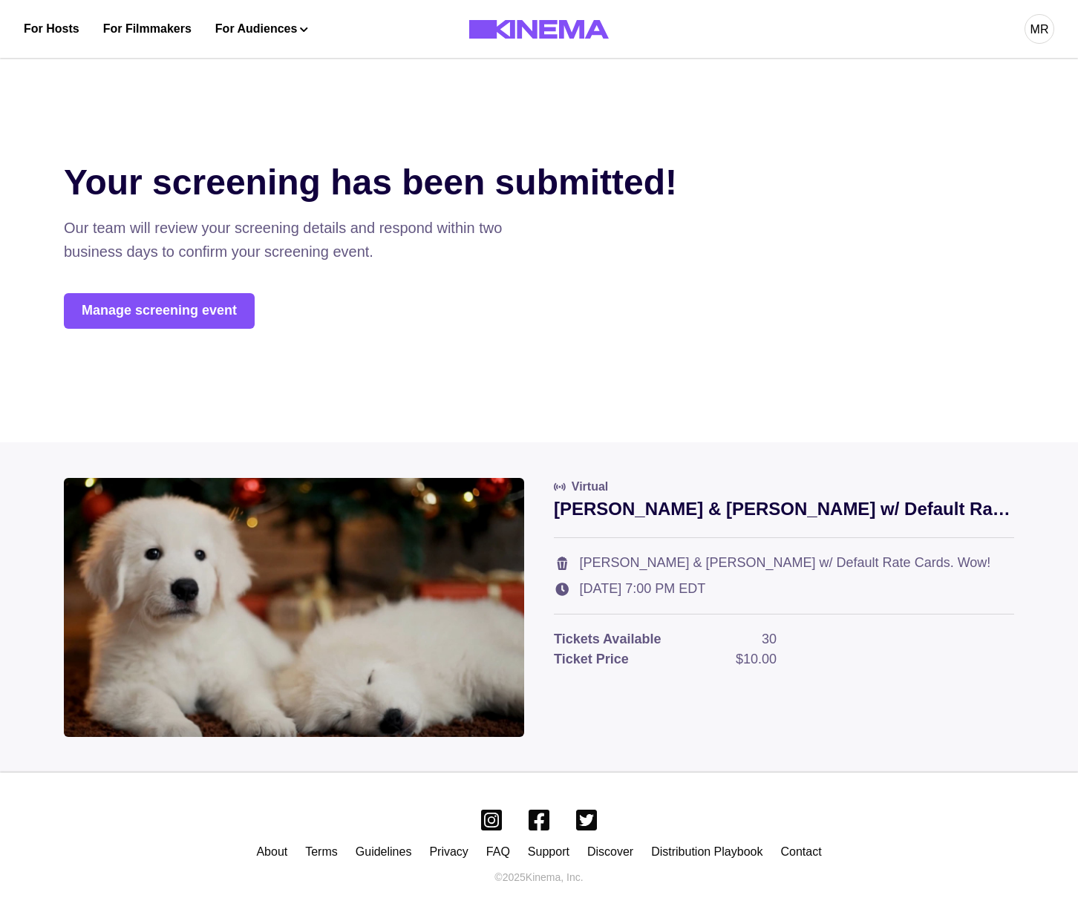
click at [253, 290] on div "Your screening has been submitted! Our team will review your screening details …" at bounding box center [539, 245] width 950 height 263
click at [240, 302] on link "Manage screening event" at bounding box center [159, 311] width 191 height 36
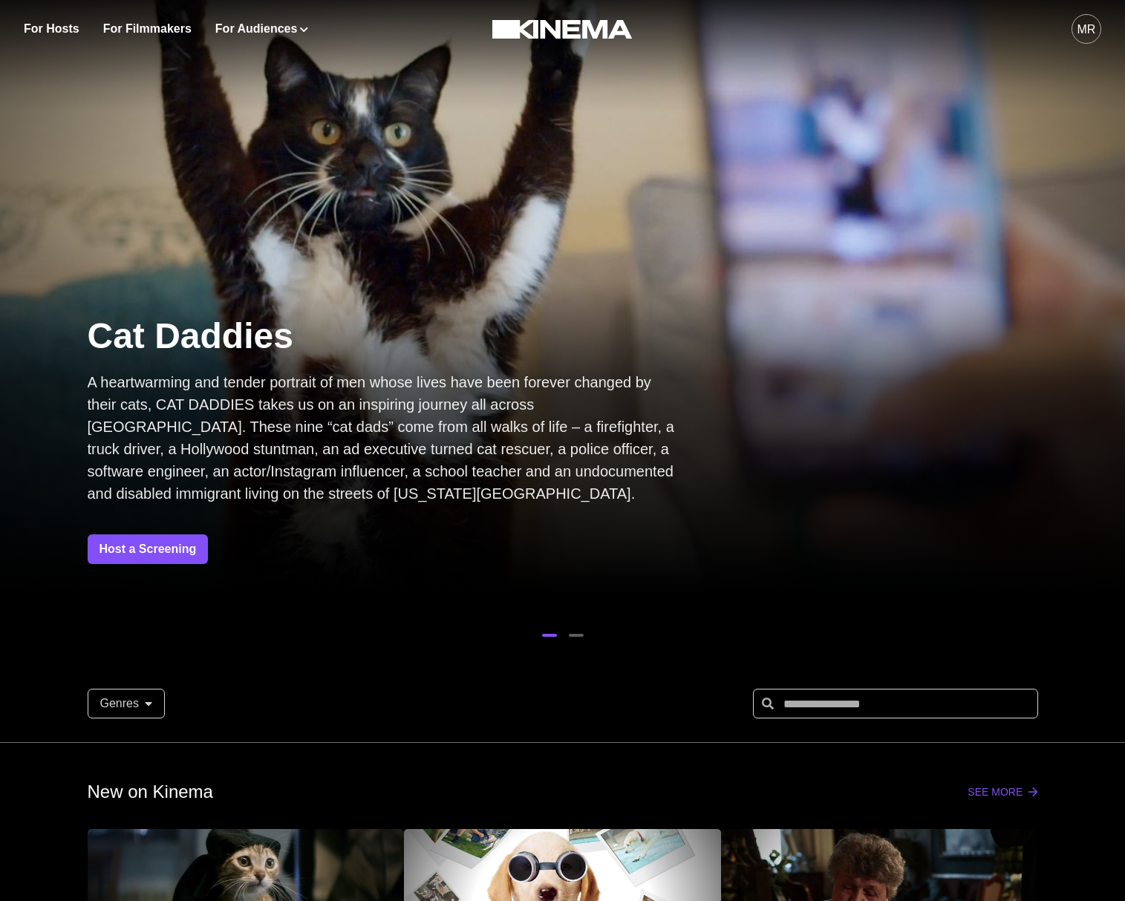
click at [1072, 42] on button "MR" at bounding box center [1086, 29] width 30 height 58
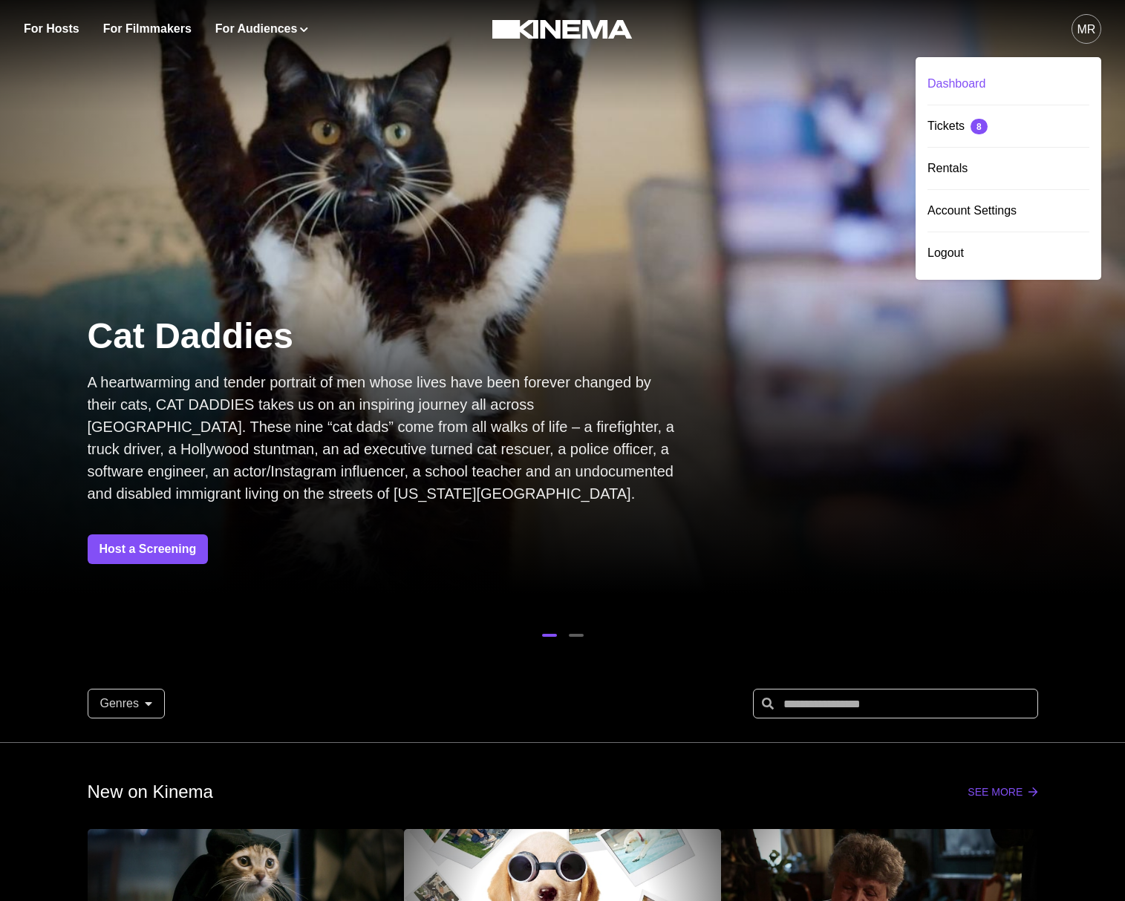
click at [981, 93] on div "Dashboard" at bounding box center [1008, 84] width 162 height 42
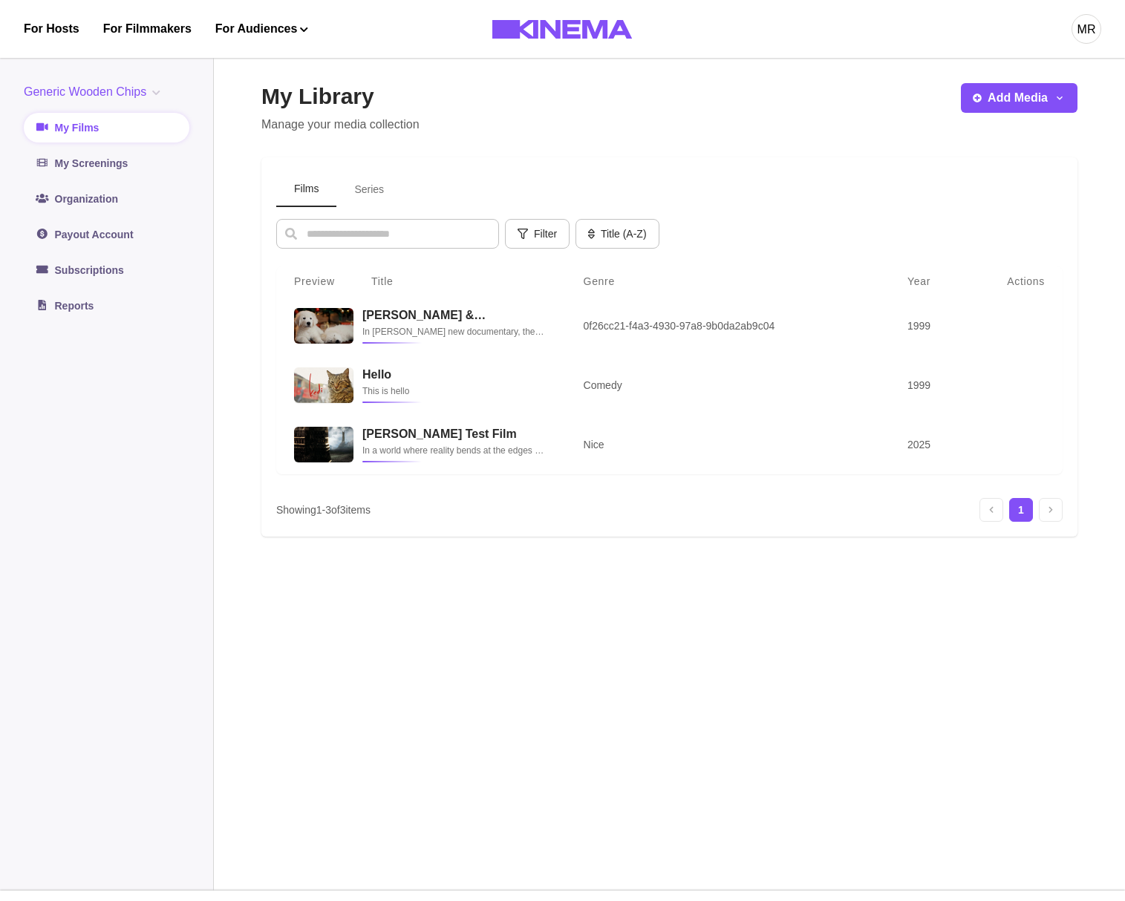
click at [1082, 15] on div "MR" at bounding box center [1086, 29] width 30 height 30
click at [981, 243] on div "Logout" at bounding box center [1008, 253] width 162 height 42
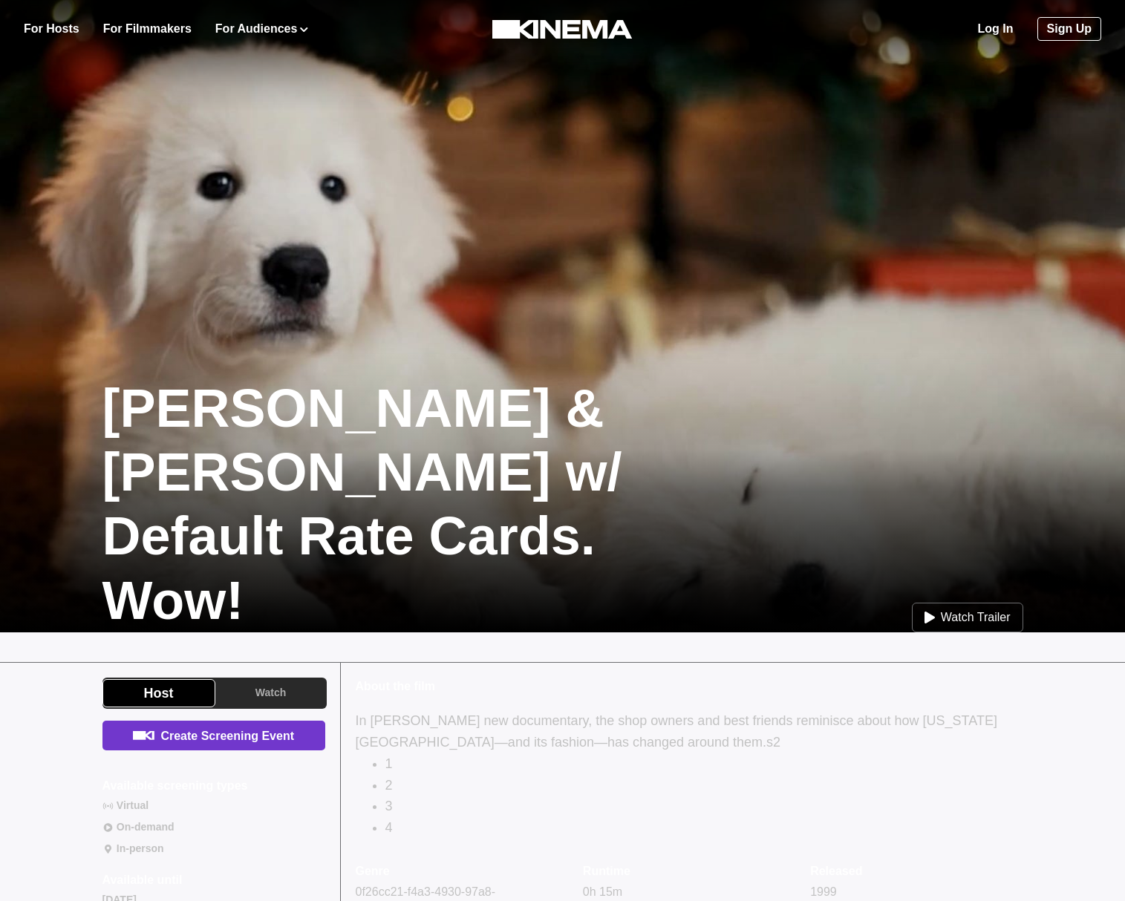
click at [258, 745] on link "Create Screening Event" at bounding box center [213, 736] width 223 height 30
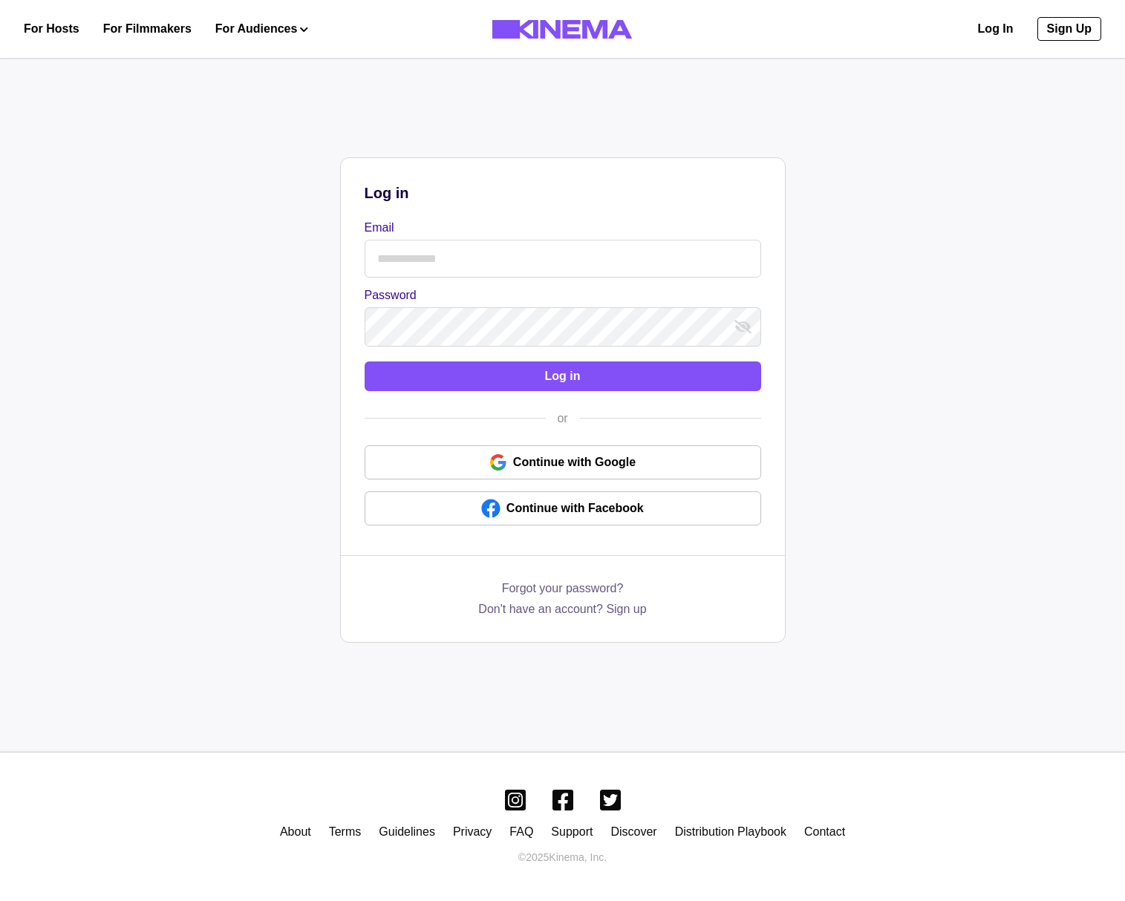
click at [421, 250] on input "Email" at bounding box center [563, 259] width 397 height 38
click at [420, 250] on input "Email" at bounding box center [563, 259] width 397 height 38
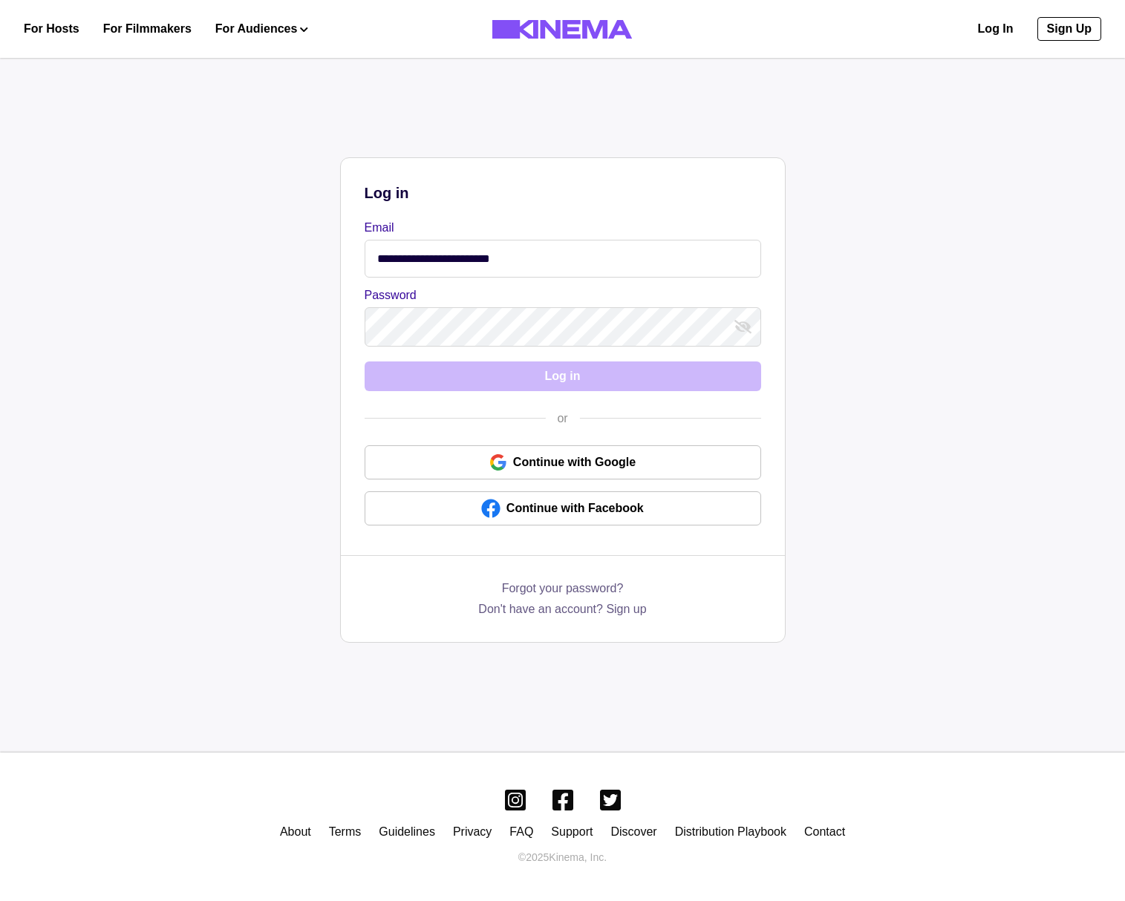
type input "**********"
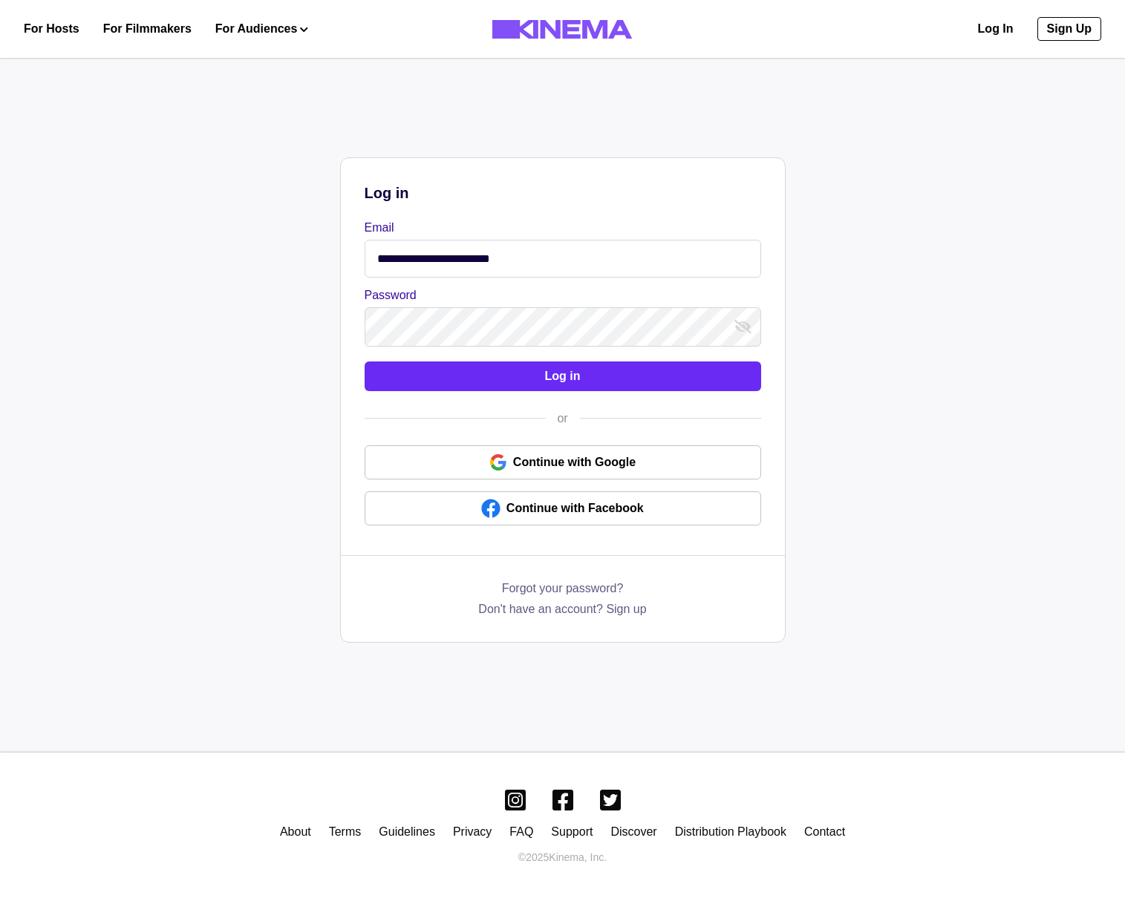
click at [523, 381] on button "Log in" at bounding box center [563, 377] width 397 height 30
click at [445, 376] on button "Log in" at bounding box center [563, 377] width 397 height 30
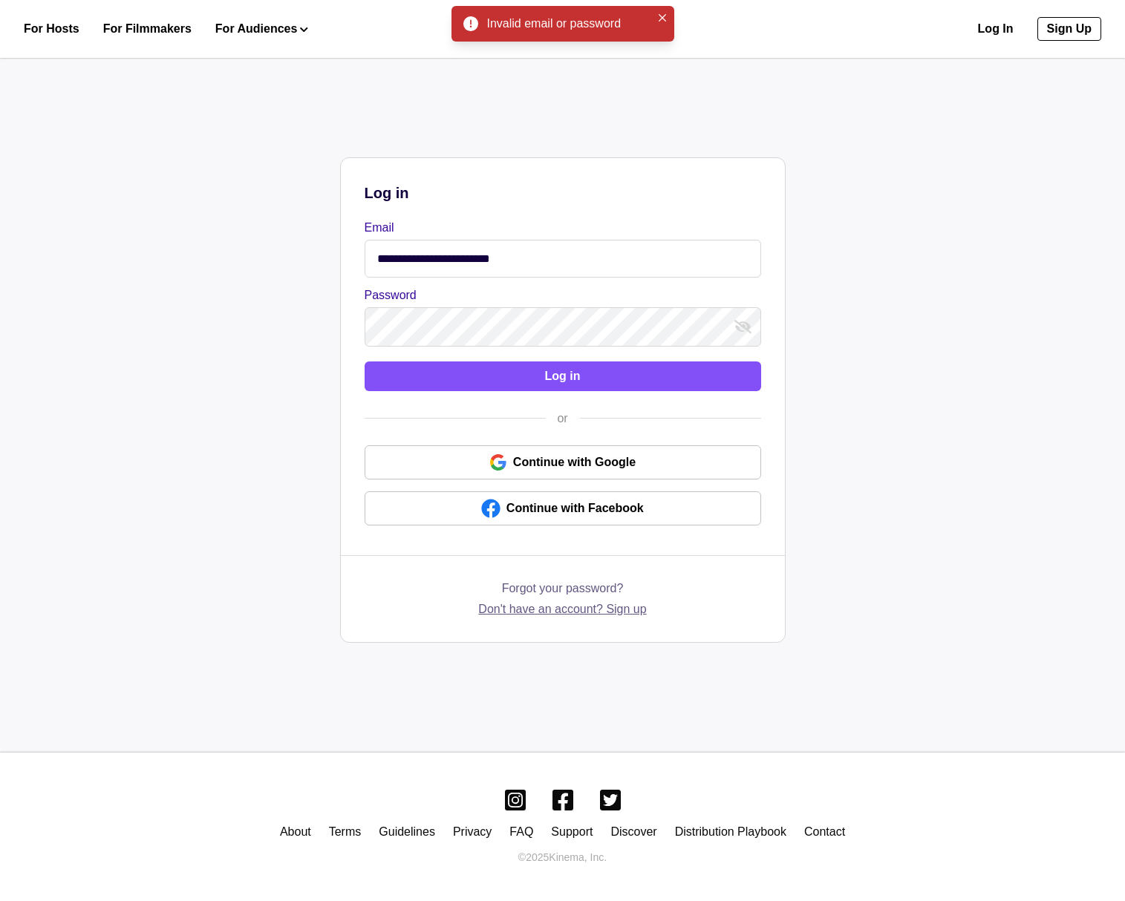
click at [624, 614] on link "Don't have an account? Sign up" at bounding box center [562, 610] width 168 height 18
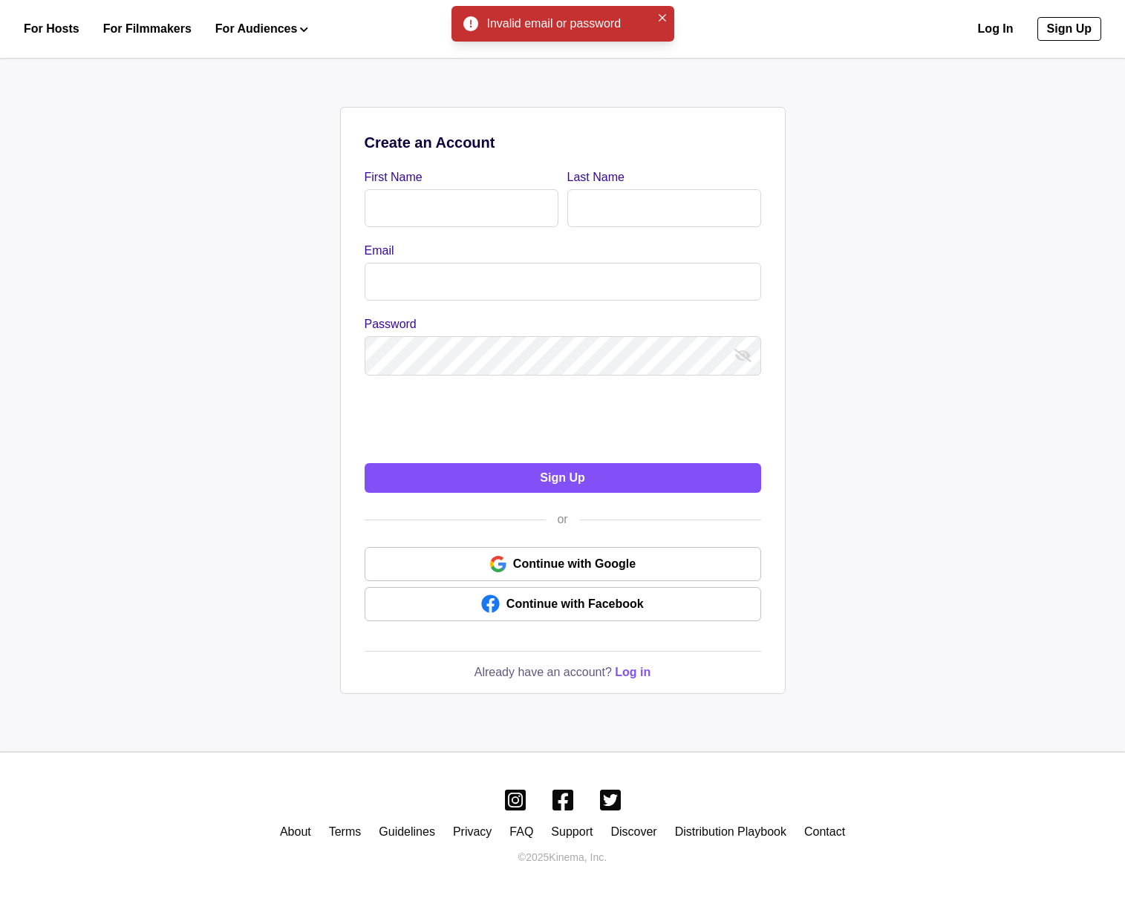
click at [422, 222] on input "First Name" at bounding box center [462, 208] width 194 height 38
type input "*******"
type input "****"
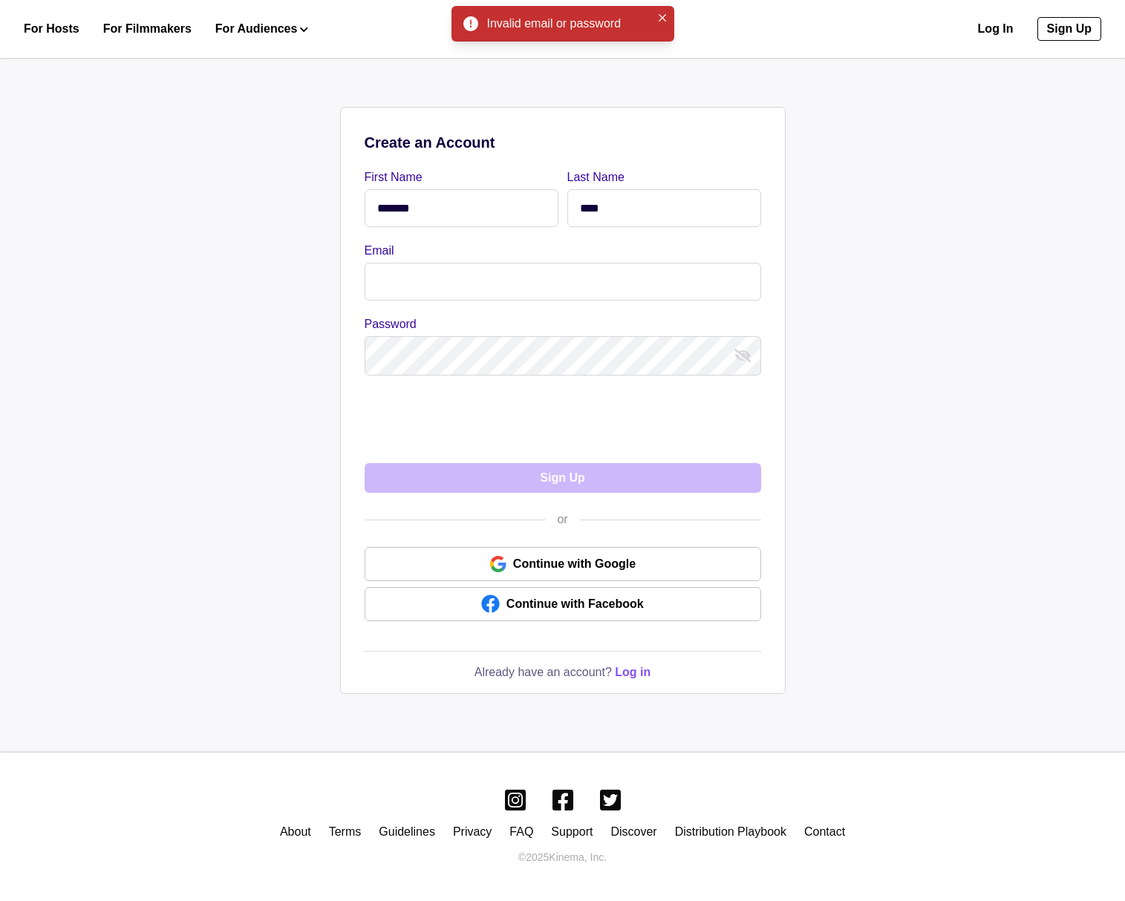
click at [459, 278] on input "Email" at bounding box center [563, 282] width 397 height 38
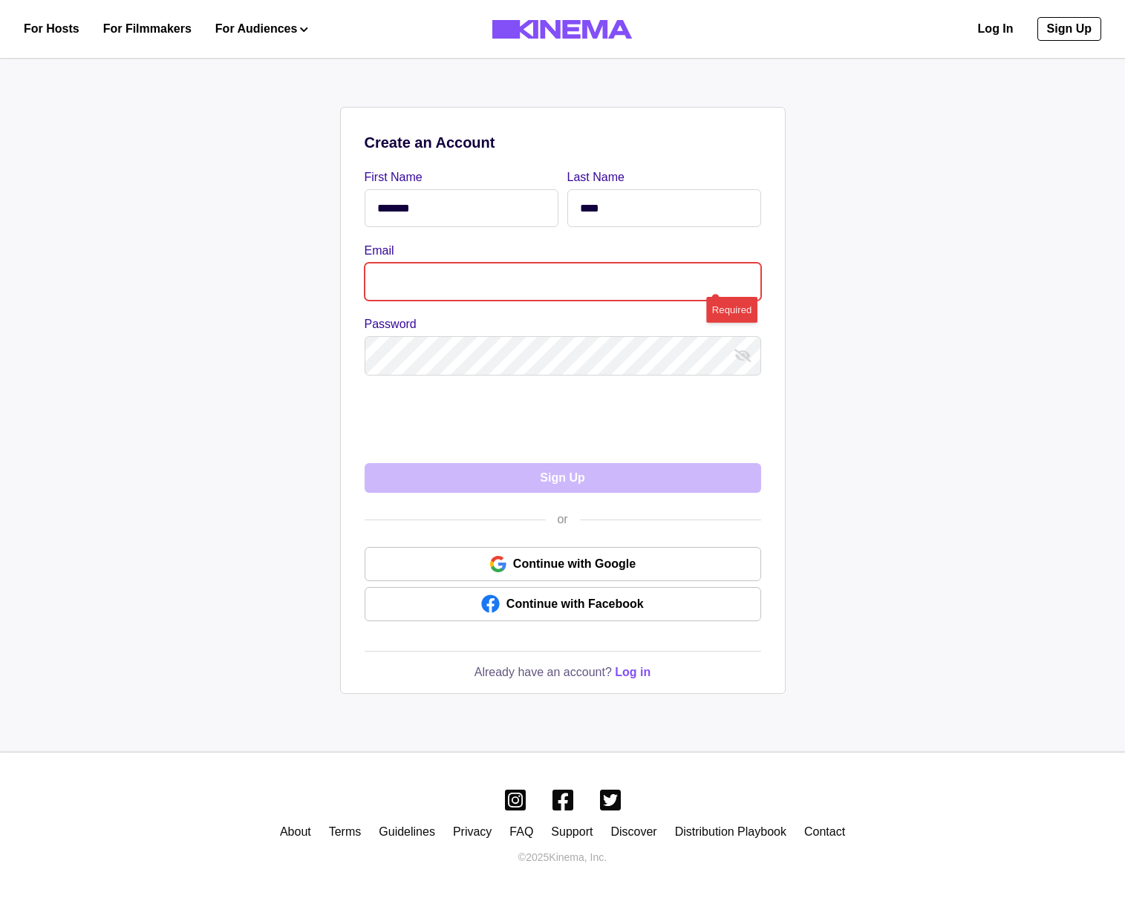
click at [493, 212] on input "*******" at bounding box center [462, 208] width 194 height 38
type input "*********"
click at [668, 209] on input "****" at bounding box center [664, 208] width 194 height 38
type input "*********"
drag, startPoint x: 420, startPoint y: 270, endPoint x: 440, endPoint y: 284, distance: 24.1
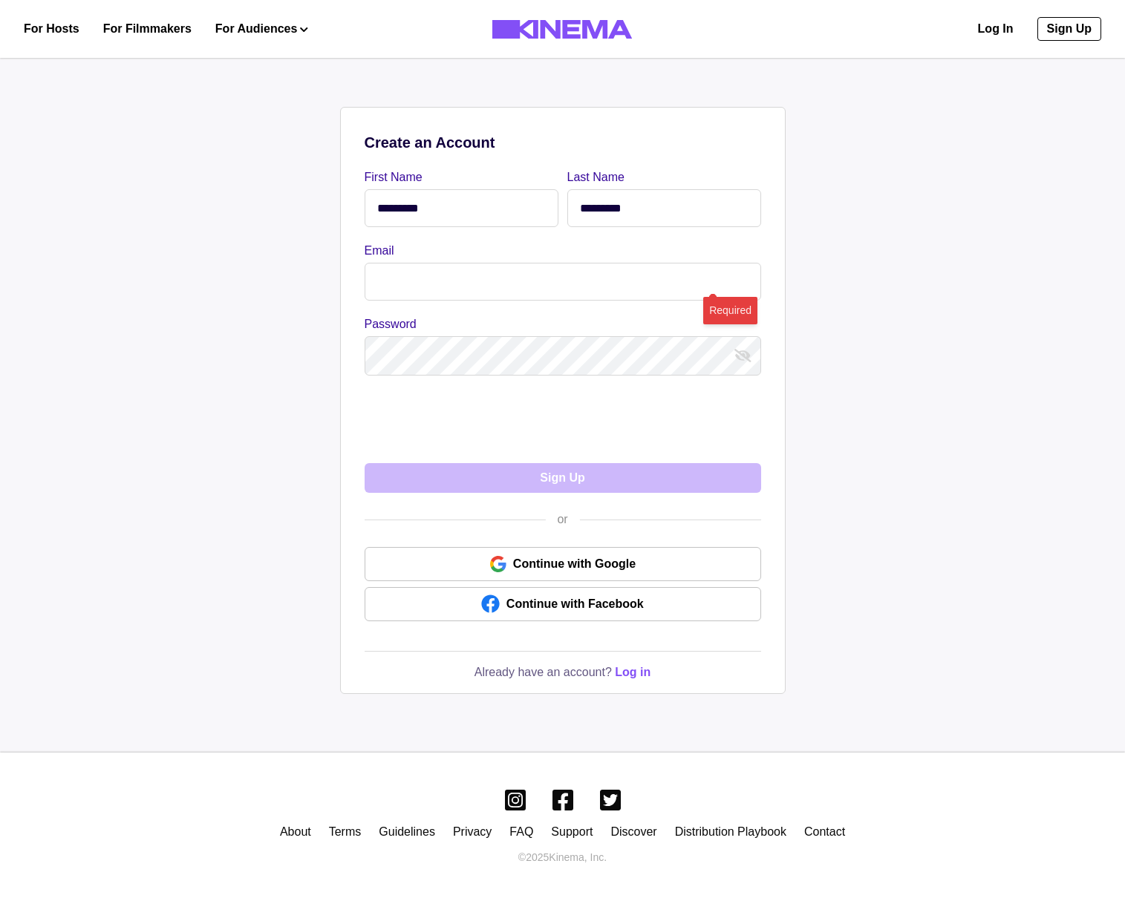
click at [422, 273] on input "Email" at bounding box center [563, 282] width 397 height 38
click at [440, 283] on input "Email" at bounding box center [563, 282] width 397 height 38
type input "**********"
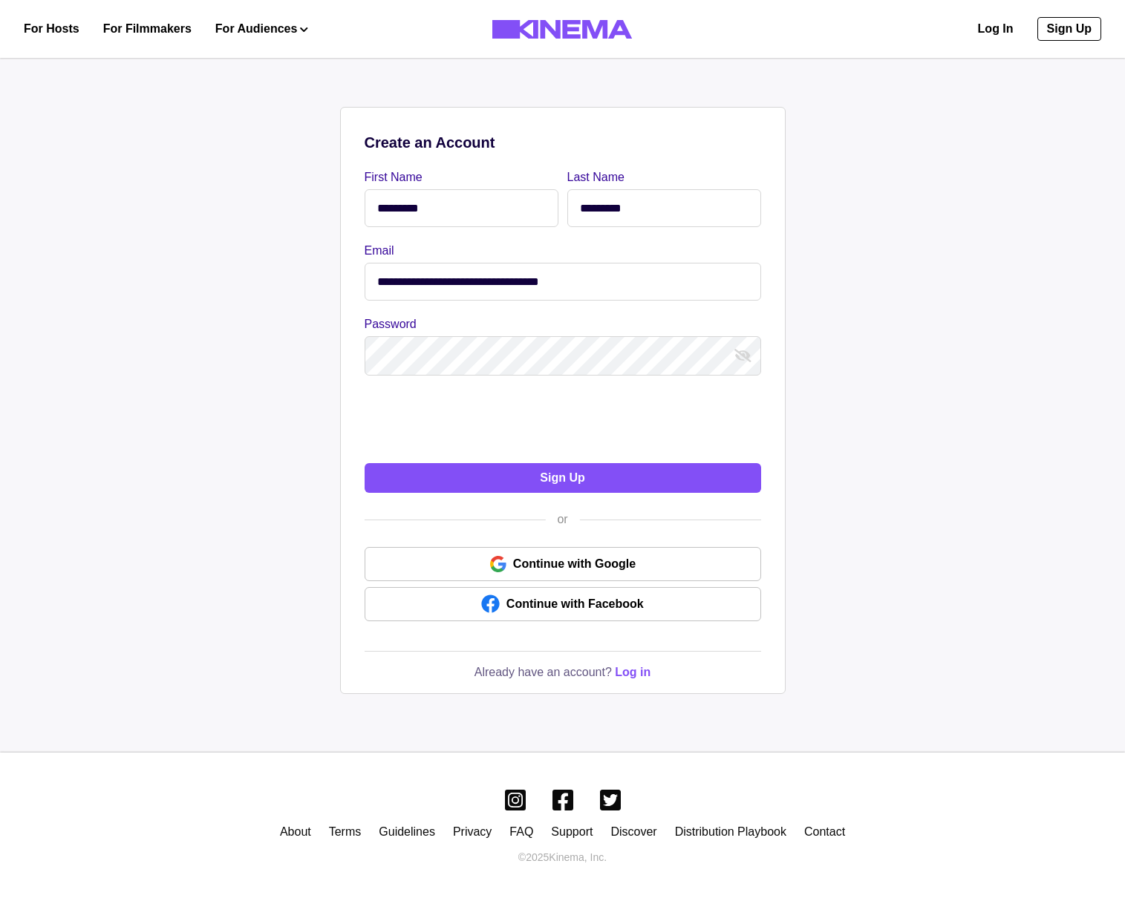
click at [731, 344] on button "show password" at bounding box center [743, 356] width 24 height 24
click at [486, 476] on button "Sign Up" at bounding box center [563, 478] width 397 height 30
